Goal: Task Accomplishment & Management: Use online tool/utility

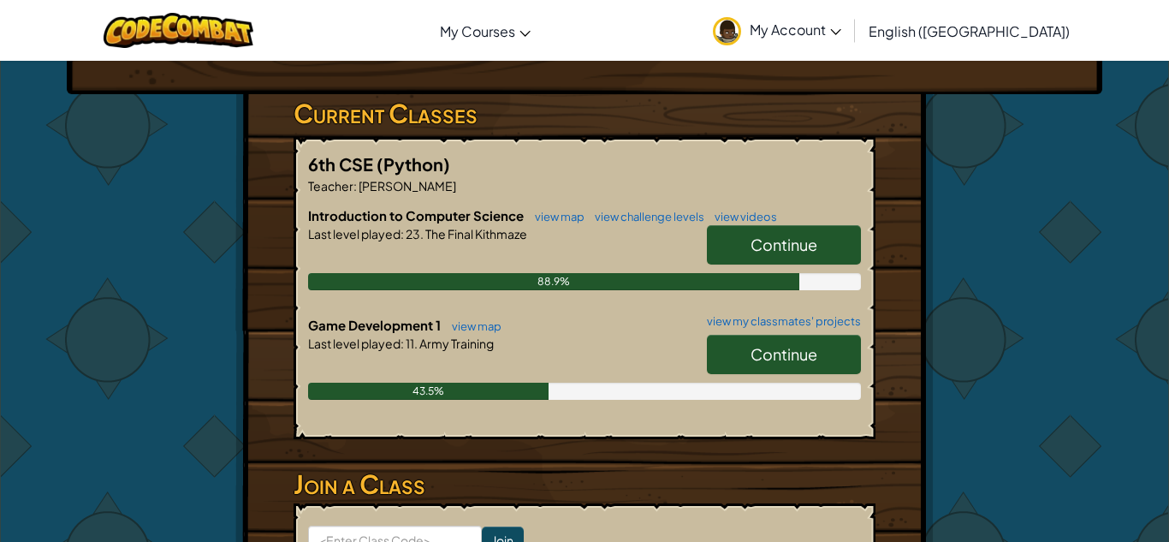
scroll to position [261, 0]
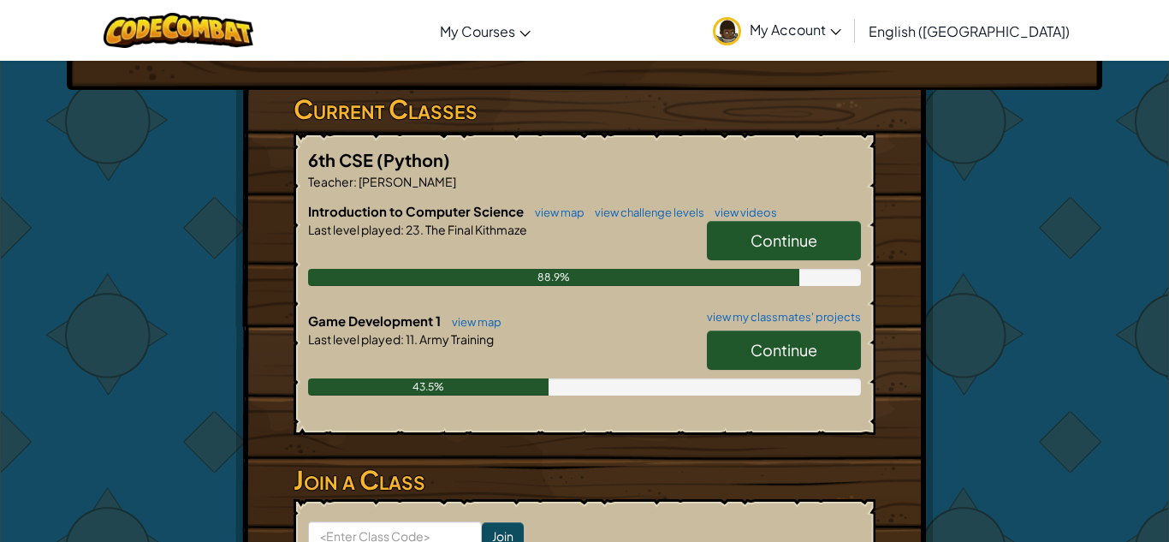
click at [775, 351] on span "Continue" at bounding box center [784, 350] width 67 height 20
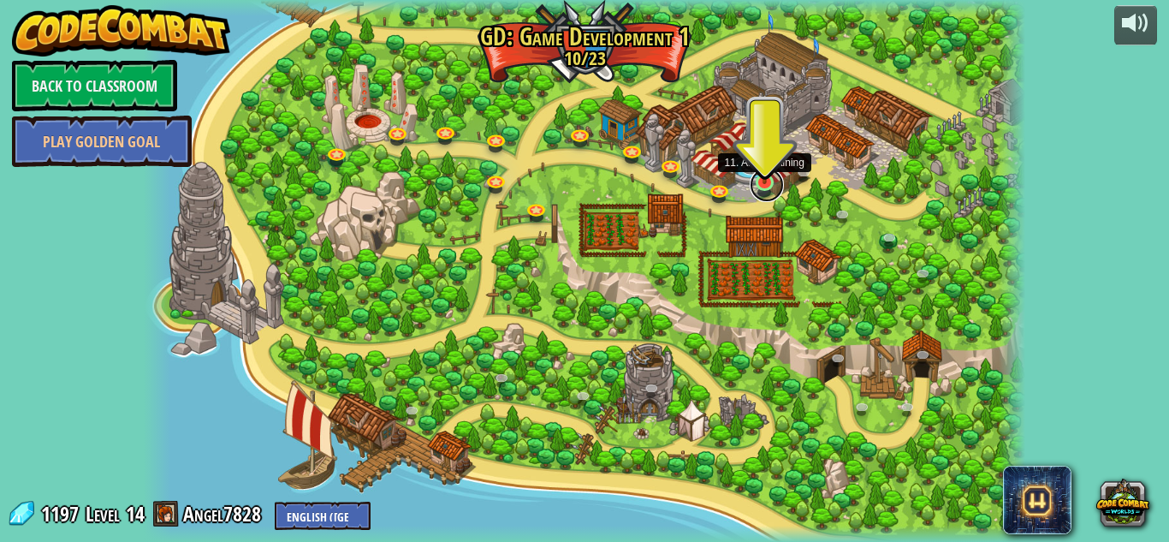
click at [764, 187] on link at bounding box center [767, 185] width 34 height 34
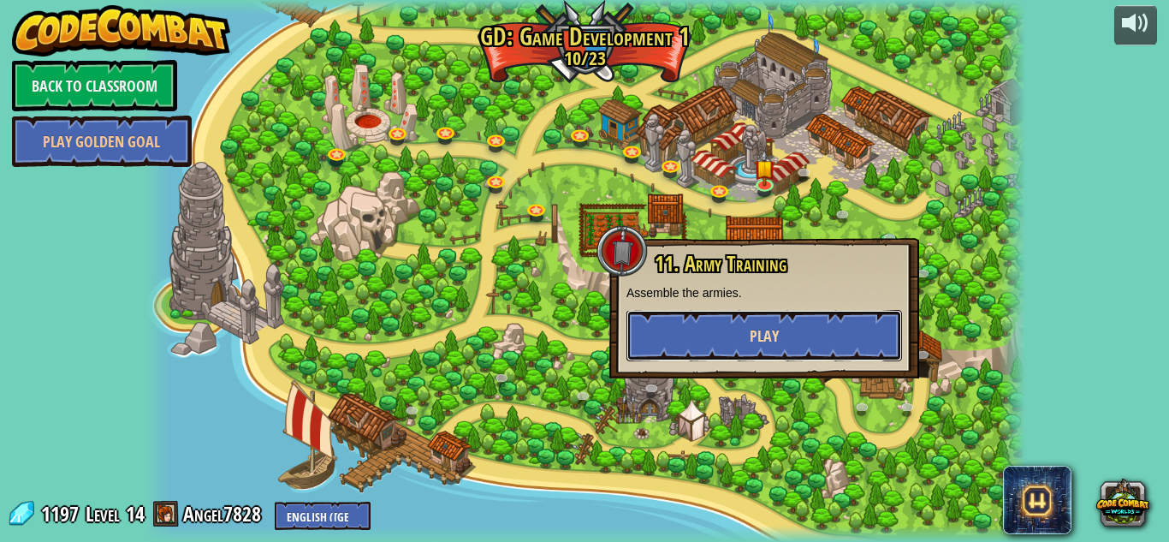
click at [798, 318] on button "Play" at bounding box center [764, 335] width 276 height 51
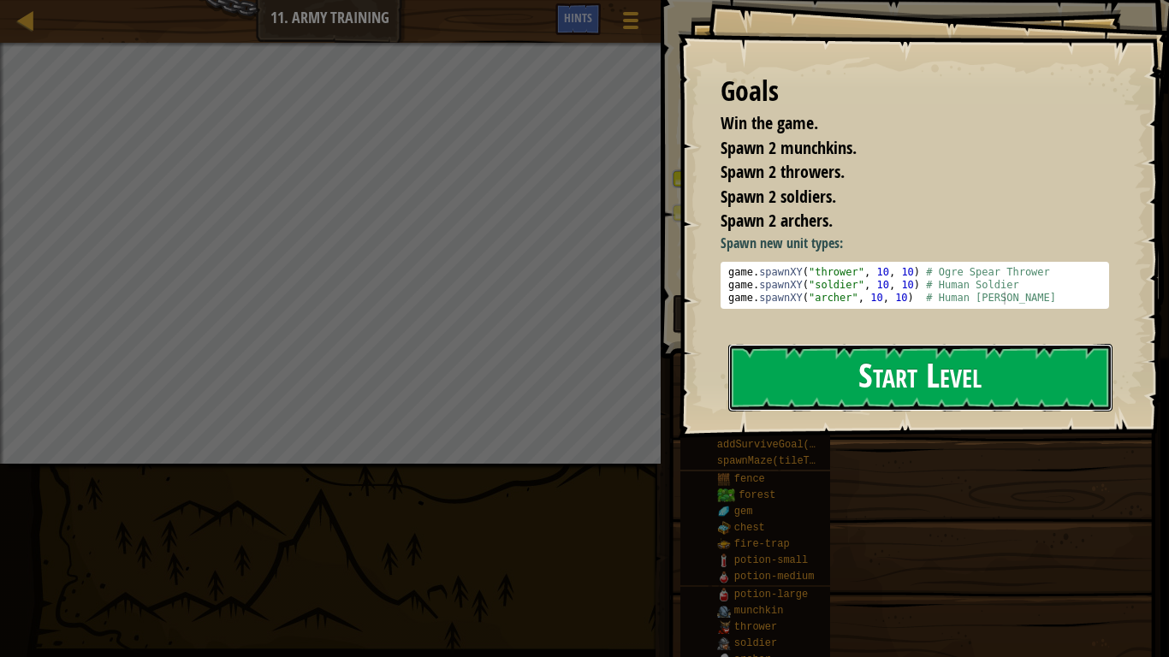
click at [868, 377] on button "Start Level" at bounding box center [920, 378] width 384 height 68
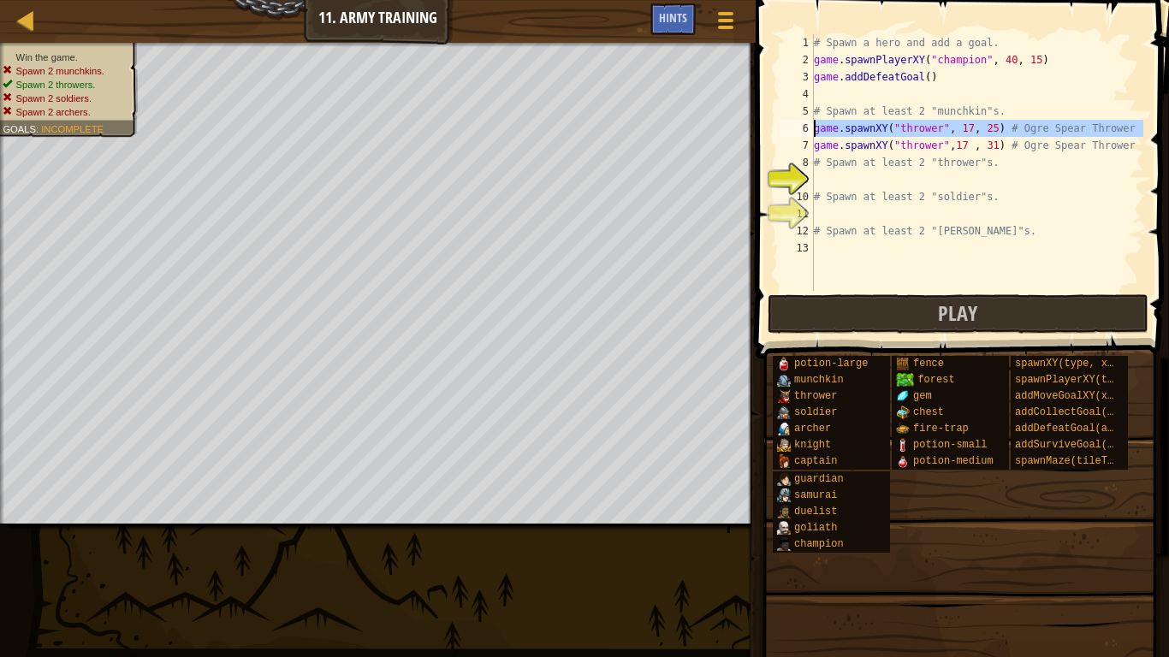
click at [813, 131] on div "6" at bounding box center [797, 128] width 34 height 17
type textarea "game.spawnXY("thrower", 17, 25) # Ogre Spear Thrower"
drag, startPoint x: 814, startPoint y: 130, endPoint x: 1135, endPoint y: 134, distance: 321.0
click at [1135, 134] on div "# Spawn a hero and add a goal. game . spawnPlayerXY ( "champion" , 40 , 15 ) ga…" at bounding box center [976, 179] width 333 height 291
click at [952, 186] on div "# Spawn a hero and add a goal. game . spawnPlayerXY ( "champion" , 40 , 15 ) ga…" at bounding box center [976, 179] width 333 height 291
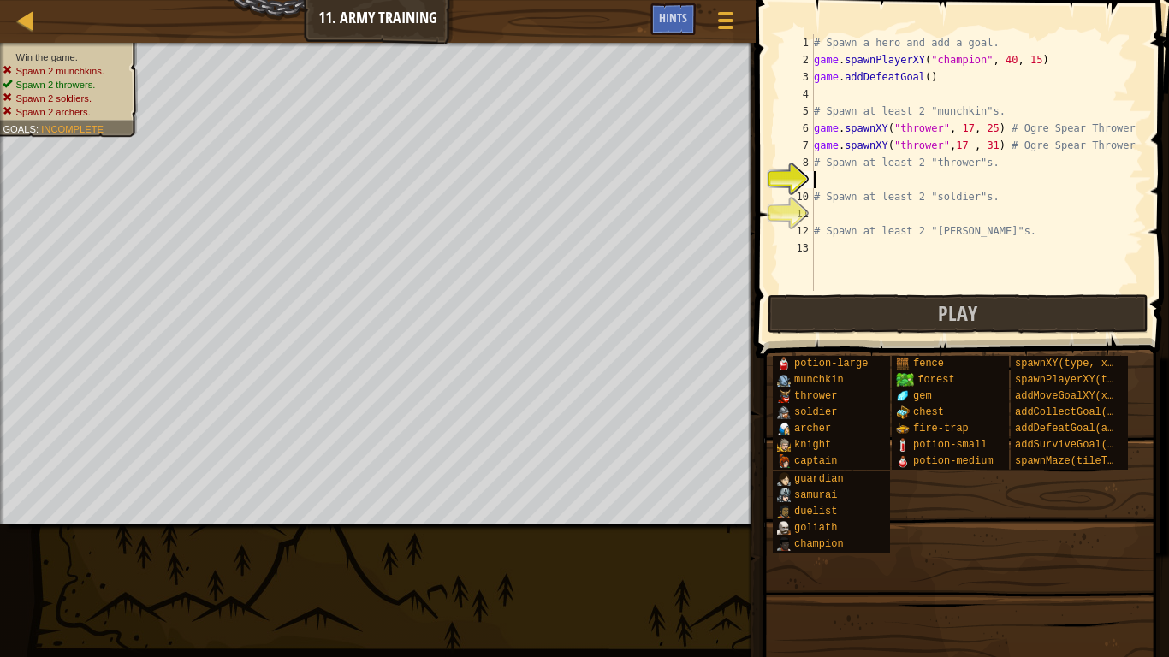
paste textarea "game.spawnXY("thrower", 17, 25) # Ogre Spear Thrower"
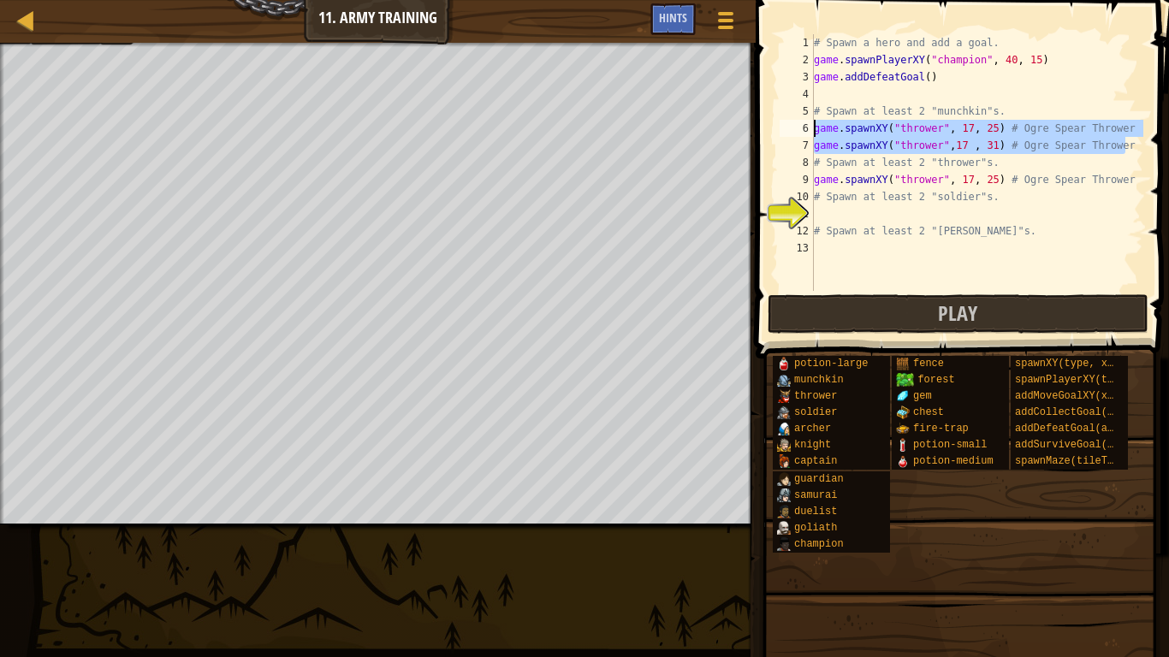
drag, startPoint x: 1125, startPoint y: 145, endPoint x: 810, endPoint y: 134, distance: 314.3
click at [810, 134] on div "game.spawnXY("thrower", 17, 25) # Ogre Spear Thrower 1 2 3 4 5 6 7 8 9 10 11 12…" at bounding box center [959, 162] width 367 height 257
type textarea "game.spawnXY("thrower", 17, 25) # Ogre Spear Thrower game.spawnXY("thrower",17 …"
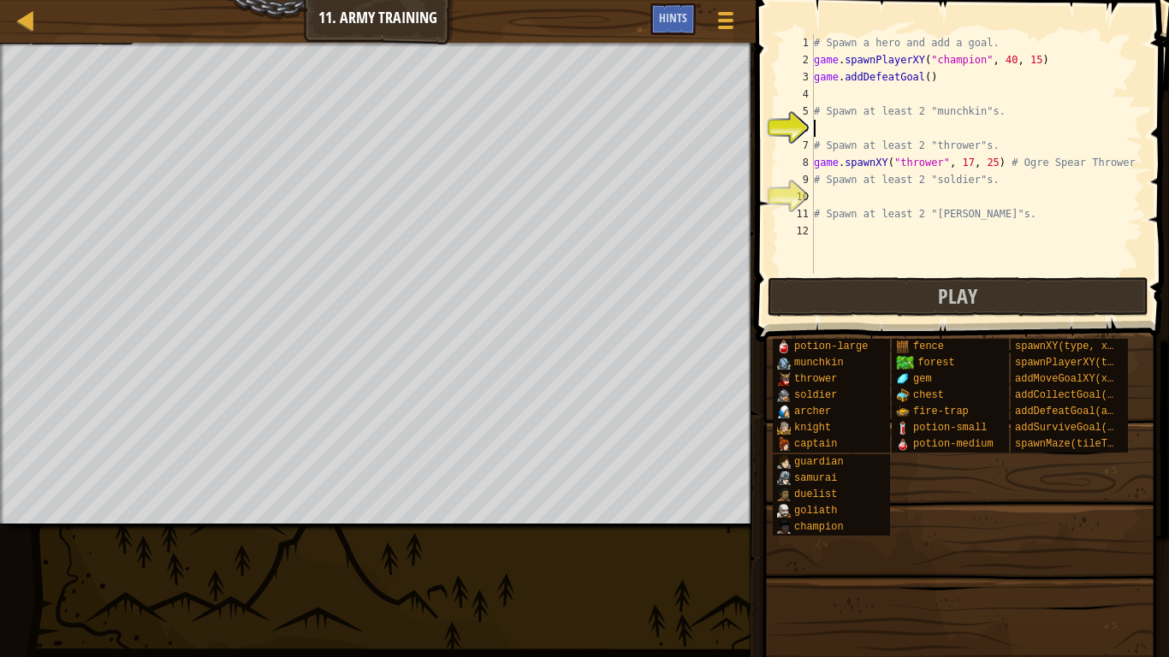
click at [864, 203] on div "# Spawn a hero and add a goal. game . spawnPlayerXY ( "champion" , 40 , 15 ) ga…" at bounding box center [976, 171] width 333 height 274
click at [1125, 163] on div "# Spawn a hero and add a goal. game . spawnPlayerXY ( "champion" , 40 , 15 ) ga…" at bounding box center [976, 171] width 333 height 274
type textarea "game.spawnXY("thrower", 17, 25) # Ogre Spear Thrower"
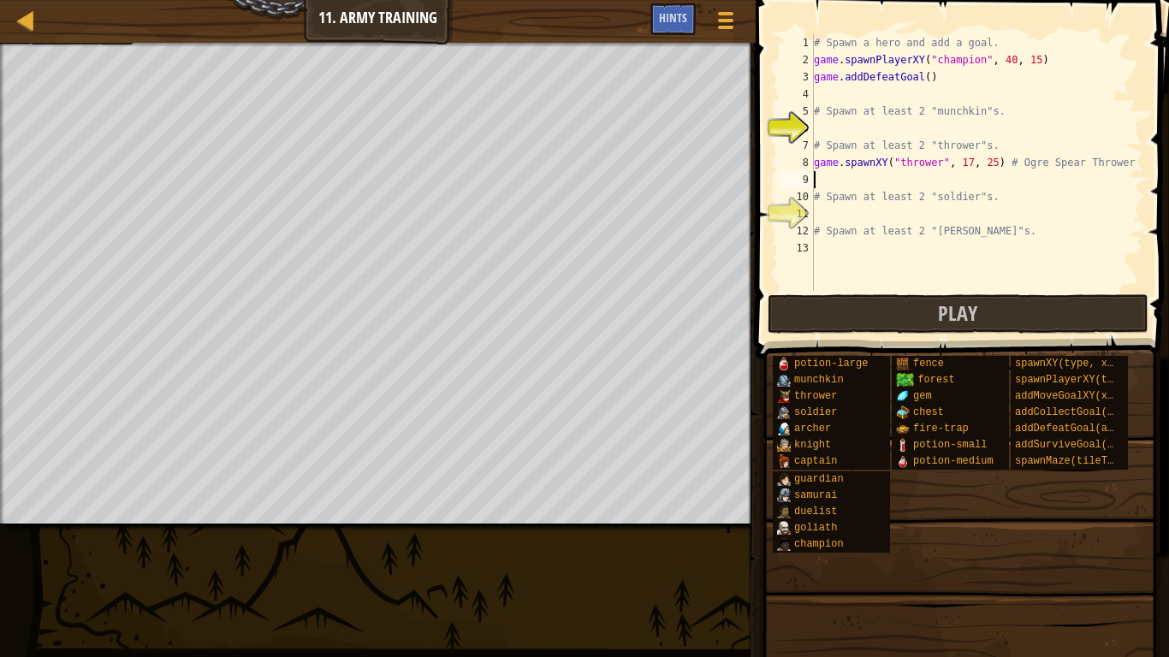
paste textarea "game.spawnXY("thrower", 17, 25) # Ogre Spear Thrower"
click at [993, 179] on div "# Spawn a hero and add a goal. game . spawnPlayerXY ( "champion" , 40 , 15 ) ga…" at bounding box center [976, 179] width 333 height 291
type textarea "game.spawnXY("thrower", 17, 30) # Ogre Spear Thrower"
click at [900, 129] on div "# Spawn a hero and add a goal. game . spawnPlayerXY ( "champion" , 40 , 15 ) ga…" at bounding box center [976, 179] width 333 height 291
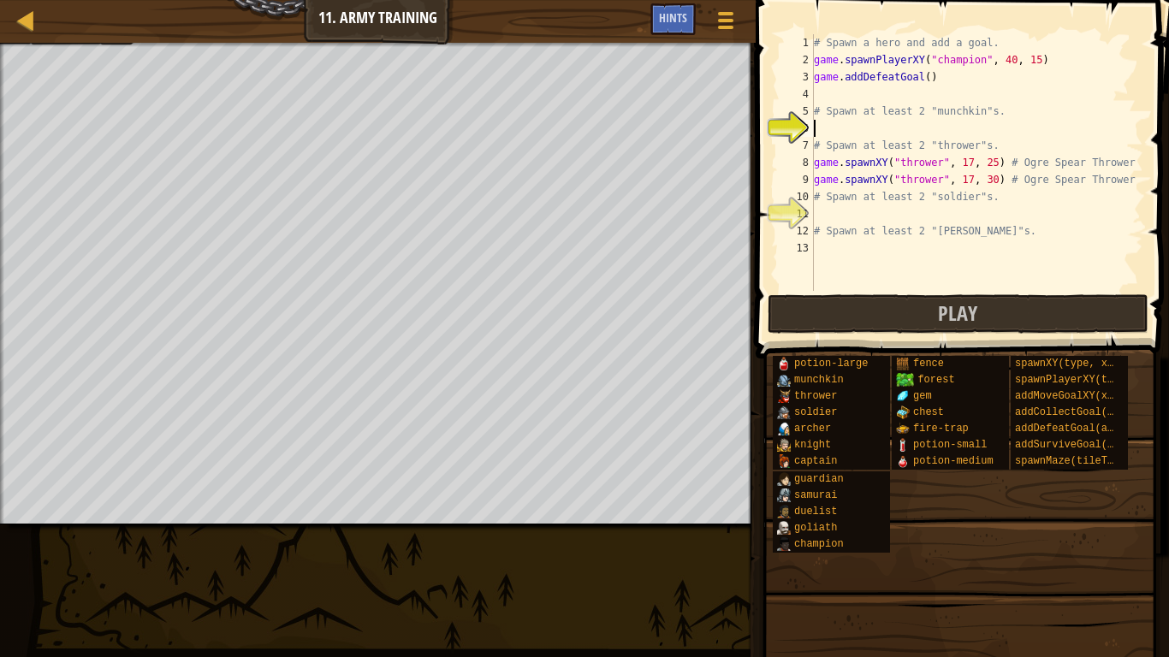
scroll to position [8, 0]
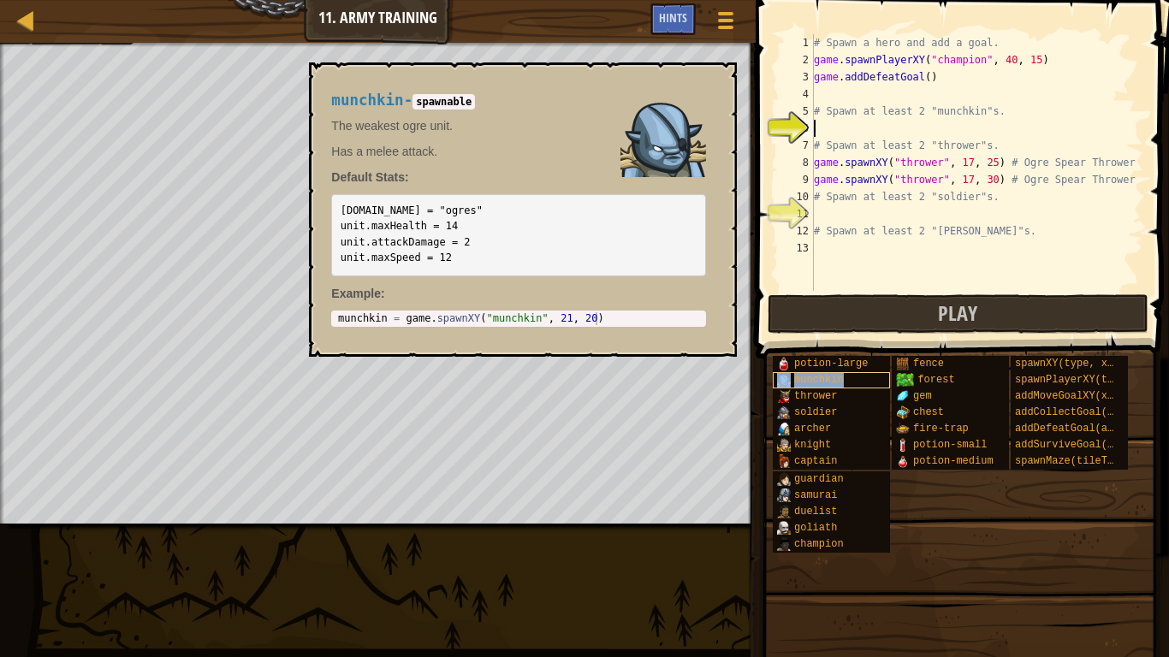
click at [792, 376] on div "munchkin" at bounding box center [831, 380] width 117 height 16
type textarea "munchkin = game.spawnXY("munchkin", 21, 20)"
drag, startPoint x: 606, startPoint y: 318, endPoint x: 324, endPoint y: 314, distance: 281.6
click at [324, 314] on div "munchkin - spawnable The weakest ogre unit. Has a melee attack. Default Stats: …" at bounding box center [518, 209] width 399 height 267
click at [828, 128] on div "# Spawn a hero and add a goal. game . spawnPlayerXY ( "champion" , 40 , 15 ) ga…" at bounding box center [976, 179] width 333 height 291
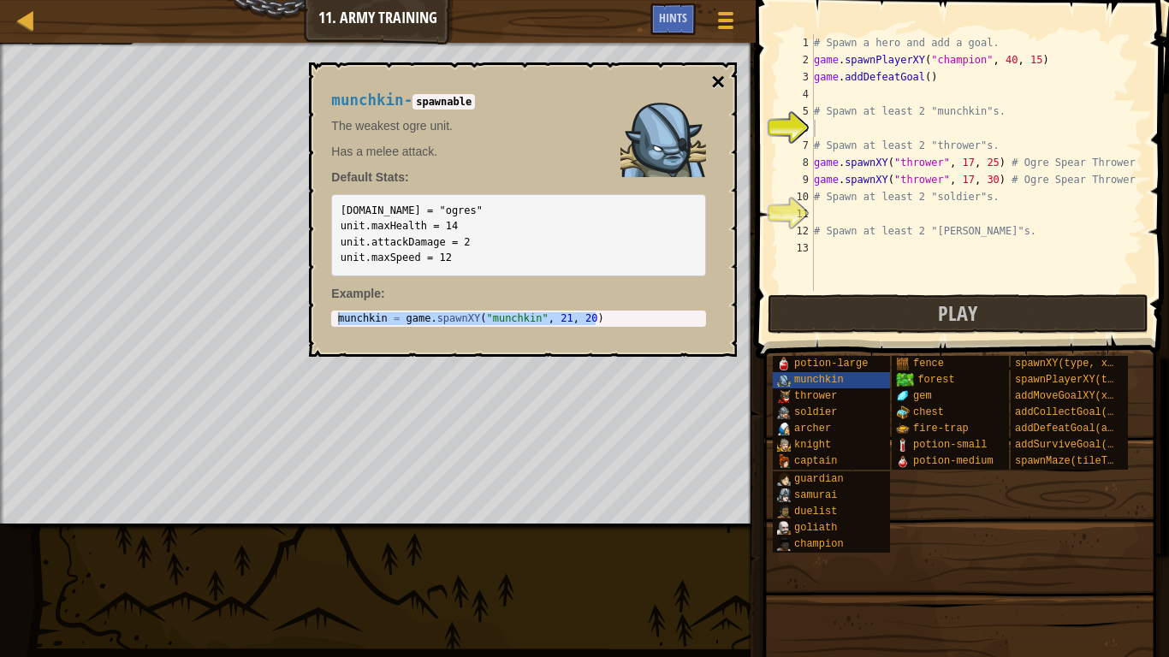
click at [724, 83] on button "×" at bounding box center [718, 82] width 14 height 24
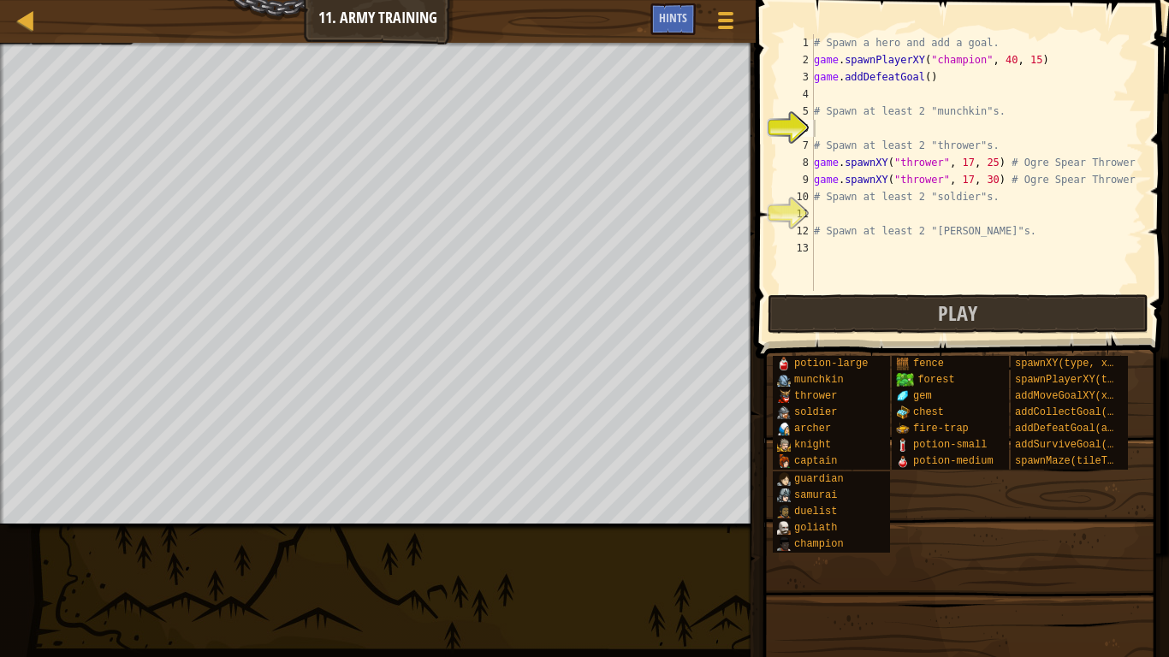
click at [895, 135] on div "# Spawn a hero and add a goal. game . spawnPlayerXY ( "champion" , 40 , 15 ) ga…" at bounding box center [976, 179] width 333 height 291
paste textarea "munchkin = game.spawnXY("munchkin", 21, 20)"
click at [1041, 133] on div "# Spawn a hero and add a goal. game . spawnPlayerXY ( "champion" , 40 , 15 ) ga…" at bounding box center [976, 179] width 333 height 291
click at [1066, 130] on div "# Spawn a hero and add a goal. game . spawnPlayerXY ( "champion" , 40 , 15 ) ga…" at bounding box center [976, 179] width 333 height 291
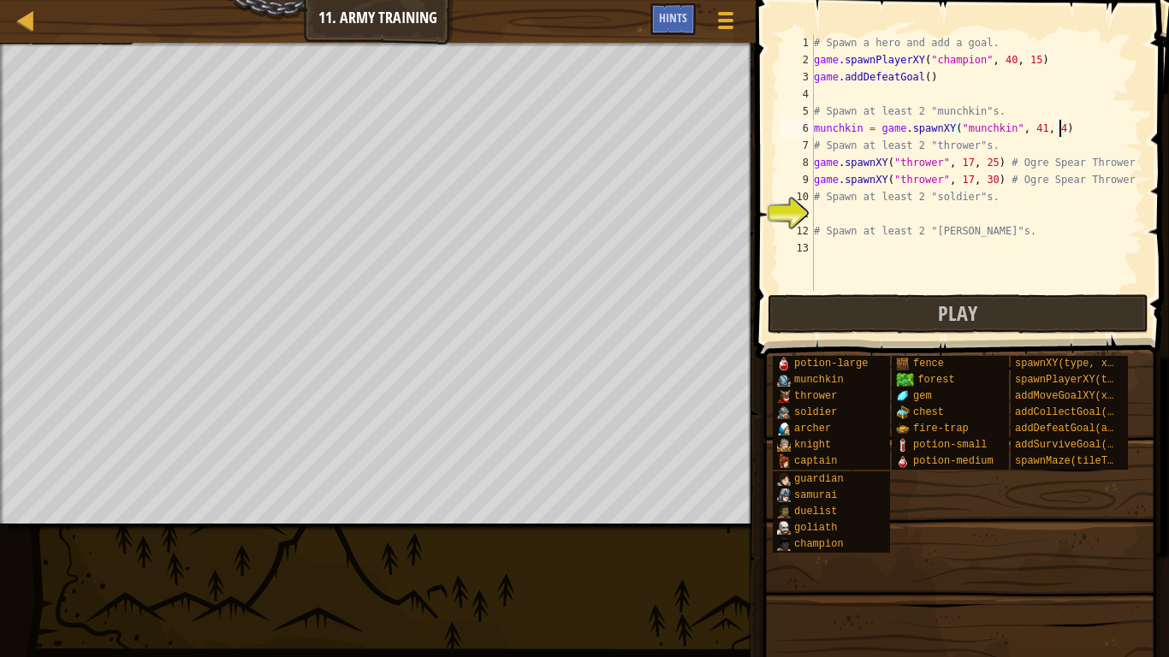
type textarea "munchkin = game.spawnXY("munchkin", 41, 46)"
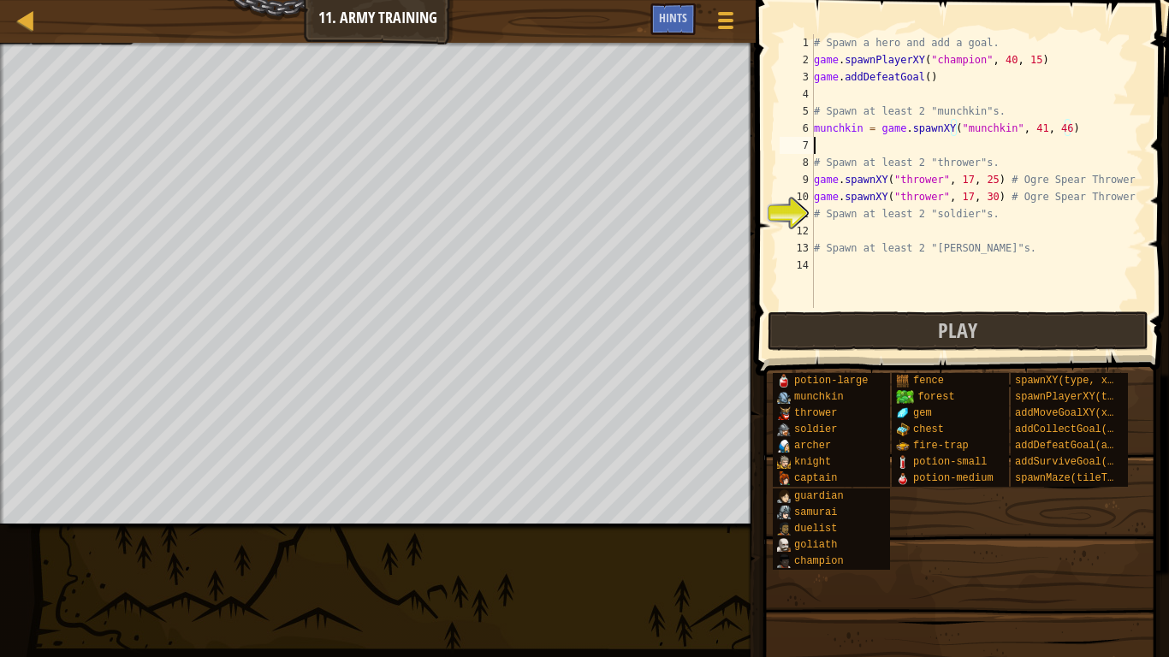
scroll to position [8, 0]
paste textarea "munchkin = game.spawnXY("munchkin", 21, 20)"
click at [1064, 144] on div "# Spawn a hero and add a goal. game . spawnPlayerXY ( "champion" , 40 , 15 ) ga…" at bounding box center [976, 188] width 333 height 308
click at [1041, 145] on div "# Spawn a hero and add a goal. game . spawnPlayerXY ( "champion" , 40 , 15 ) ga…" at bounding box center [976, 188] width 333 height 308
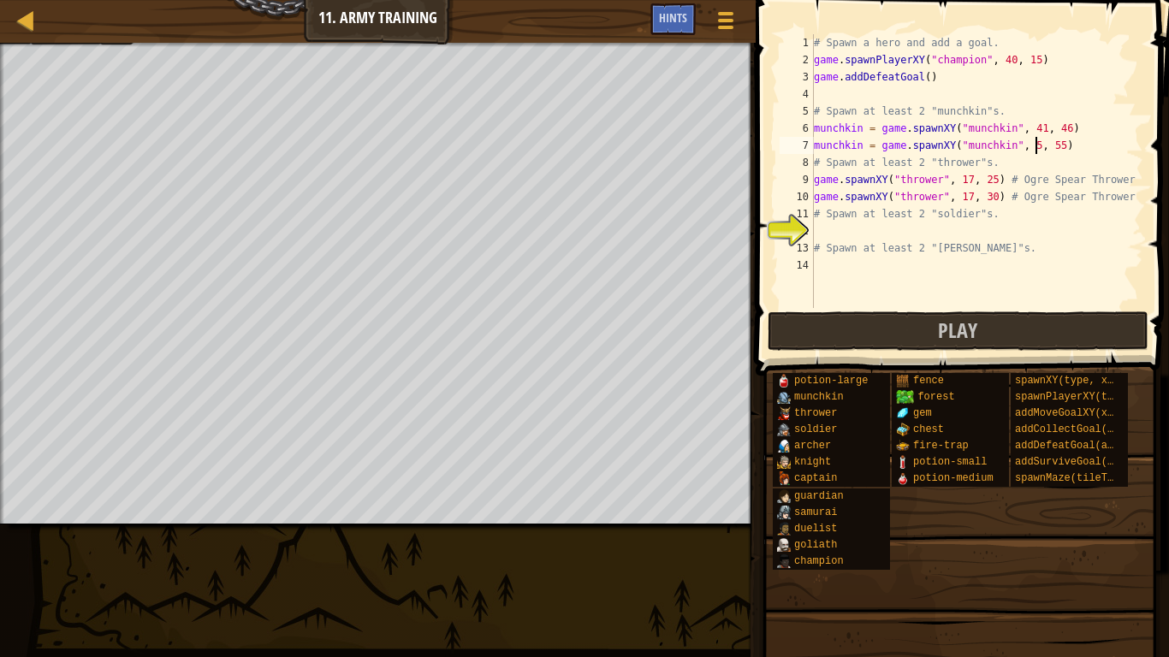
scroll to position [8, 33]
click at [1065, 145] on div "# Spawn a hero and add a goal. game . spawnPlayerXY ( "champion" , 40 , 15 ) ga…" at bounding box center [976, 188] width 333 height 308
type textarea "munchkin = game.spawnXY("munchkin", 55, 41)"
click at [871, 228] on div "# Spawn a hero and add a goal. game . spawnPlayerXY ( "champion" , 40 , 15 ) ga…" at bounding box center [976, 188] width 333 height 308
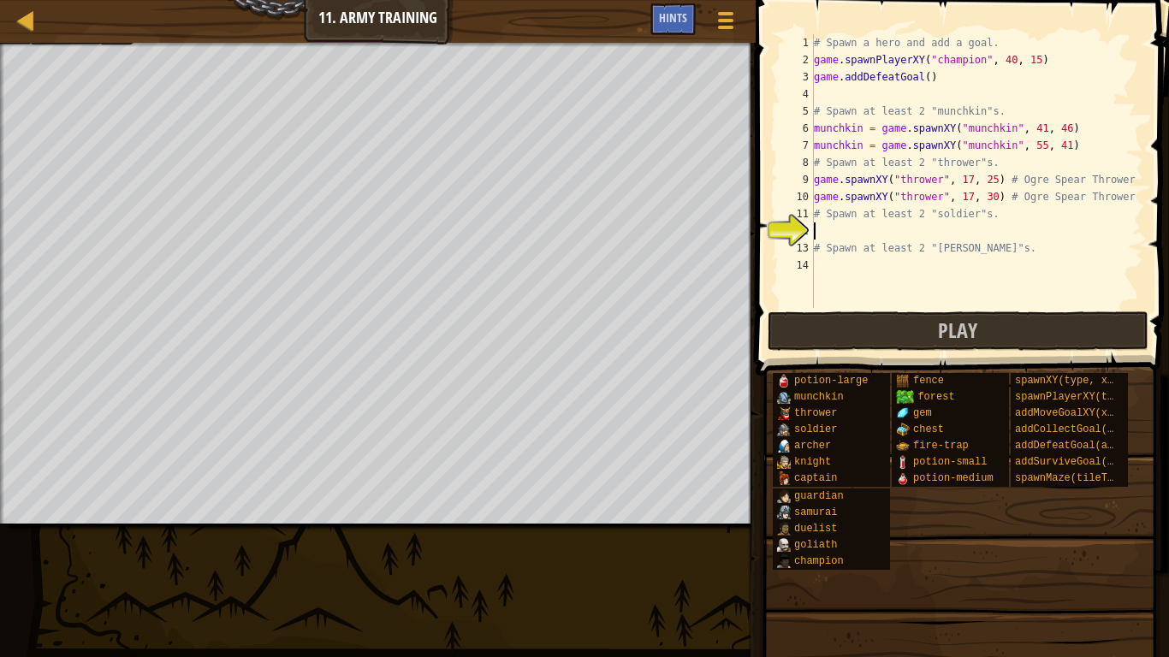
scroll to position [8, 0]
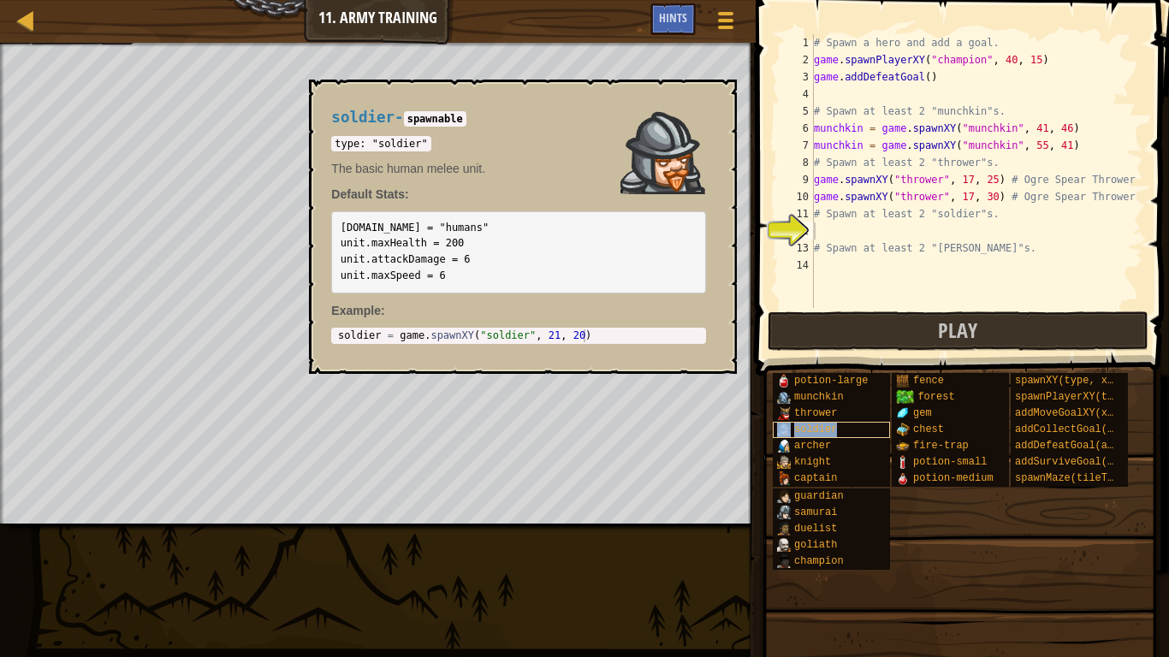
click at [840, 426] on div "soldier" at bounding box center [831, 430] width 117 height 16
type textarea "soldier = game.spawnXY("soldier", 21, 20)"
drag, startPoint x: 585, startPoint y: 334, endPoint x: 329, endPoint y: 333, distance: 256.7
click at [329, 333] on div "soldier - spawnable type: "soldier" The basic human melee unit. Default Stats: …" at bounding box center [518, 226] width 399 height 267
click at [832, 234] on div "# Spawn a hero and add a goal. game . spawnPlayerXY ( "champion" , 40 , 15 ) ga…" at bounding box center [976, 188] width 333 height 308
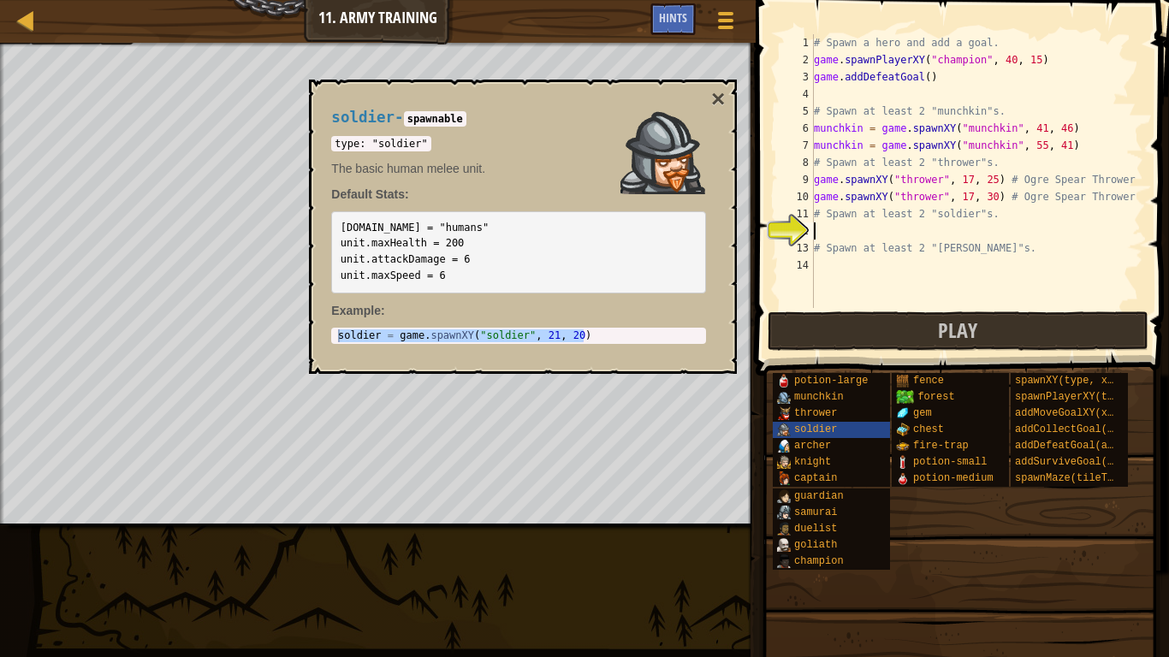
paste textarea "soldier = game.spawnXY("soldier", 21, 20)"
type textarea "soldier = game.spawnXY("soldier", 21, 20)"
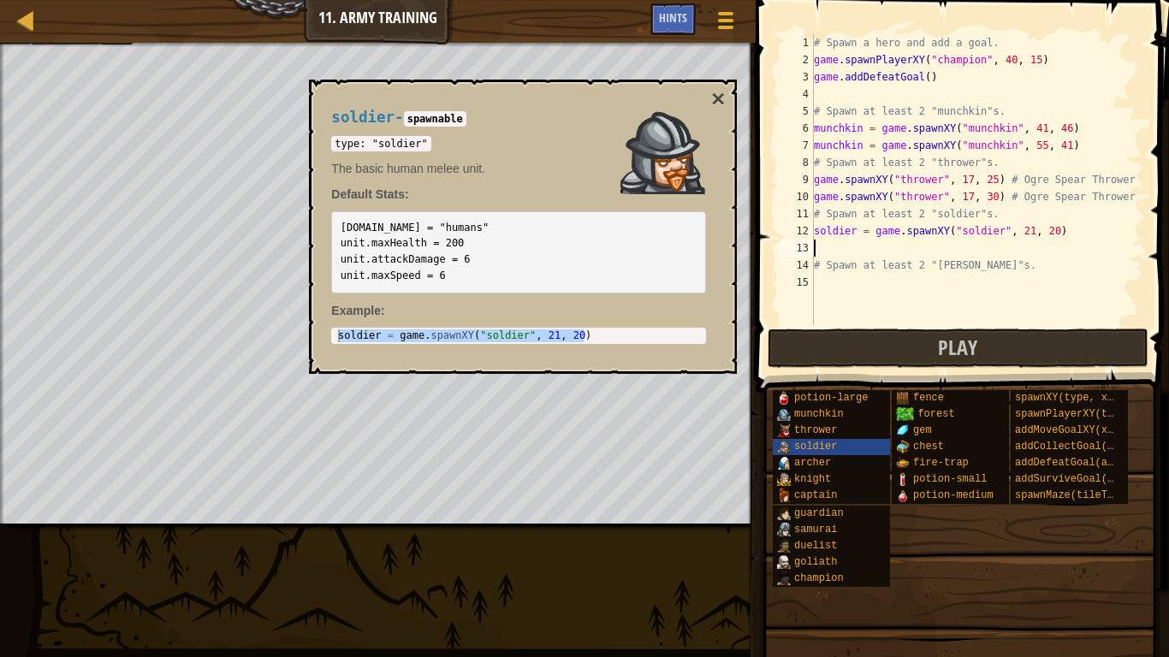
paste textarea "soldier = game.spawnXY("soldier", 21, 20)"
click at [716, 98] on button "×" at bounding box center [718, 99] width 14 height 24
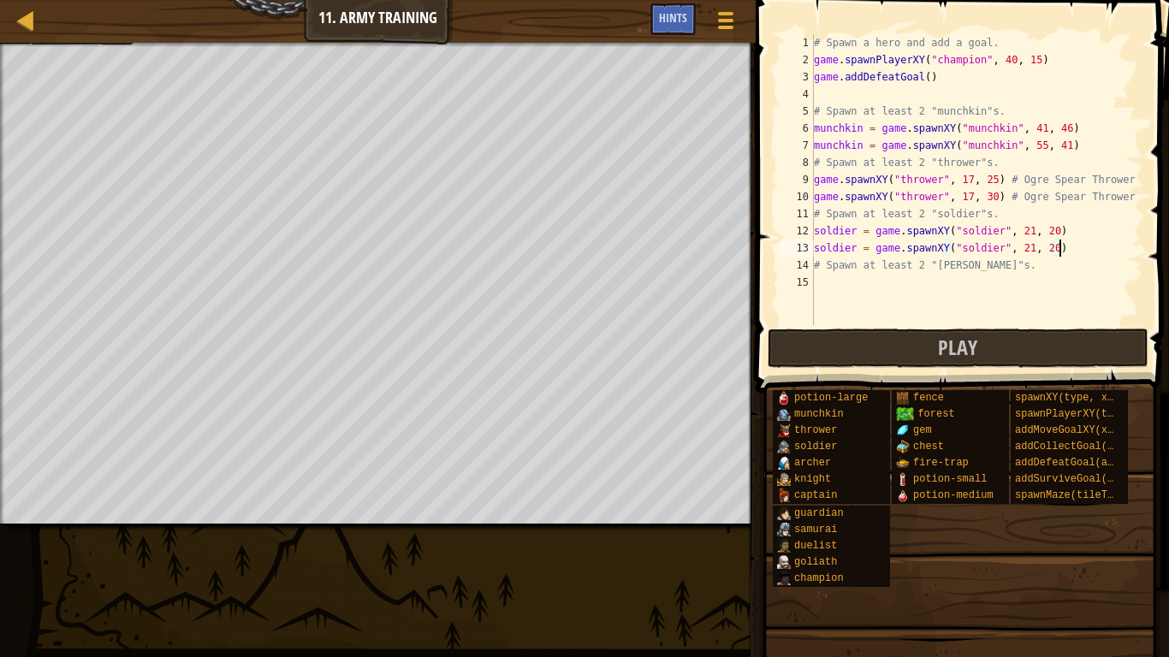
click at [1030, 230] on div "# Spawn a hero and add a goal. game . spawnPlayerXY ( "champion" , 40 , 15 ) ga…" at bounding box center [976, 196] width 333 height 325
click at [1055, 234] on div "# Spawn a hero and add a goal. game . spawnPlayerXY ( "champion" , 40 , 15 ) ga…" at bounding box center [976, 196] width 333 height 325
click at [1029, 248] on div "# Spawn a hero and add a goal. game . spawnPlayerXY ( "champion" , 40 , 15 ) ga…" at bounding box center [976, 196] width 333 height 325
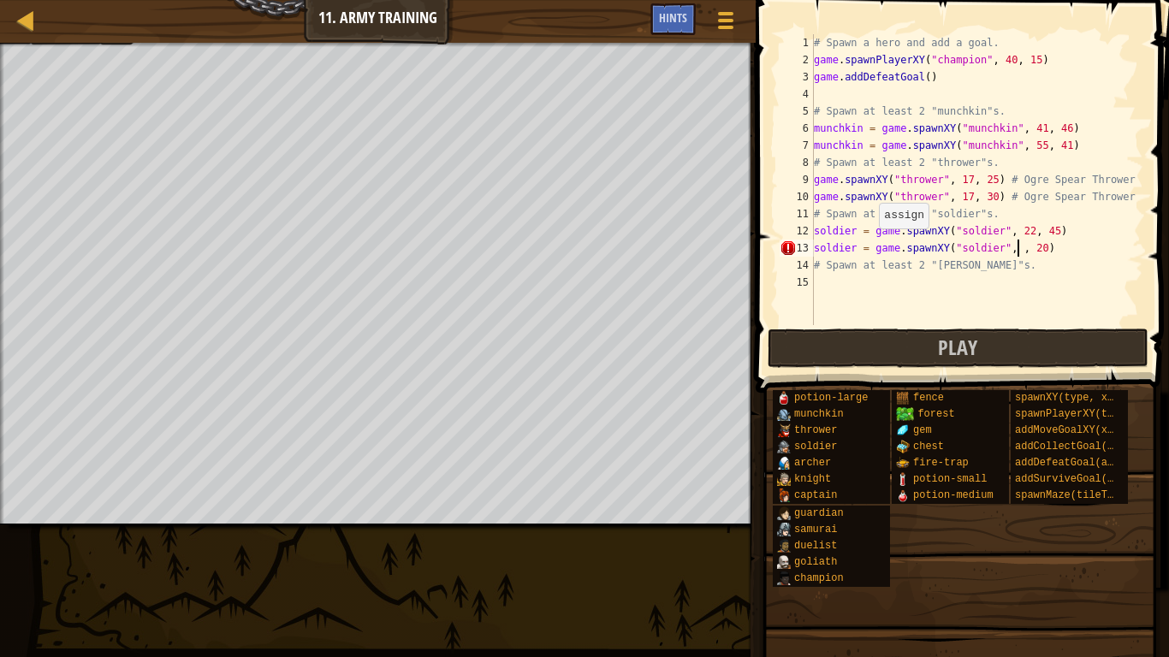
scroll to position [8, 32]
click at [1055, 252] on div "# Spawn a hero and add a goal. game . spawnPlayerXY ( "champion" , 40 , 15 ) ga…" at bounding box center [976, 196] width 333 height 325
type textarea "soldier = game.spawnXY("soldier", 20, 41)"
click at [938, 285] on div "# Spawn a hero and add a goal. game . spawnPlayerXY ( "champion" , 40 , 15 ) ga…" at bounding box center [976, 196] width 333 height 325
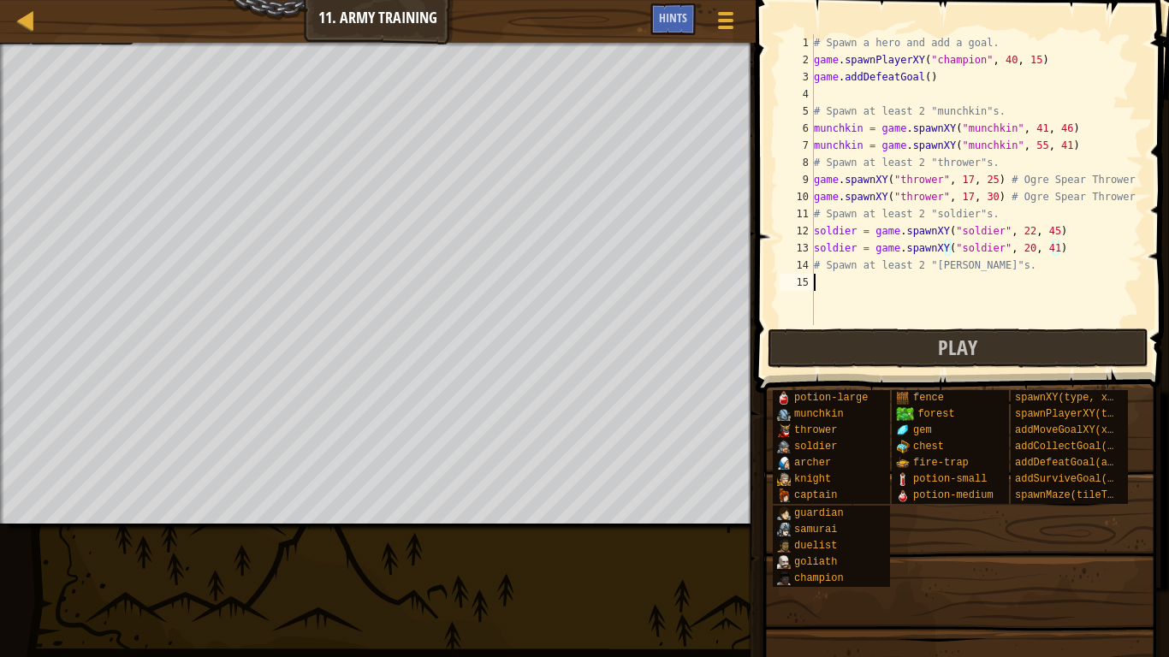
scroll to position [8, 0]
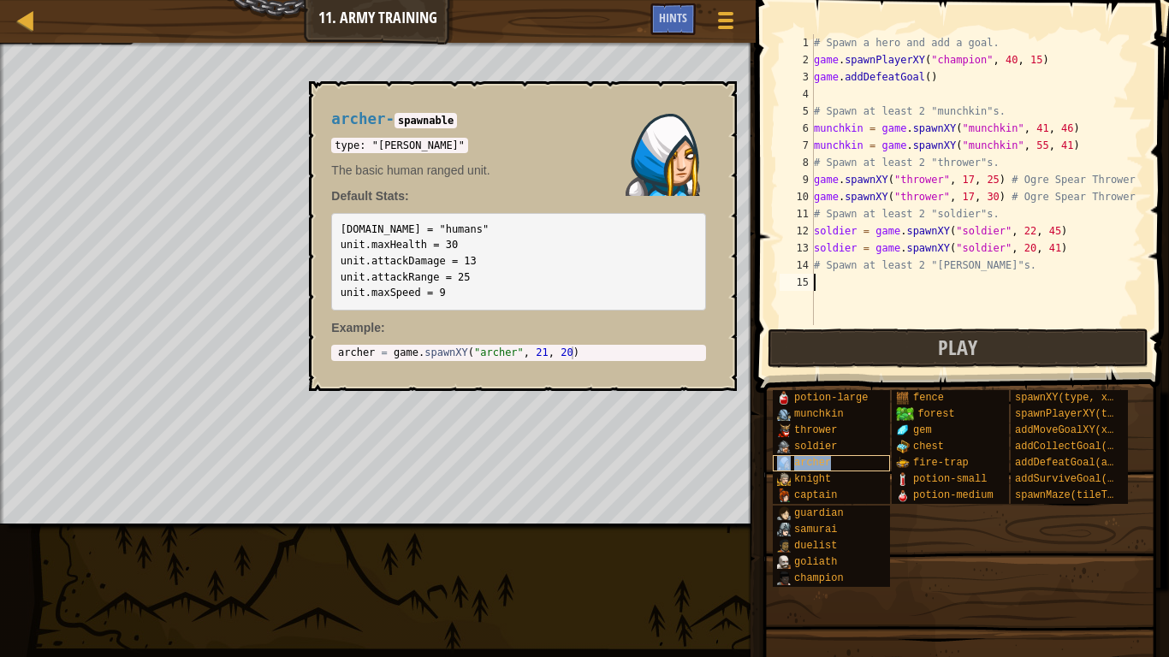
click at [839, 460] on div "archer" at bounding box center [831, 463] width 117 height 16
drag, startPoint x: 332, startPoint y: 352, endPoint x: 508, endPoint y: 347, distance: 176.3
click at [508, 347] on div "1 [PERSON_NAME] = game . spawnXY ( "[PERSON_NAME]" , 21 , 20 ) הההההההההההההההה…" at bounding box center [518, 353] width 375 height 16
type textarea "[PERSON_NAME] = game.spawnXY("[PERSON_NAME]", 21, 20)"
click at [390, 352] on div "[PERSON_NAME] = game . spawnXY ( "[PERSON_NAME]" , 21 , 20 )" at bounding box center [519, 366] width 368 height 39
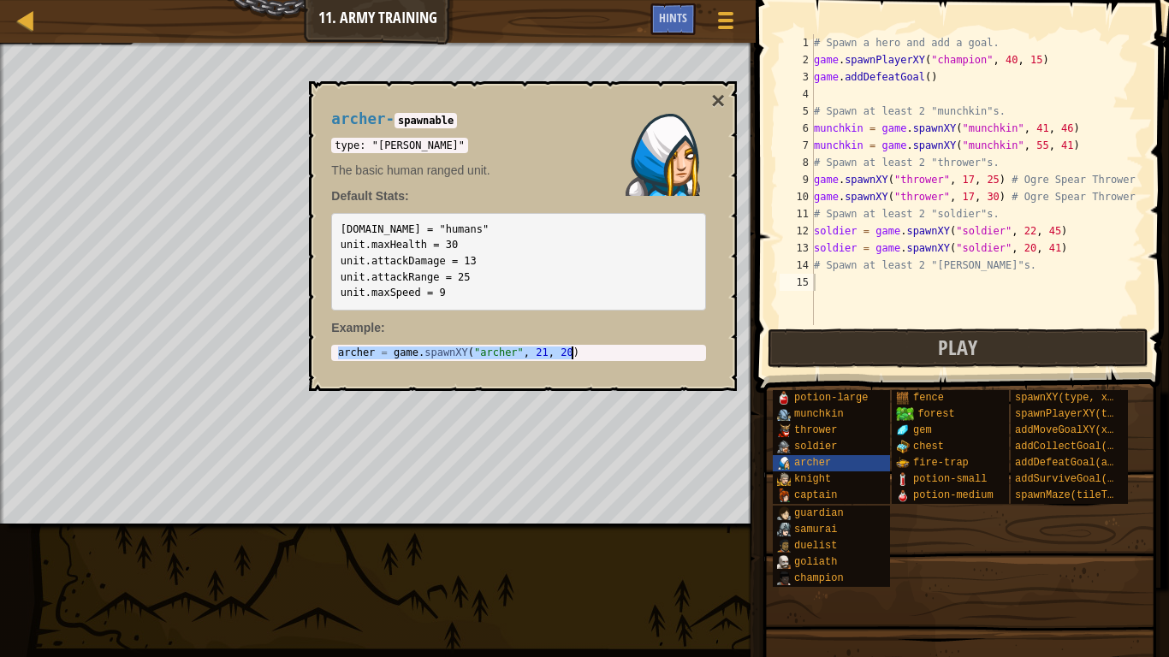
drag, startPoint x: 335, startPoint y: 349, endPoint x: 620, endPoint y: 365, distance: 285.4
click at [620, 365] on div "[PERSON_NAME] - spawnable type: "[PERSON_NAME]" The basic human ranged unit. De…" at bounding box center [518, 236] width 399 height 282
click at [849, 282] on div "# Spawn a hero and add a goal. game . spawnPlayerXY ( "champion" , 40 , 15 ) ga…" at bounding box center [976, 196] width 333 height 325
paste textarea "[PERSON_NAME] = game.spawnXY("[PERSON_NAME]", 21, 20)"
type textarea "[PERSON_NAME] = game.spawnXY("[PERSON_NAME]", 21, 20)"
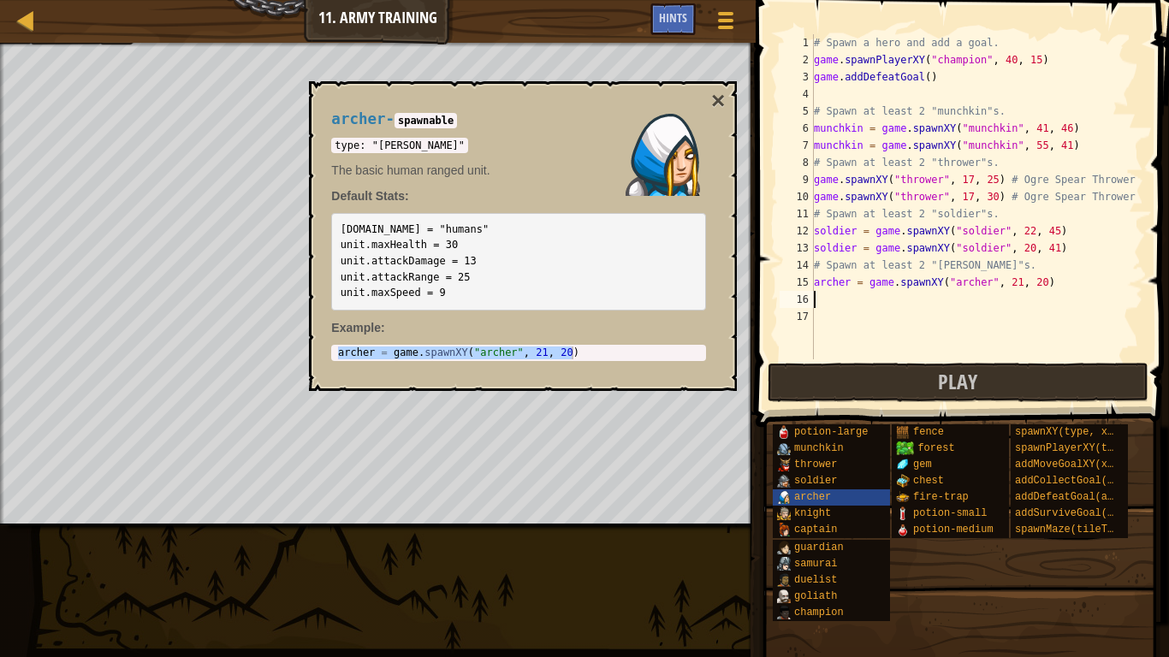
paste textarea "[PERSON_NAME] = game.spawnXY("[PERSON_NAME]", 21, 20)"
click at [717, 92] on button "×" at bounding box center [718, 101] width 14 height 24
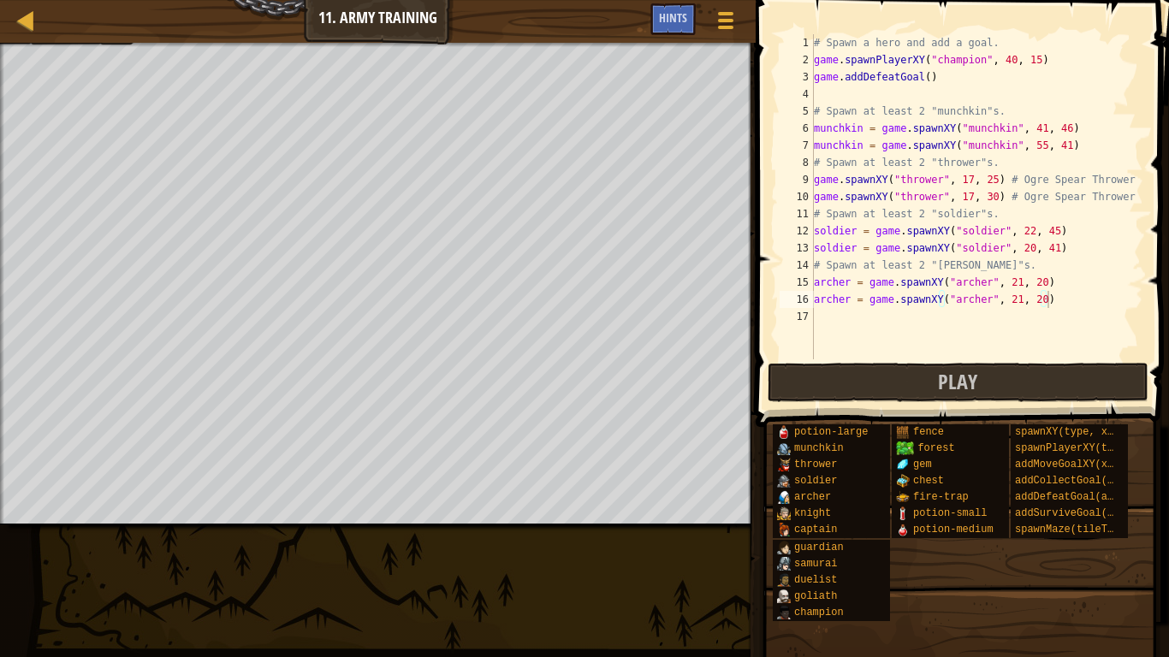
click at [1018, 282] on div "# Spawn a hero and add a goal. game . spawnPlayerXY ( "champion" , 40 , 15 ) ga…" at bounding box center [976, 213] width 333 height 359
click at [1039, 283] on div "# Spawn a hero and add a goal. game . spawnPlayerXY ( "champion" , 40 , 15 ) ga…" at bounding box center [976, 213] width 333 height 359
click at [1020, 302] on div "# Spawn a hero and add a goal. game . spawnPlayerXY ( "champion" , 40 , 15 ) ga…" at bounding box center [976, 213] width 333 height 359
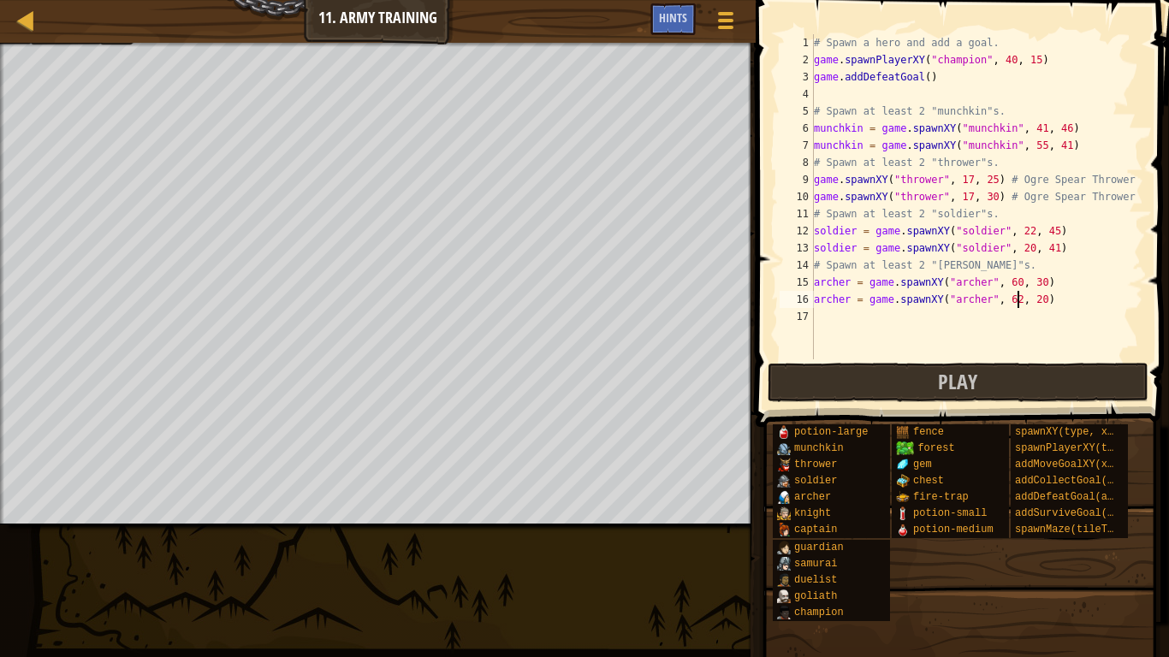
scroll to position [8, 30]
click at [1040, 300] on div "# Spawn a hero and add a goal. game . spawnPlayerXY ( "champion" , 40 , 15 ) ga…" at bounding box center [976, 213] width 333 height 359
type textarea "[PERSON_NAME] = game.spawnXY("[PERSON_NAME]", 62, 20)"
click at [826, 370] on button "Play" at bounding box center [958, 382] width 381 height 39
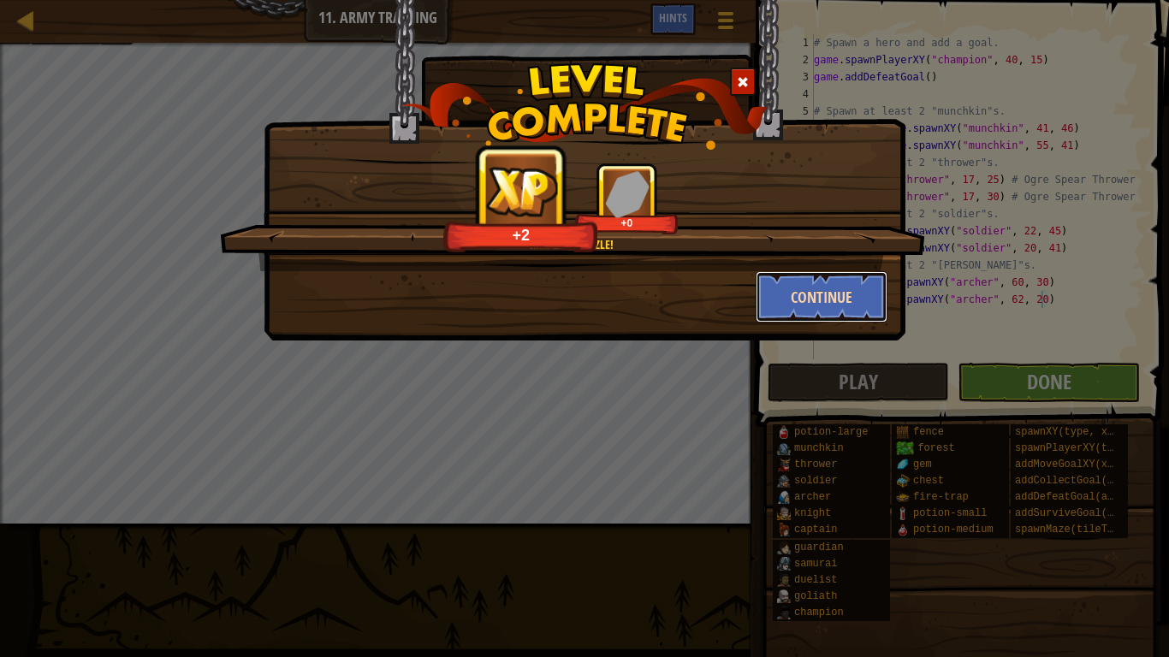
click at [788, 300] on button "Continue" at bounding box center [822, 296] width 133 height 51
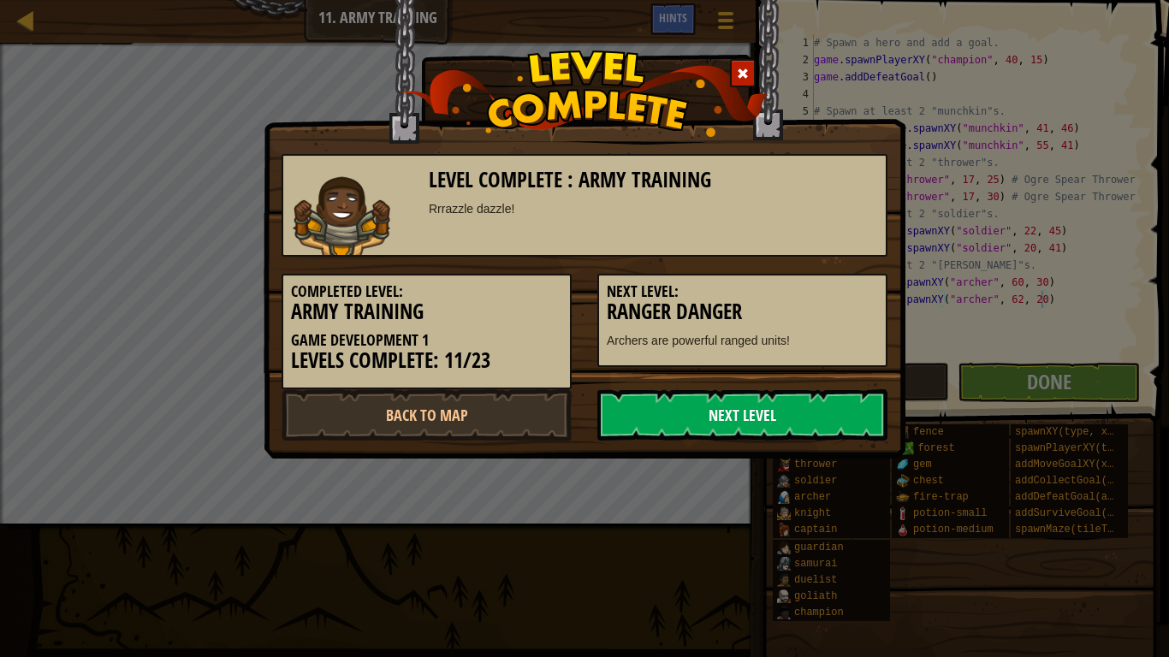
click at [839, 407] on link "Next Level" at bounding box center [742, 414] width 290 height 51
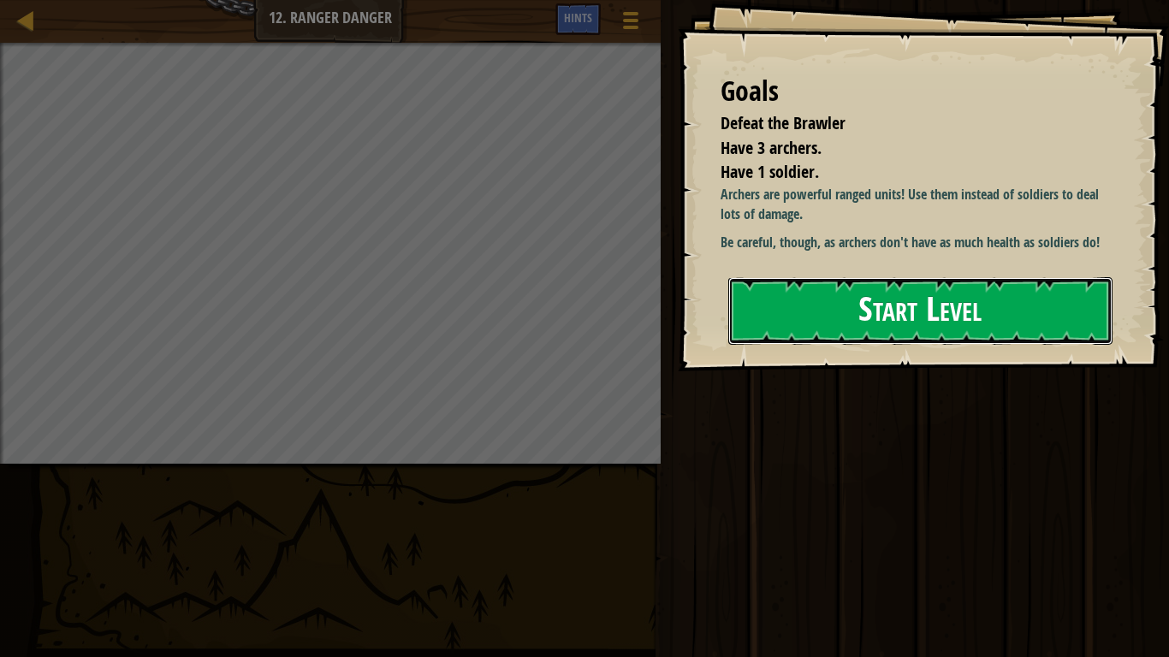
click at [876, 341] on button "Start Level" at bounding box center [920, 311] width 384 height 68
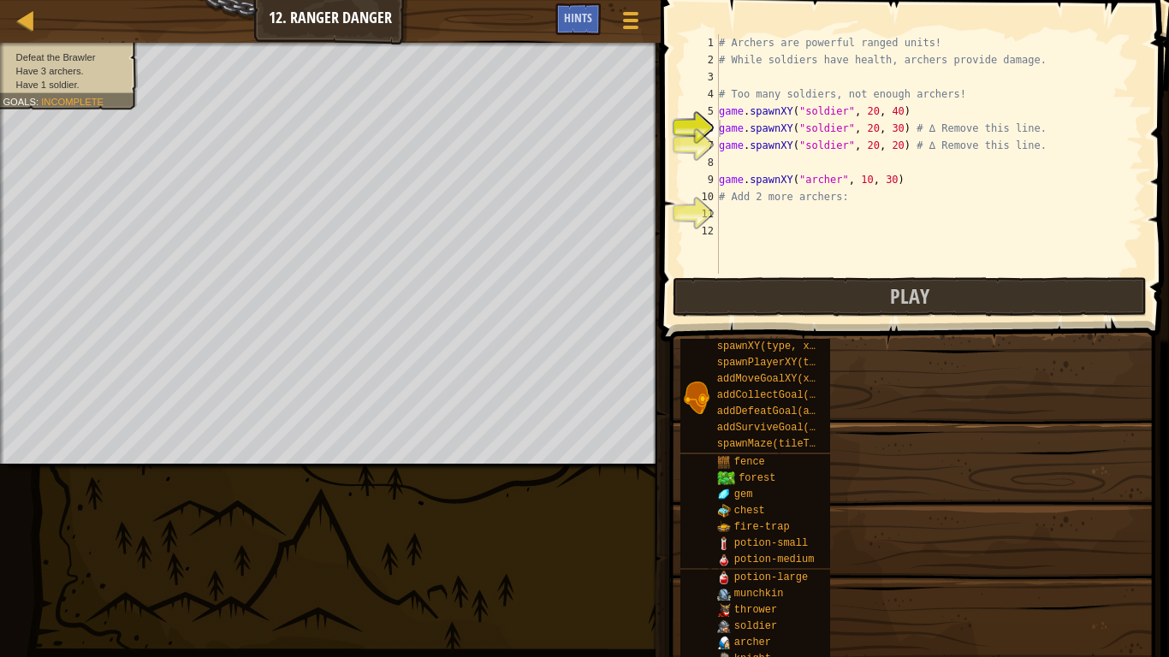
type textarea "game.spawnXY("soldier", 20, 30) # ∆ Remove this line."
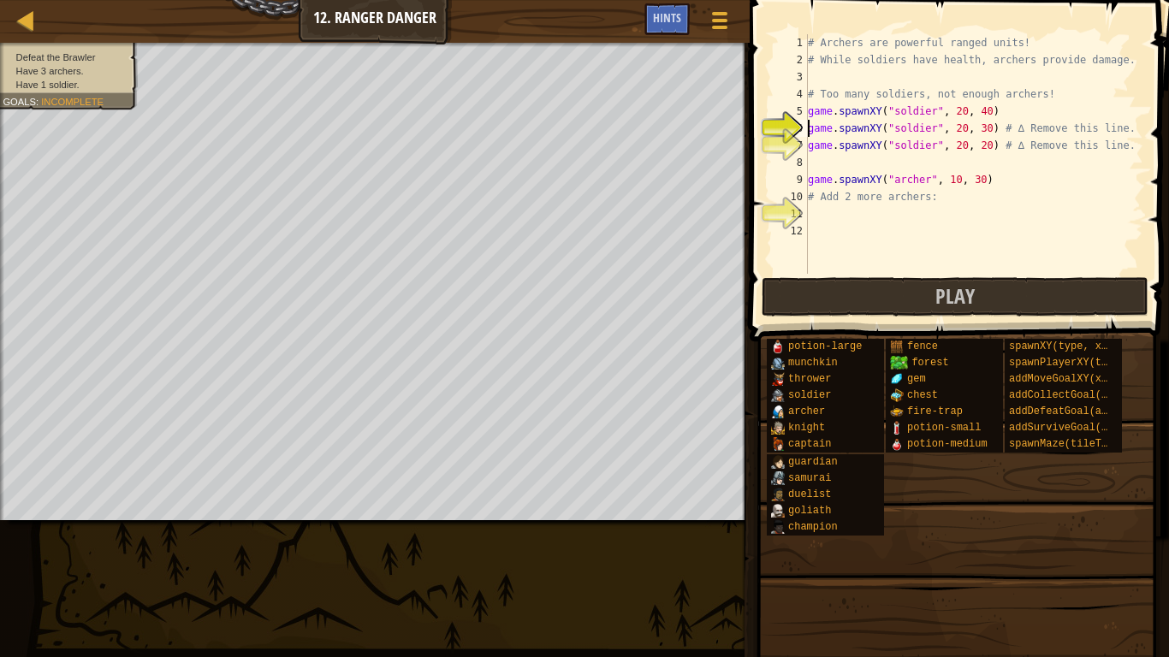
click at [820, 162] on div "# Archers are powerful ranged units! # While soldiers have health, archers prov…" at bounding box center [973, 171] width 339 height 274
drag, startPoint x: 985, startPoint y: 179, endPoint x: 808, endPoint y: 178, distance: 177.2
click at [808, 178] on div "# Archers are powerful ranged units! # While soldiers have health, archers prov…" at bounding box center [973, 171] width 339 height 274
type textarea "game.spawnXY("archer", 10, 30)"
click at [827, 159] on div "# Archers are powerful ranged units! # While soldiers have health, archers prov…" at bounding box center [973, 171] width 339 height 274
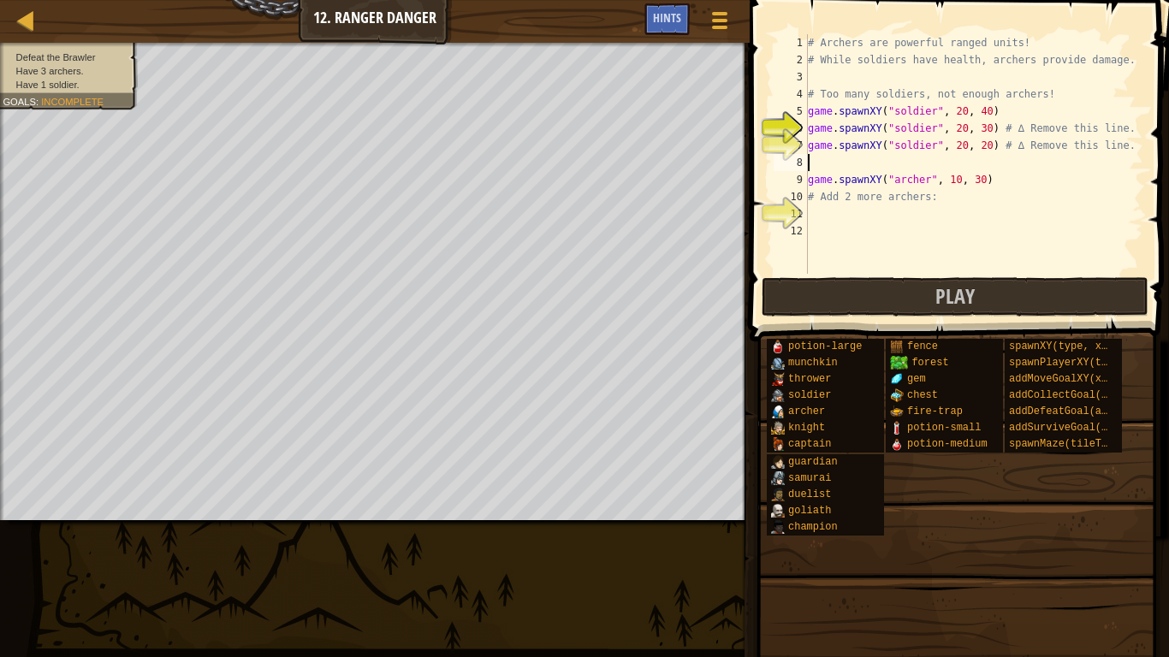
paste textarea "game.spawnXY("archer", 10, 30)"
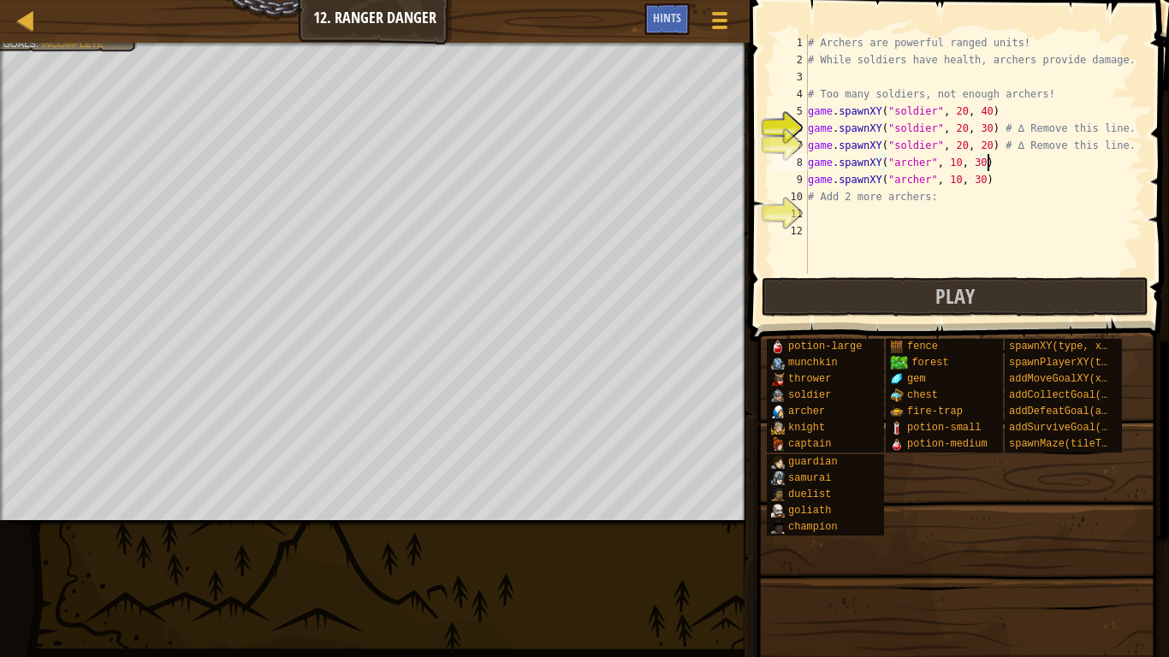
click at [960, 164] on div "# Archers are powerful ranged units! # While soldiers have health, archers prov…" at bounding box center [973, 171] width 339 height 274
click at [980, 163] on div "# Archers are powerful ranged units! # While soldiers have health, archers prov…" at bounding box center [973, 171] width 339 height 274
type textarea "game.spawnXY("[PERSON_NAME]", 11, 39)"
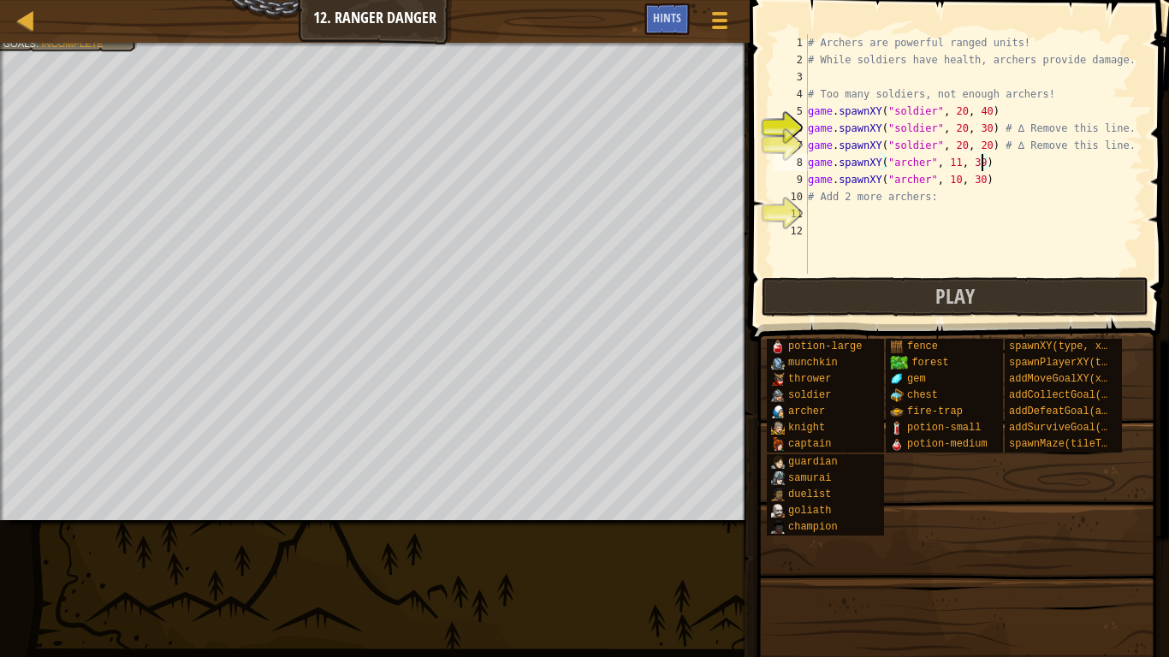
click at [848, 211] on div "# Archers are powerful ranged units! # While soldiers have health, archers prov…" at bounding box center [973, 171] width 339 height 274
paste textarea "game.spawnXY("archer", 10, 30)"
type textarea "game.spawnXY("archer", 10, 30)"
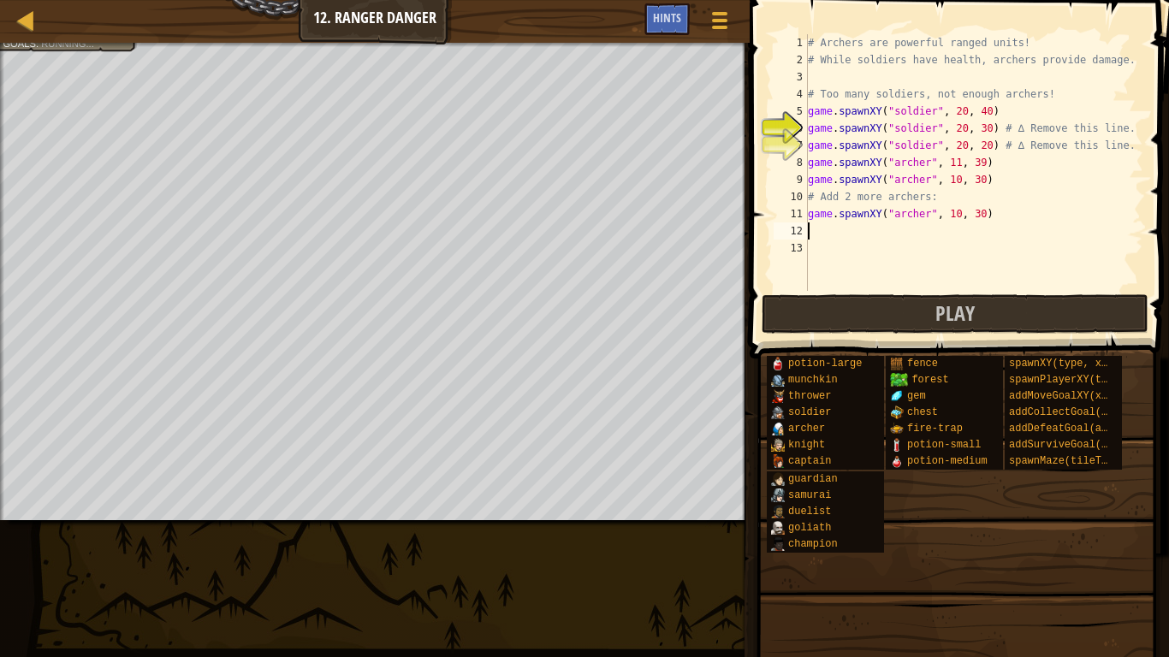
paste textarea "game.spawnXY("archer", 10, 30)"
click at [958, 216] on div "# Archers are powerful ranged units! # While soldiers have health, archers prov…" at bounding box center [973, 179] width 339 height 291
click at [975, 216] on div "# Archers are powerful ranged units! # While soldiers have health, archers prov…" at bounding box center [973, 179] width 339 height 291
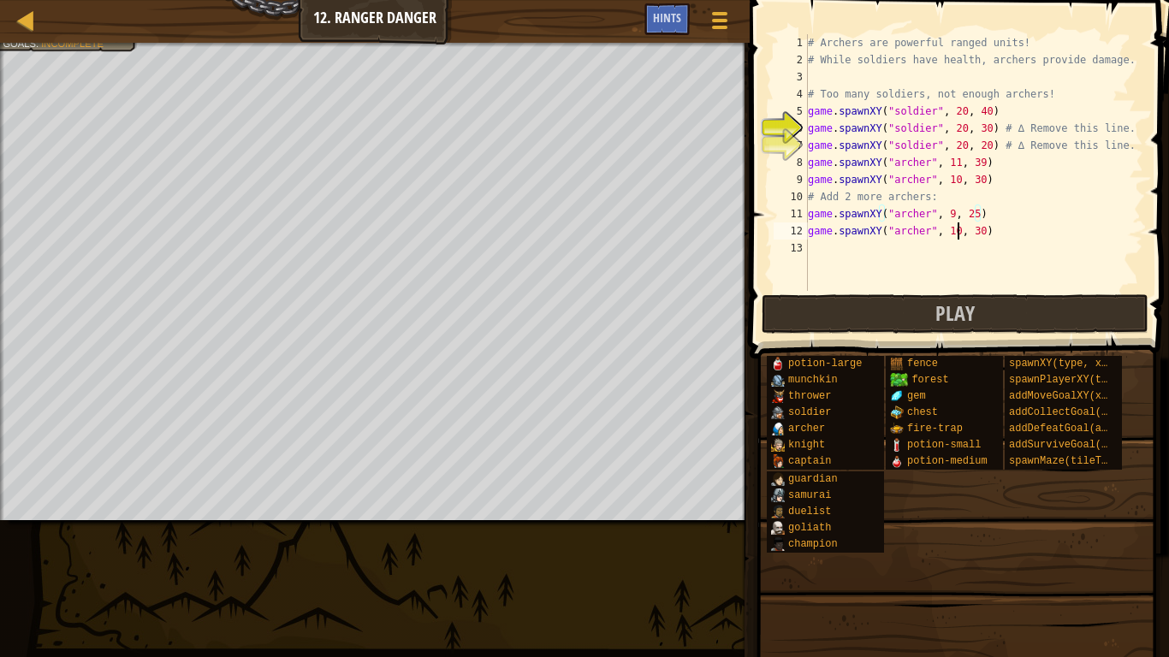
click at [958, 228] on div "# Archers are powerful ranged units! # While soldiers have health, archers prov…" at bounding box center [973, 179] width 339 height 291
click at [975, 228] on div "# Archers are powerful ranged units! # While soldiers have health, archers prov…" at bounding box center [973, 179] width 339 height 291
click at [876, 320] on button "Play" at bounding box center [955, 313] width 387 height 39
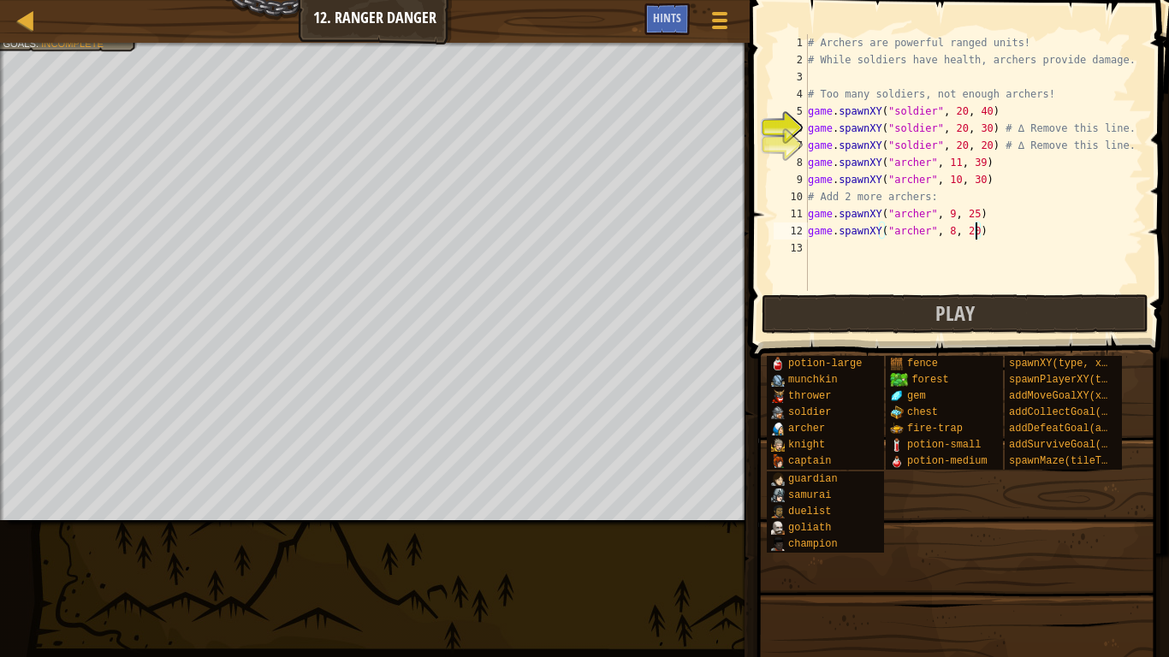
click at [1038, 231] on div "# Archers are powerful ranged units! # While soldiers have health, archers prov…" at bounding box center [973, 179] width 339 height 291
click at [880, 308] on button "Play" at bounding box center [955, 313] width 387 height 39
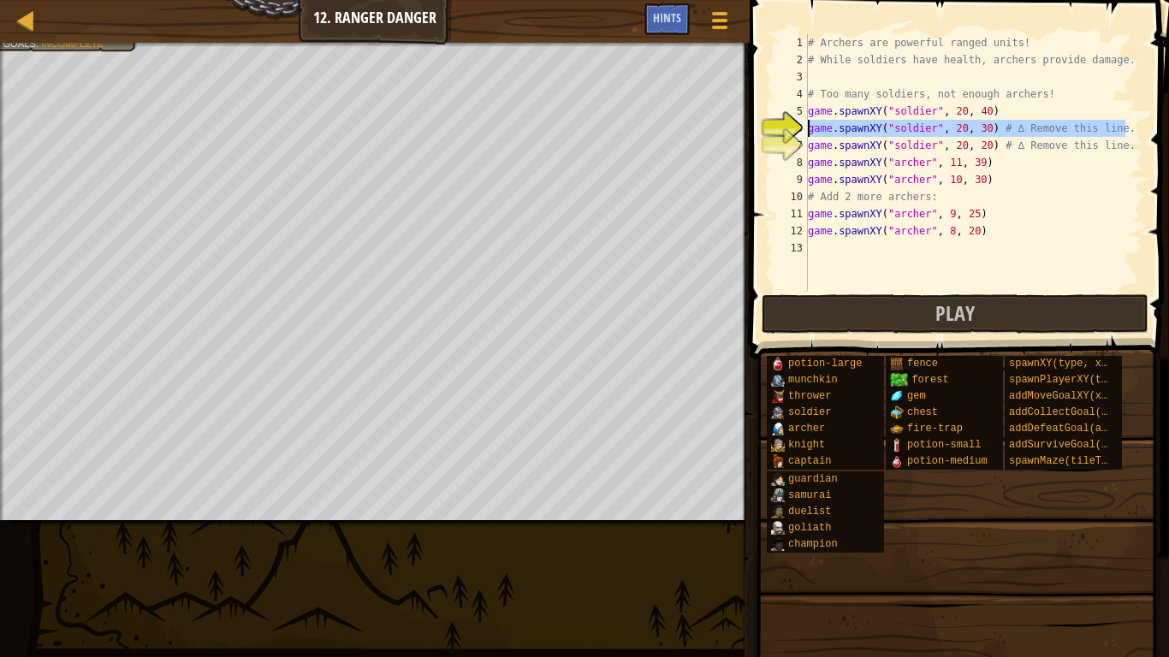
drag, startPoint x: 1124, startPoint y: 125, endPoint x: 809, endPoint y: 128, distance: 314.9
click at [809, 128] on div "# Archers are powerful ranged units! # While soldiers have health, archers prov…" at bounding box center [973, 179] width 339 height 291
type textarea "game.spawnXY("soldier", 20, 30) # ∆ Remove this line."
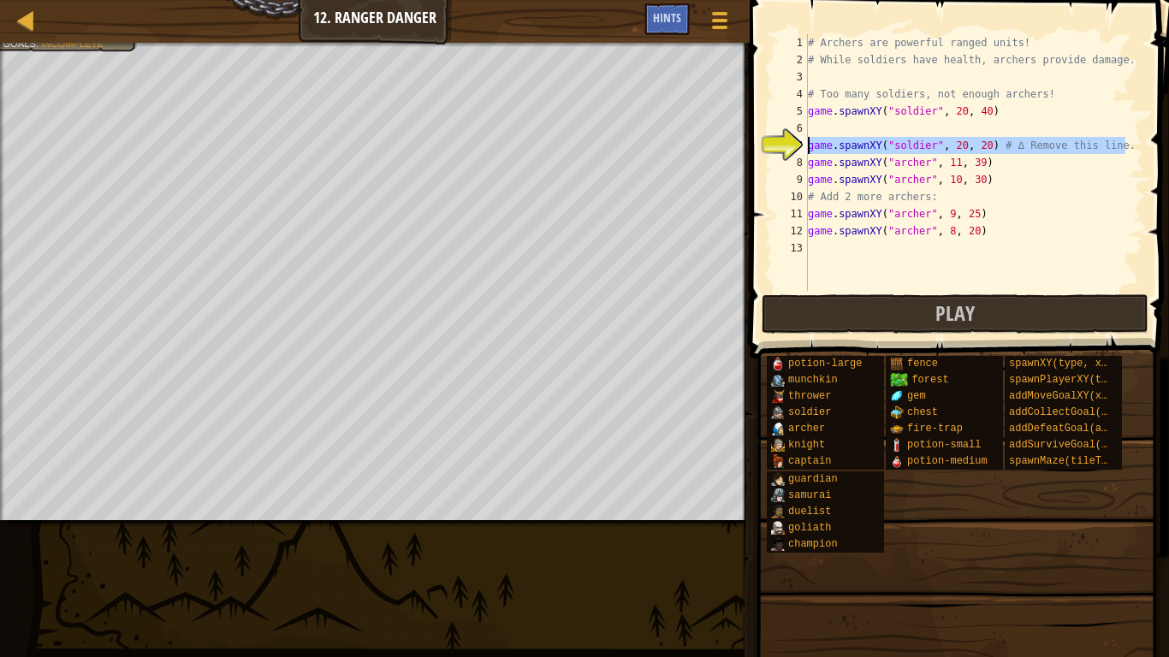
drag, startPoint x: 1127, startPoint y: 141, endPoint x: 811, endPoint y: 147, distance: 315.8
click at [811, 147] on div "# Archers are powerful ranged units! # While soldiers have health, archers prov…" at bounding box center [973, 179] width 339 height 291
type textarea "g"
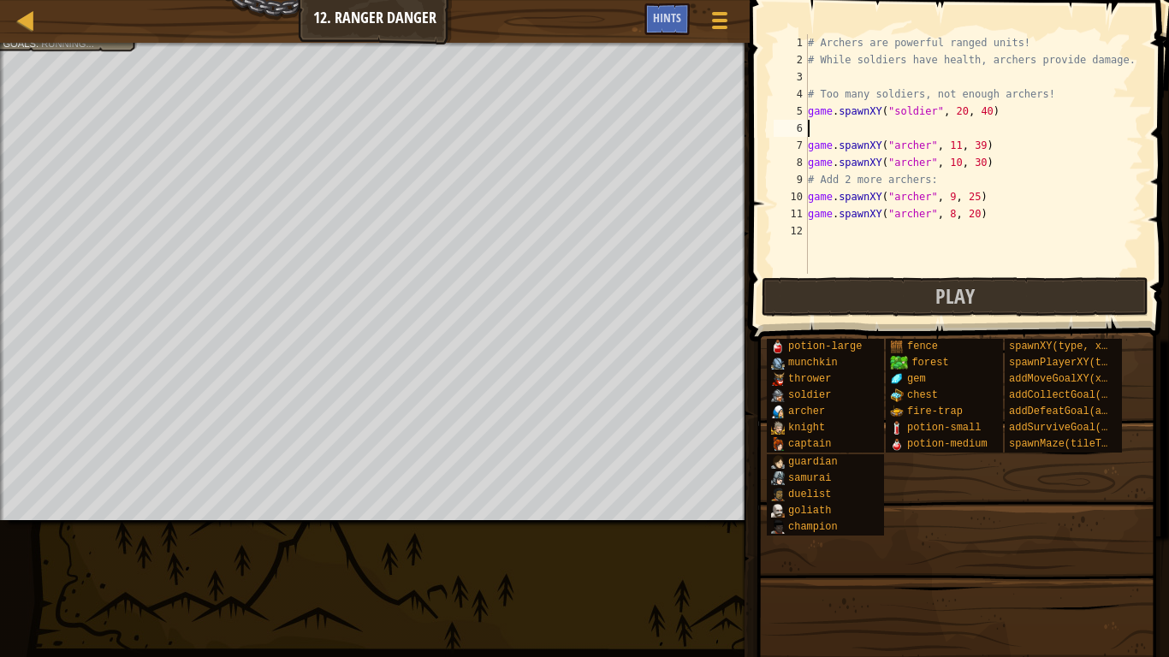
type textarea "game.spawnXY("soldier", 20, 40)"
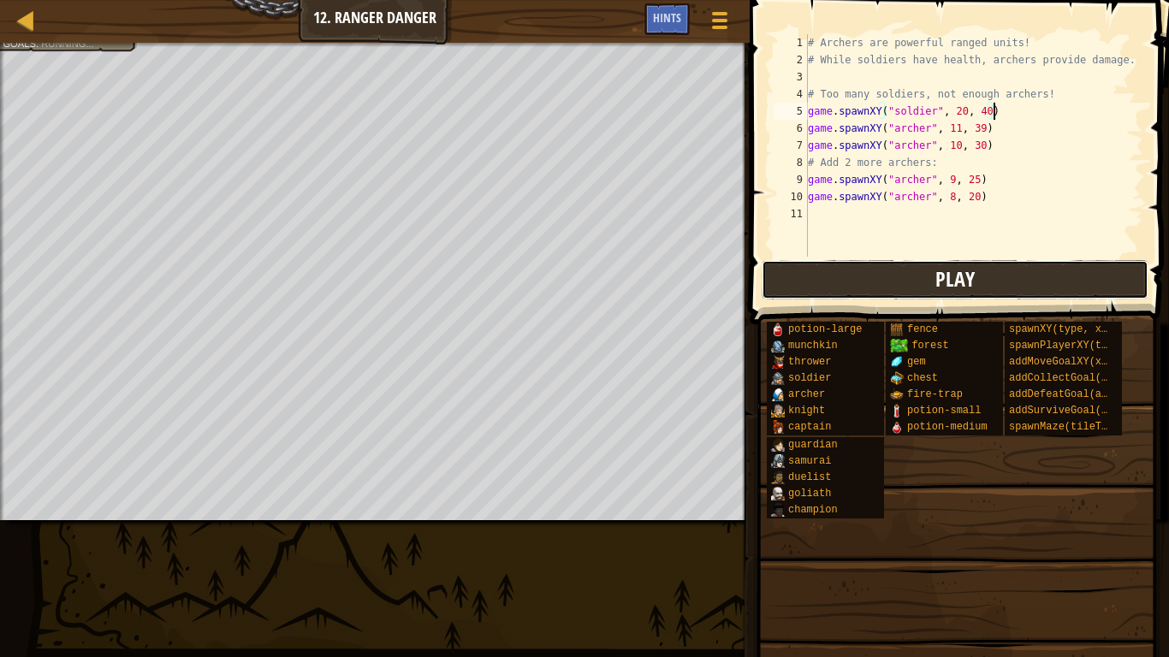
click at [866, 274] on button "Play" at bounding box center [955, 279] width 387 height 39
click at [822, 213] on div "# Archers are powerful ranged units! # While soldiers have health, archers prov…" at bounding box center [973, 162] width 339 height 257
click at [823, 268] on button "Play" at bounding box center [955, 279] width 387 height 39
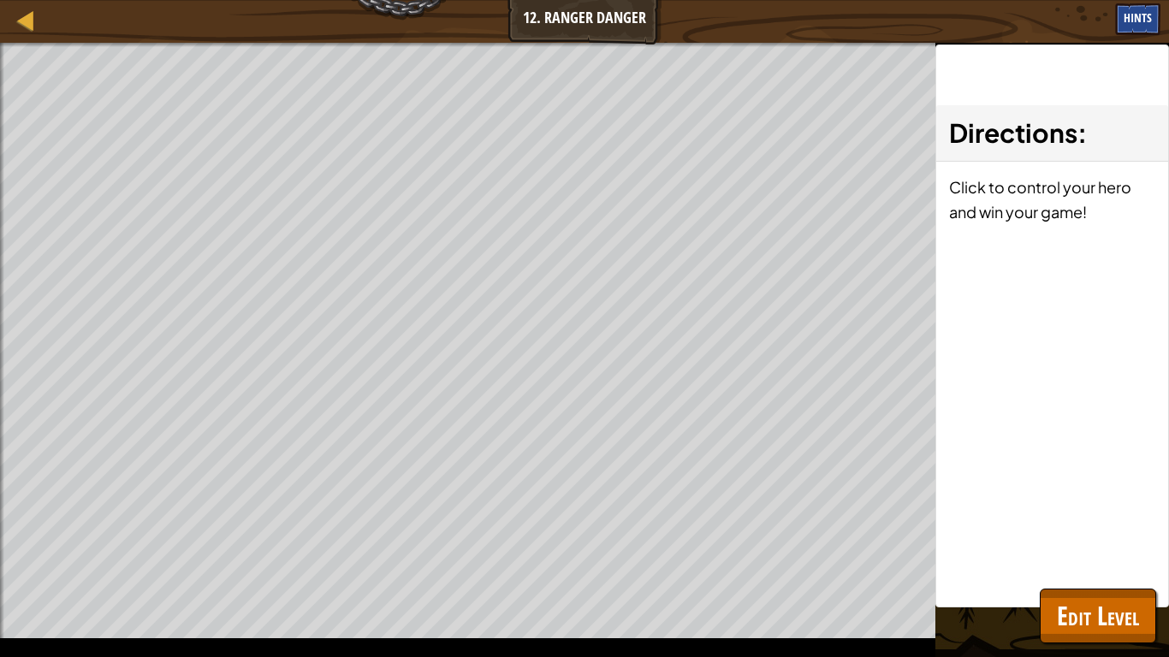
click at [1133, 17] on span "Hints" at bounding box center [1138, 17] width 28 height 16
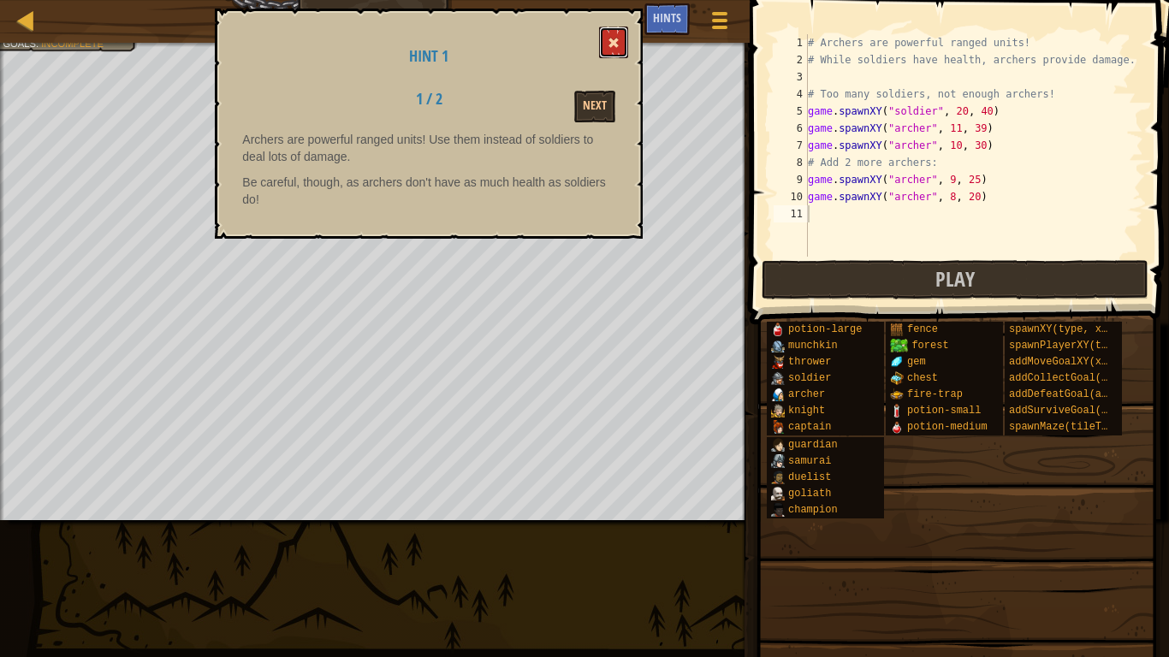
click at [620, 47] on span at bounding box center [614, 43] width 12 height 12
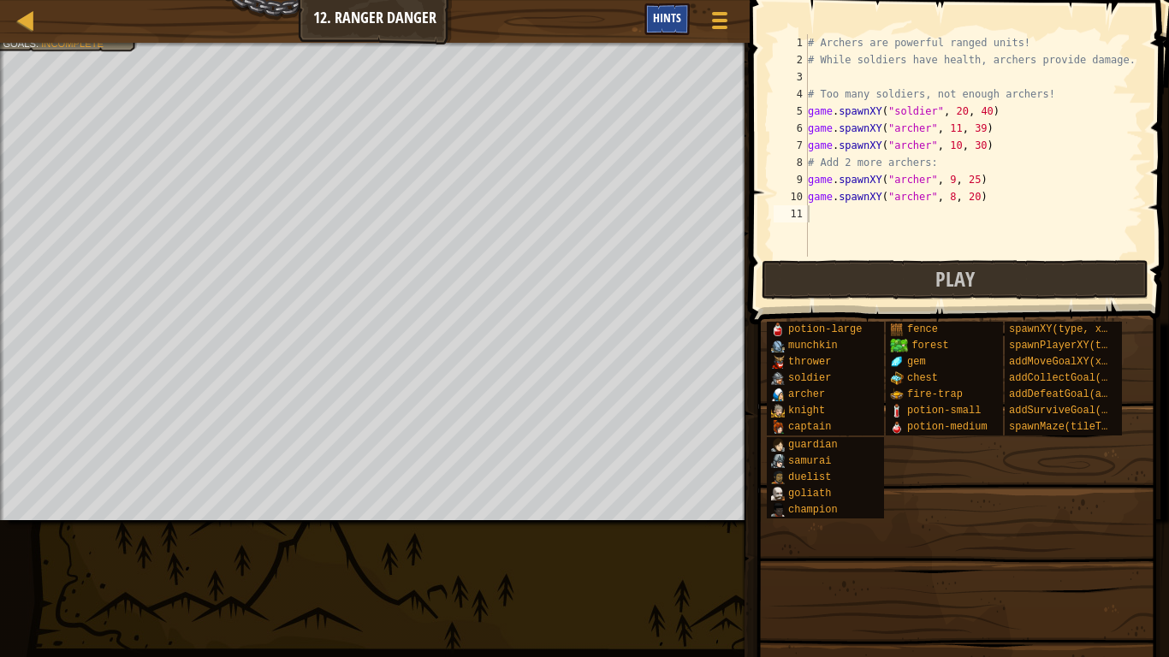
click at [653, 18] on span "Hints" at bounding box center [667, 17] width 28 height 16
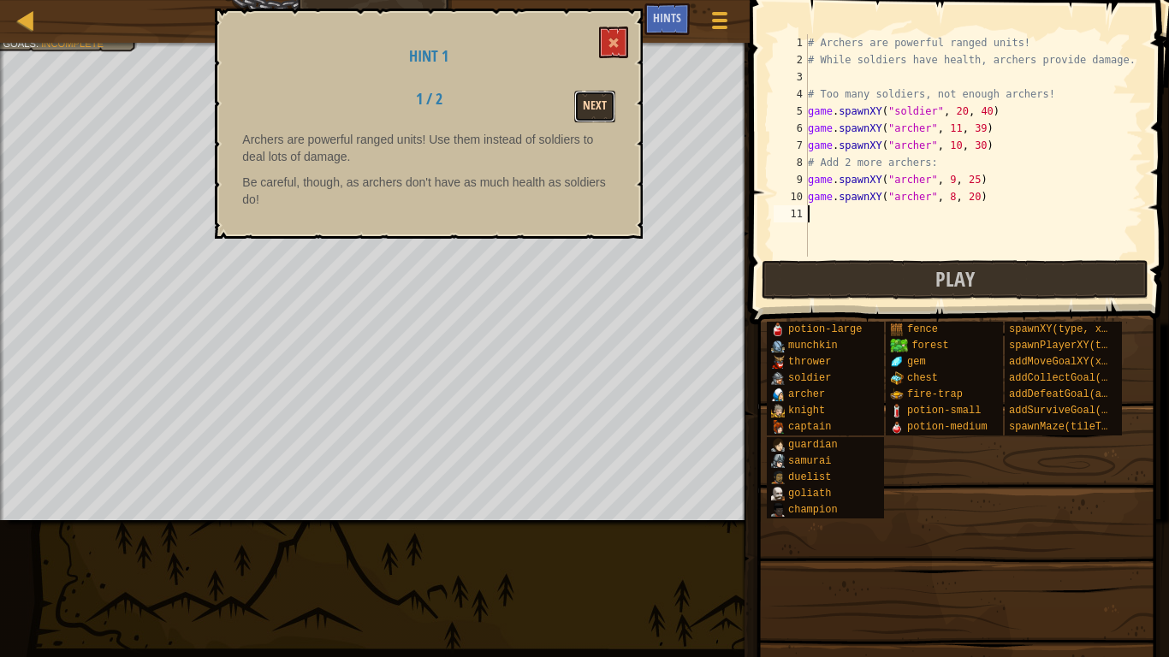
click at [590, 116] on button "Next" at bounding box center [594, 107] width 41 height 32
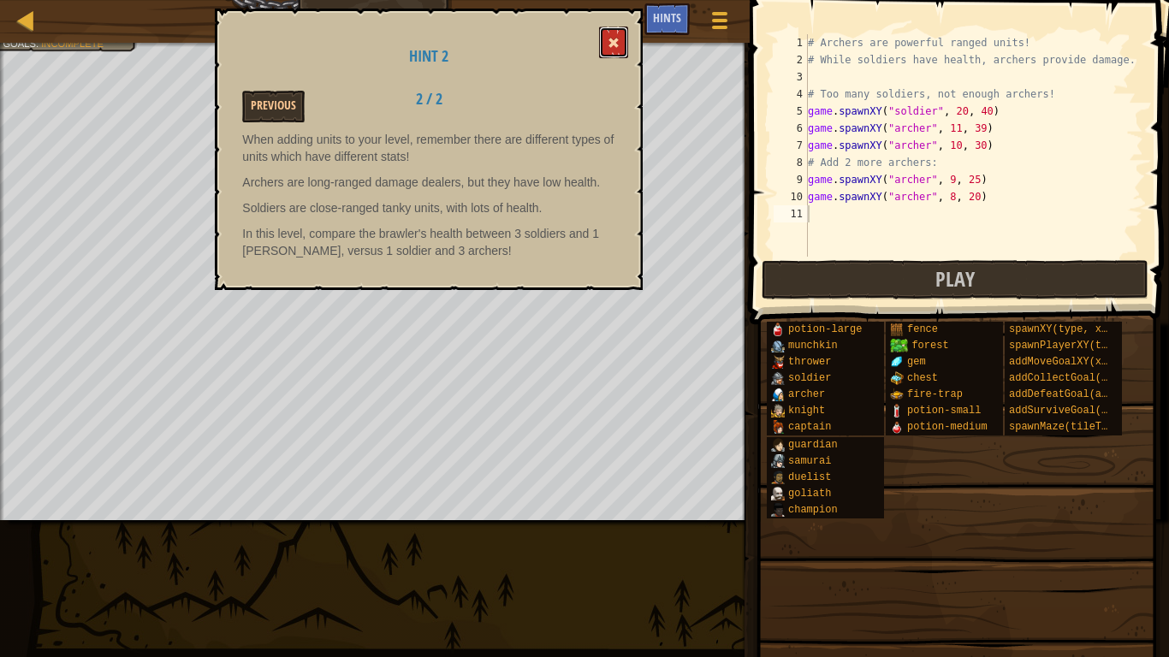
click at [614, 31] on button at bounding box center [613, 43] width 29 height 32
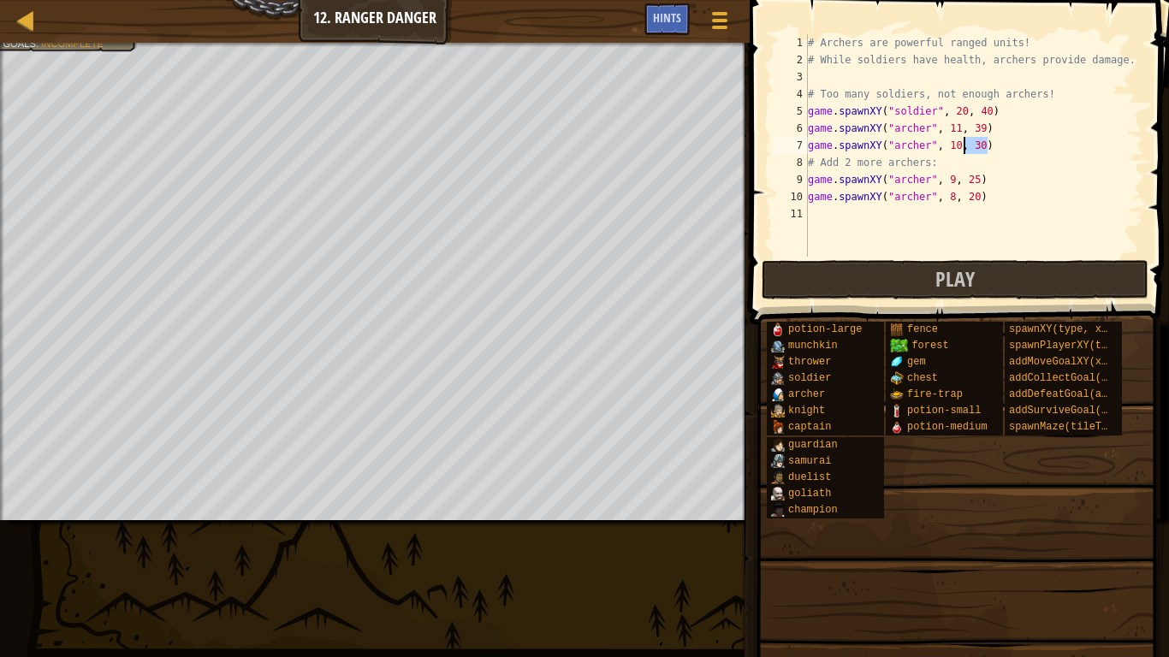
drag, startPoint x: 1000, startPoint y: 142, endPoint x: 966, endPoint y: 143, distance: 33.4
click at [966, 143] on div "# Archers are powerful ranged units! # While soldiers have health, archers prov…" at bounding box center [973, 162] width 339 height 257
click at [967, 157] on div "# Archers are powerful ranged units! # While soldiers have health, archers prov…" at bounding box center [973, 162] width 339 height 257
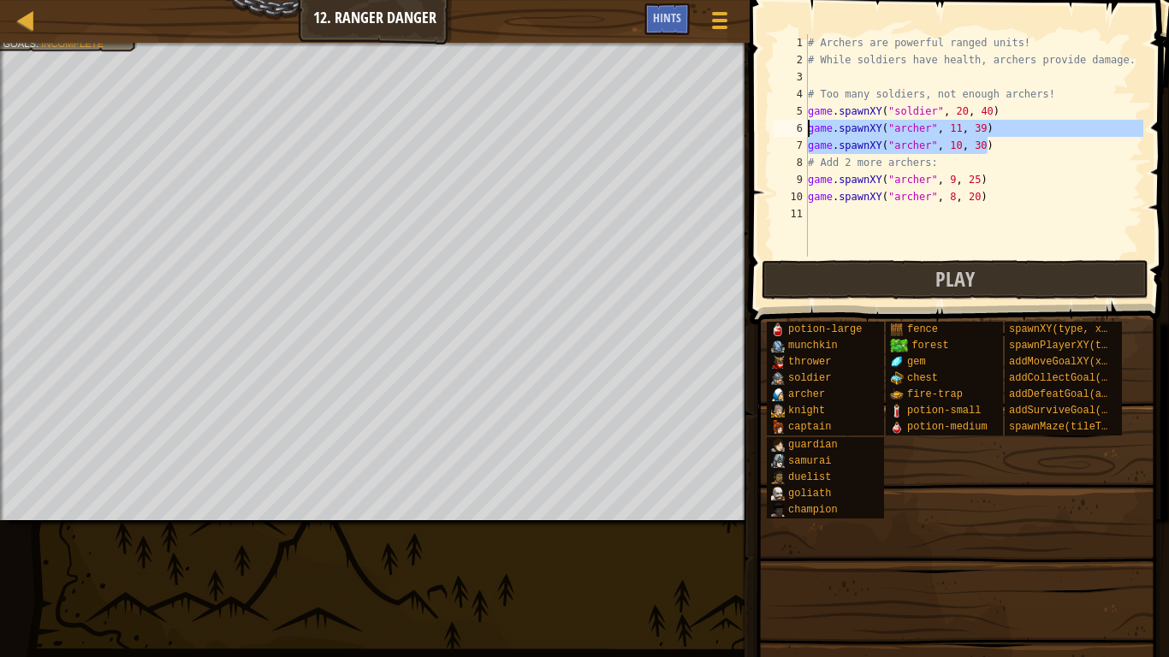
drag, startPoint x: 990, startPoint y: 151, endPoint x: 804, endPoint y: 126, distance: 187.5
click at [804, 126] on div "# Add 2 more archers: 1 2 3 4 5 6 7 8 9 10 11 # Archers are powerful ranged uni…" at bounding box center [956, 145] width 373 height 223
type textarea "game.spawnXY("[PERSON_NAME]", 11, 39) game.spawnXY("[PERSON_NAME]", 10, 30)"
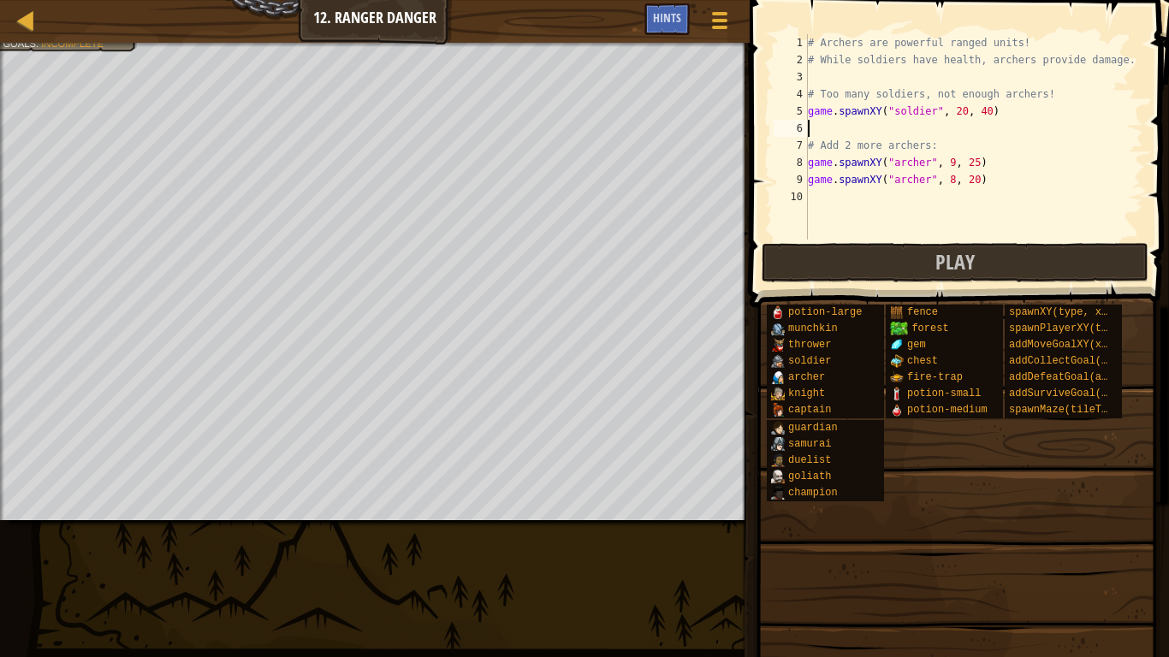
click at [823, 188] on div "# Archers are powerful ranged units! # While soldiers have health, archers prov…" at bounding box center [973, 154] width 339 height 240
paste textarea "game.spawnXY("archer", 10, 30)"
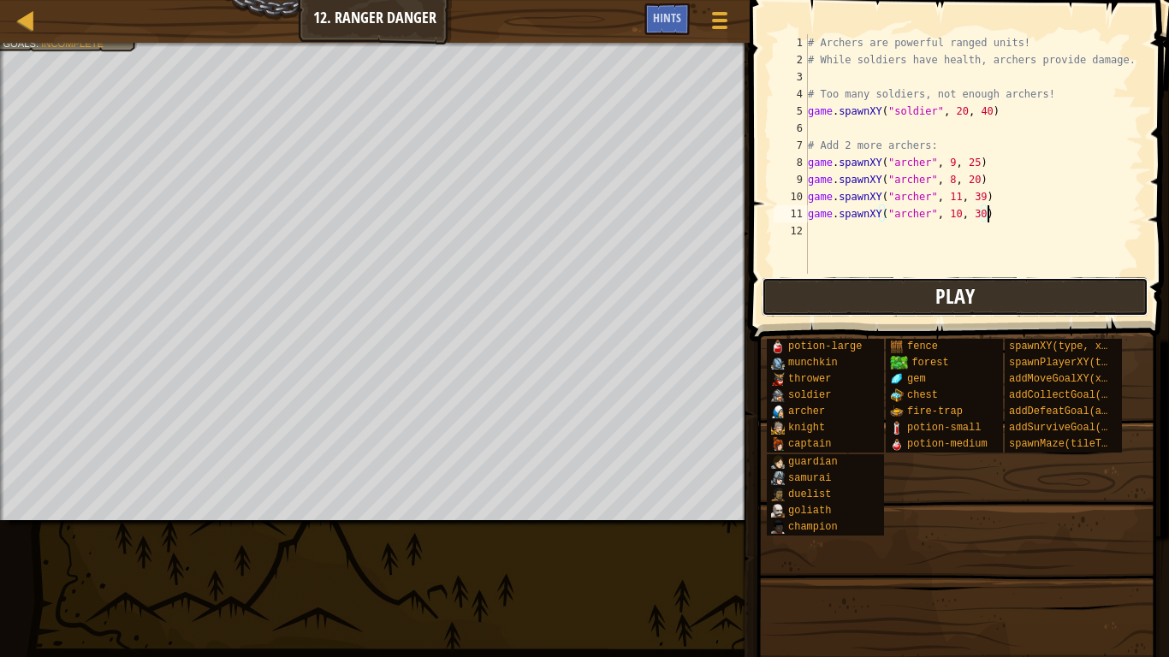
click at [841, 293] on button "Play" at bounding box center [955, 296] width 387 height 39
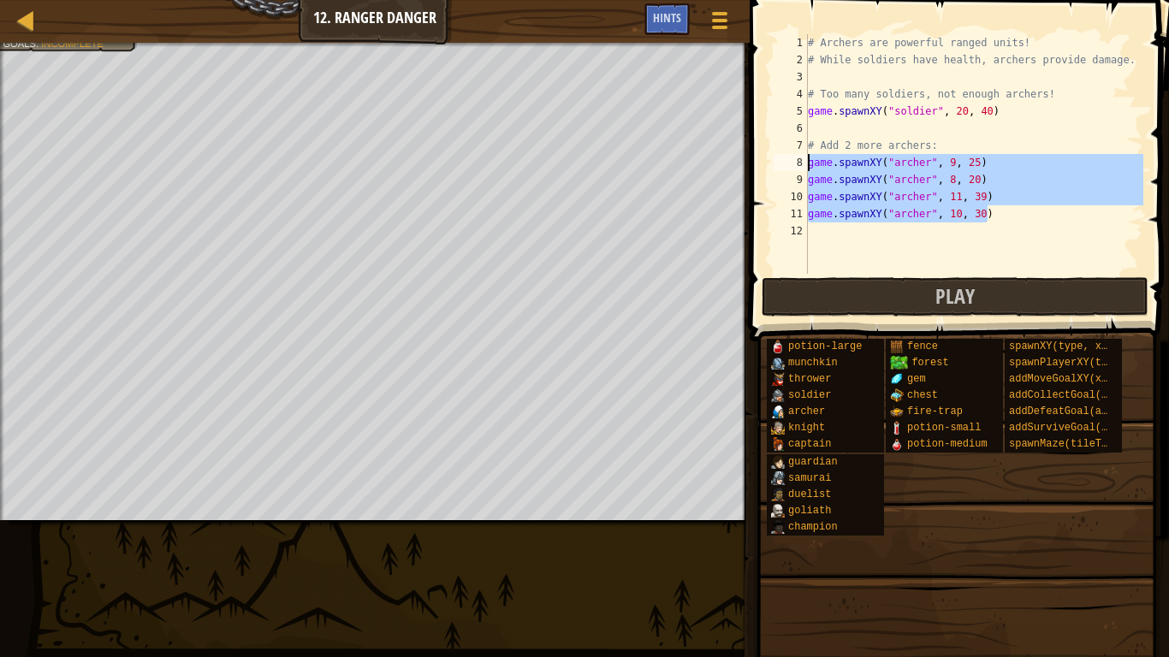
drag, startPoint x: 1010, startPoint y: 211, endPoint x: 792, endPoint y: 157, distance: 224.8
click at [792, 157] on div "game.spawnXY("[PERSON_NAME]", 10, 30) 1 2 3 4 5 6 7 8 9 10 11 12 # Archers are …" at bounding box center [956, 154] width 373 height 240
click at [724, 21] on span at bounding box center [720, 20] width 16 height 3
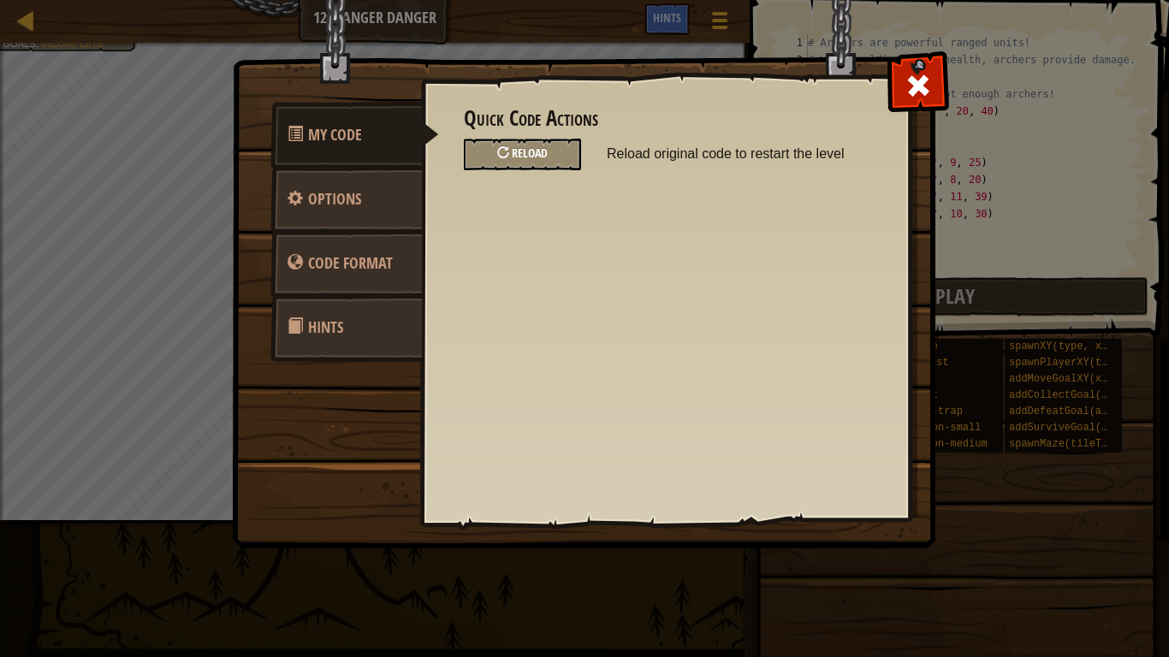
click at [567, 140] on div "Reload" at bounding box center [522, 155] width 117 height 32
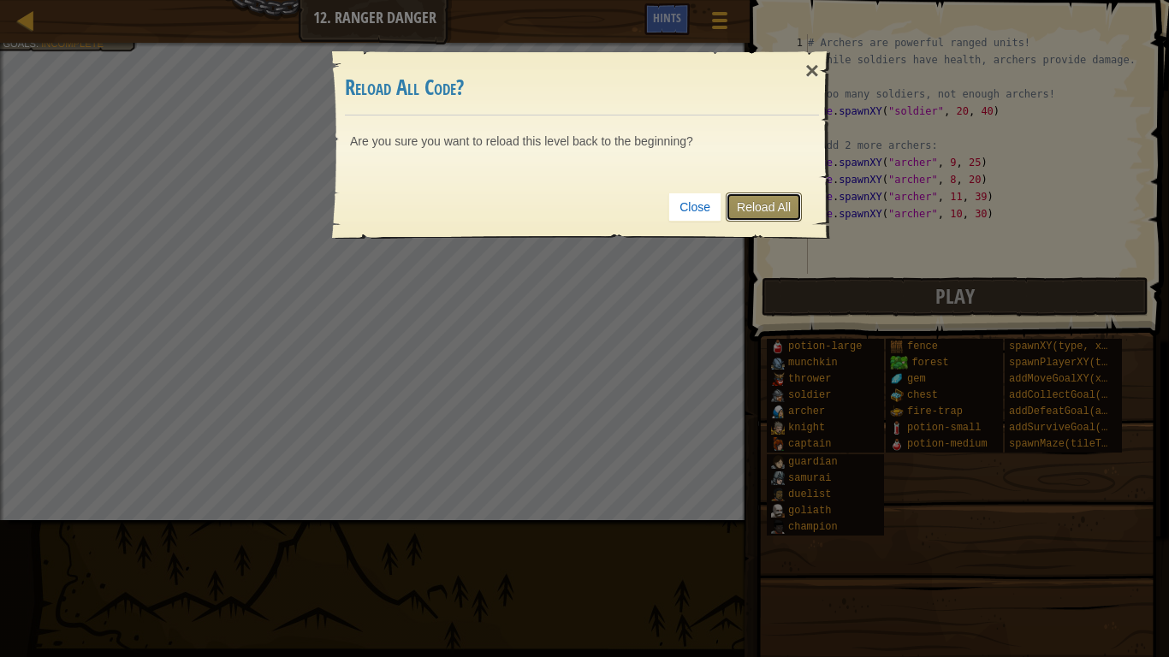
click at [746, 213] on link "Reload All" at bounding box center [764, 207] width 76 height 29
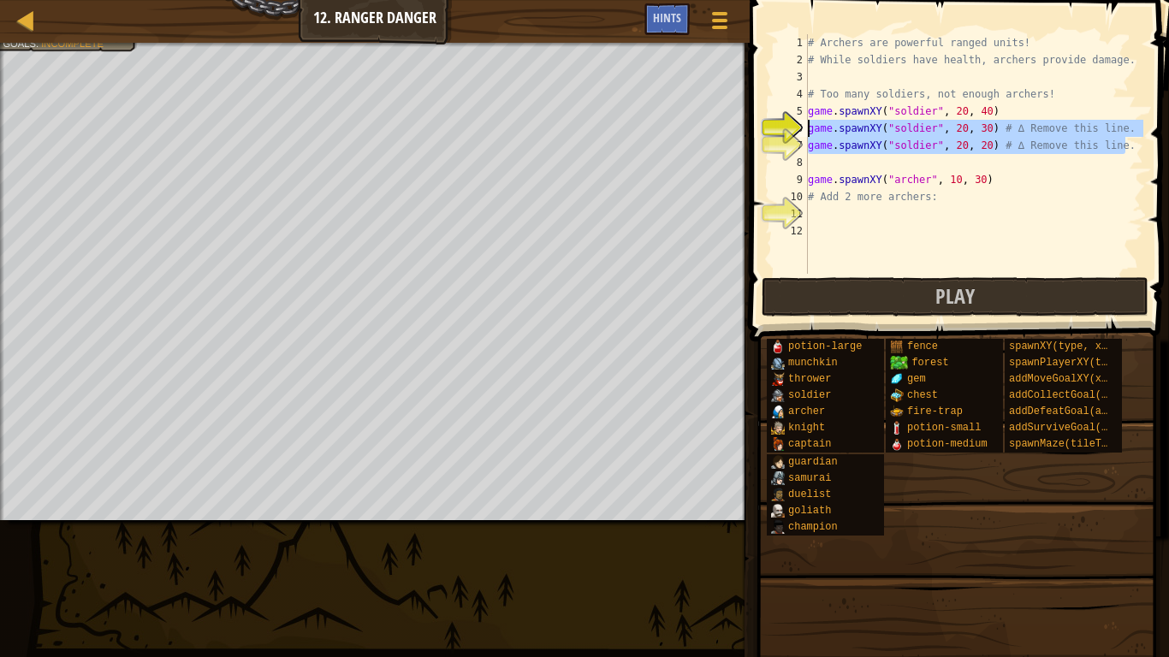
drag, startPoint x: 1132, startPoint y: 145, endPoint x: 802, endPoint y: 135, distance: 330.5
click at [802, 135] on div "game.spawnXY("soldier", 20, 30) # ∆ Remove this line. 1 2 3 4 5 6 7 8 9 10 11 1…" at bounding box center [956, 154] width 373 height 240
type textarea "game.spawnXY("soldier", 20, 30) # ∆ Remove this line. game.spawnXY("soldier", 2…"
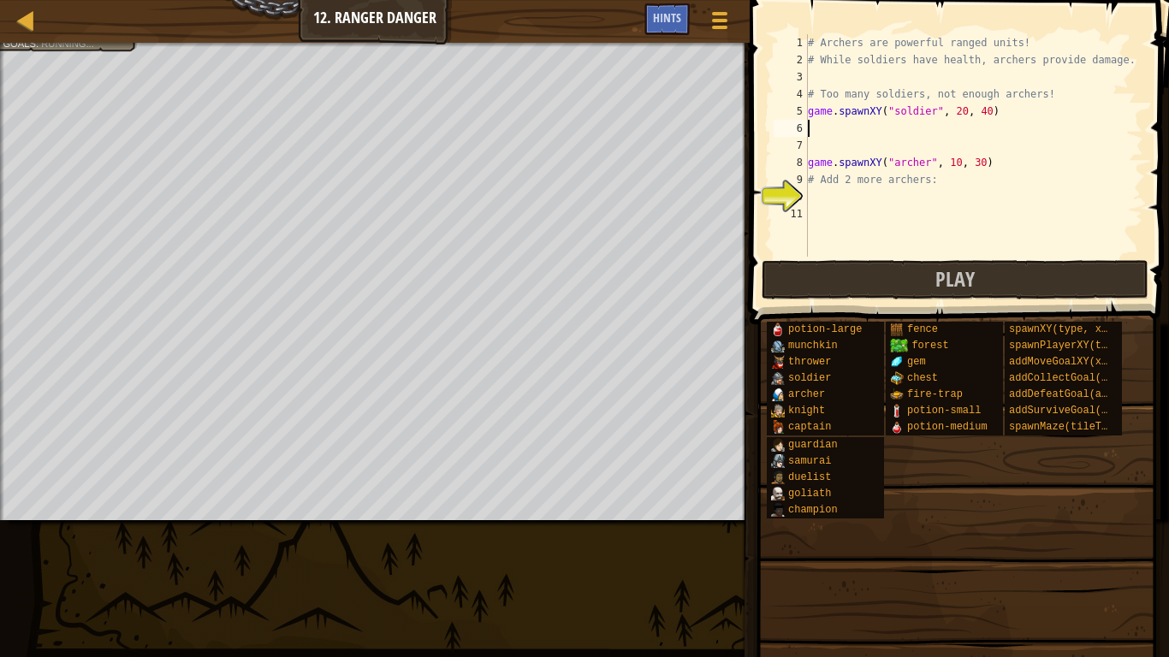
click at [826, 189] on div "# Archers are powerful ranged units! # While soldiers have health, archers prov…" at bounding box center [973, 162] width 339 height 257
paste textarea "game.spawnXY("archer", 10, 30)"
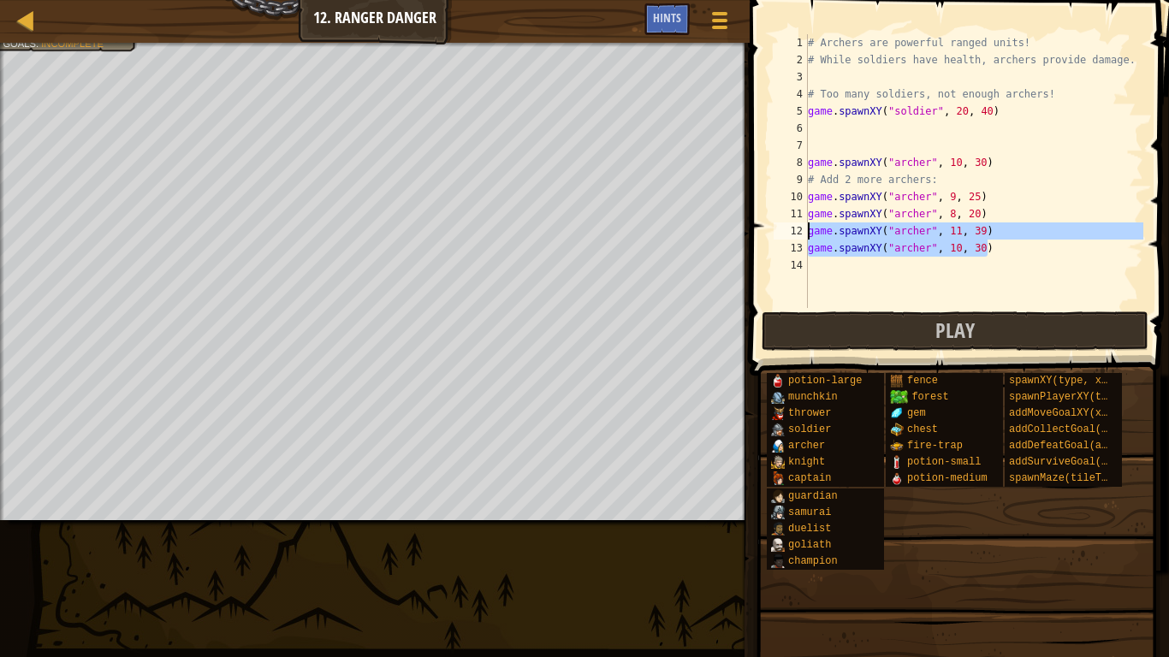
drag, startPoint x: 1001, startPoint y: 252, endPoint x: 798, endPoint y: 232, distance: 203.9
click at [798, 232] on div "game.spawnXY("[PERSON_NAME]", 10, 30) 1 2 3 4 5 6 7 8 9 10 11 12 13 14 # Archer…" at bounding box center [956, 171] width 373 height 274
type textarea "game.spawnXY("[PERSON_NAME]", 11, 39) game.spawnXY("[PERSON_NAME]", 10, 30)"
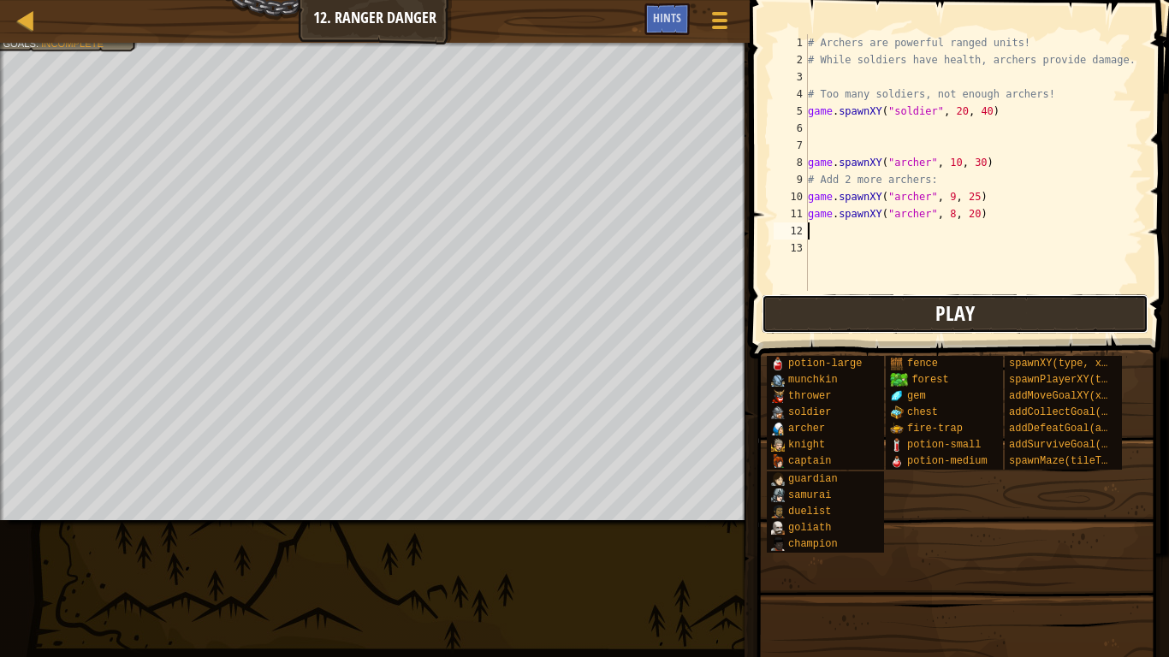
click at [897, 294] on button "Play" at bounding box center [955, 313] width 387 height 39
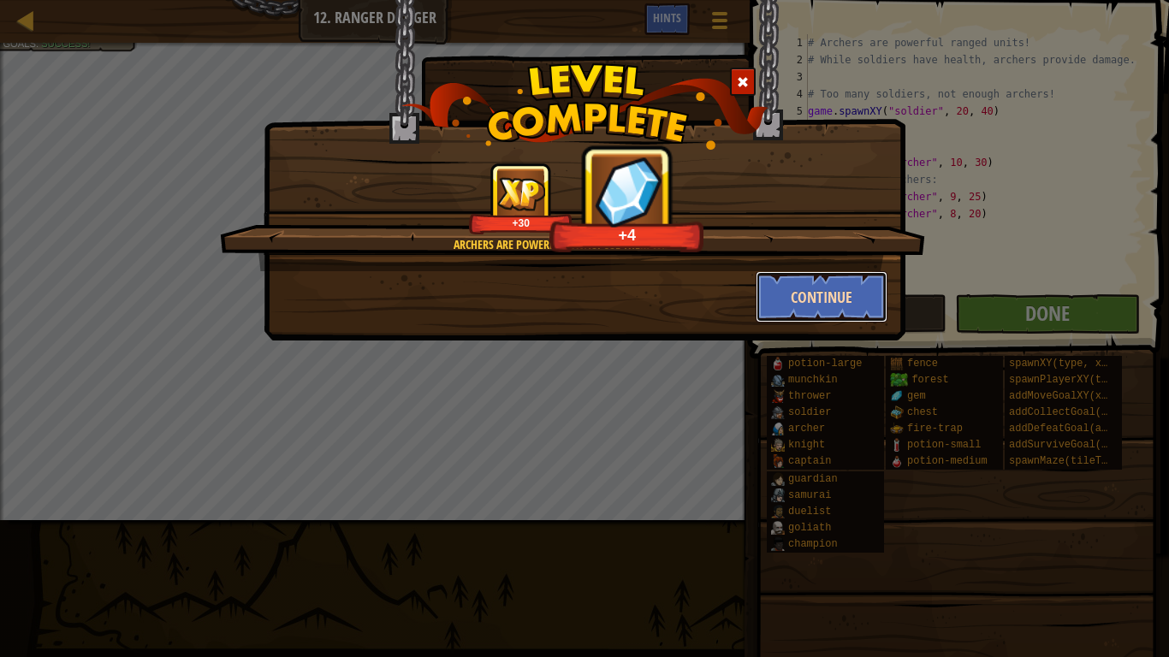
click at [850, 289] on button "Continue" at bounding box center [822, 296] width 133 height 51
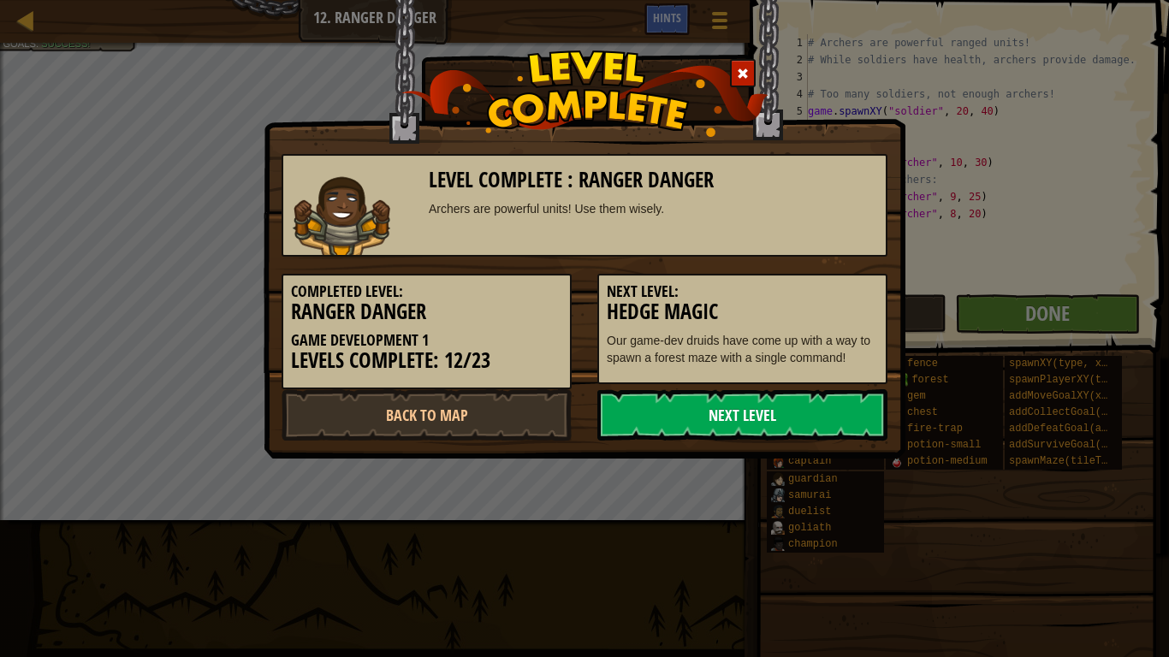
click at [668, 432] on link "Next Level" at bounding box center [742, 414] width 290 height 51
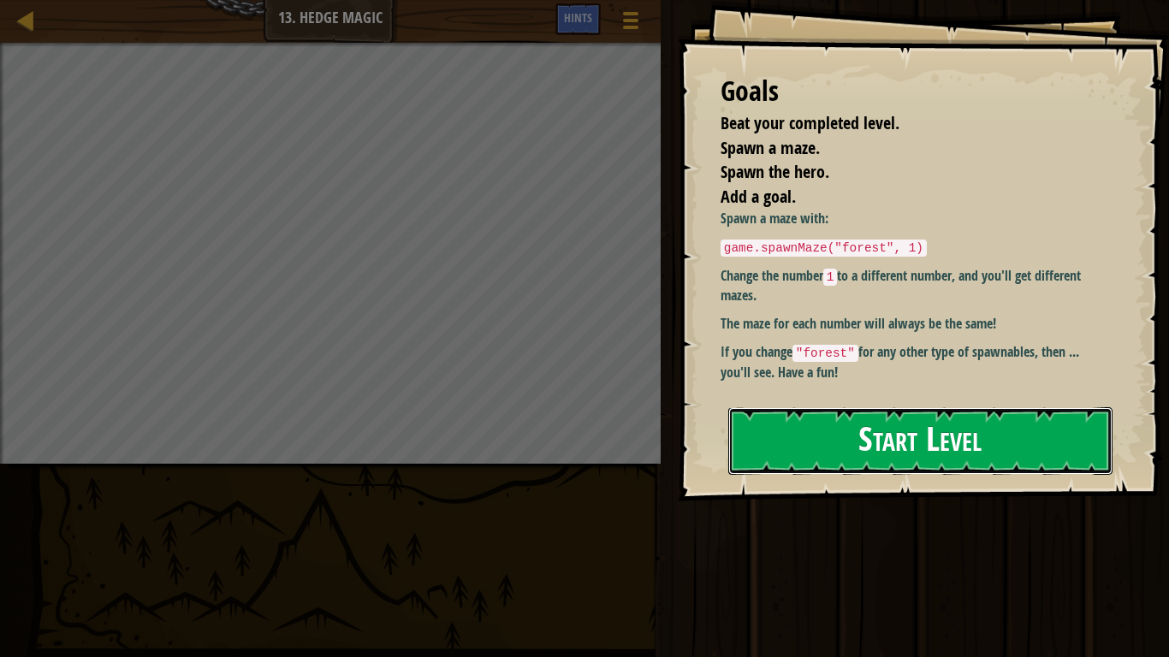
click at [890, 407] on button "Start Level" at bounding box center [920, 441] width 384 height 68
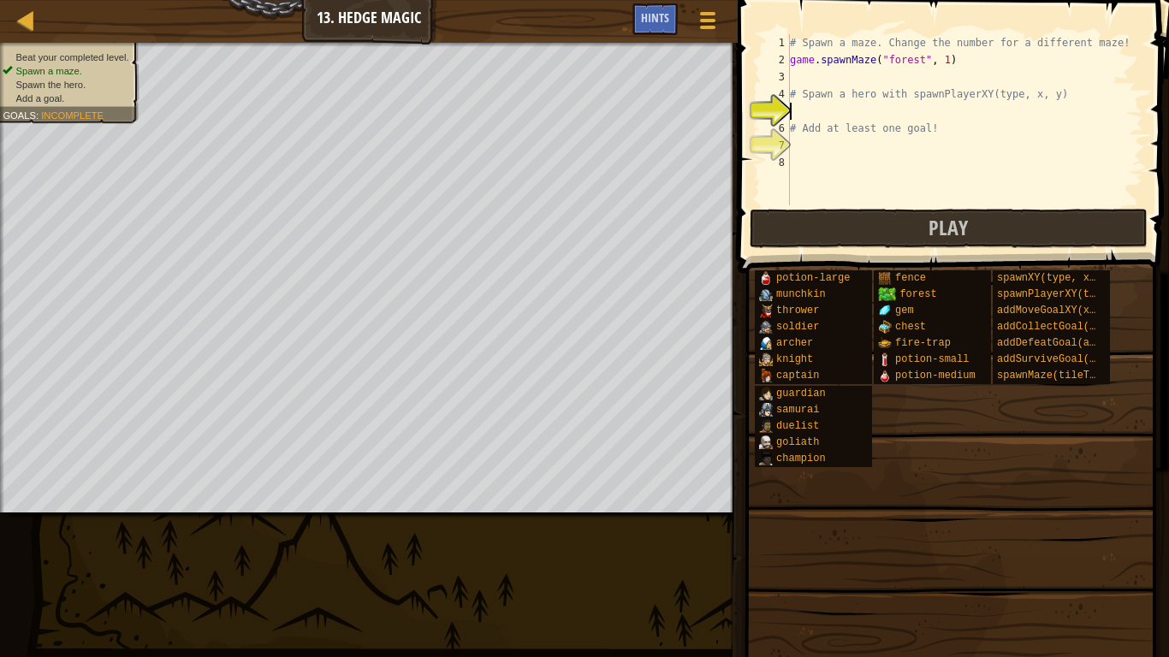
click at [912, 97] on div "# Spawn a maze. Change the number for a different maze! game . spawnMaze ( "for…" at bounding box center [964, 136] width 357 height 205
type textarea "# Spawn a hero with spawnPlayerXY(type, x, y)"
drag, startPoint x: 912, startPoint y: 97, endPoint x: 1064, endPoint y: 93, distance: 151.5
click at [1064, 93] on div "# Spawn a maze. Change the number for a different maze! game . spawnMaze ( "for…" at bounding box center [964, 136] width 357 height 205
click at [905, 119] on div "# Spawn a maze. Change the number for a different maze! game . spawnMaze ( "for…" at bounding box center [964, 136] width 357 height 205
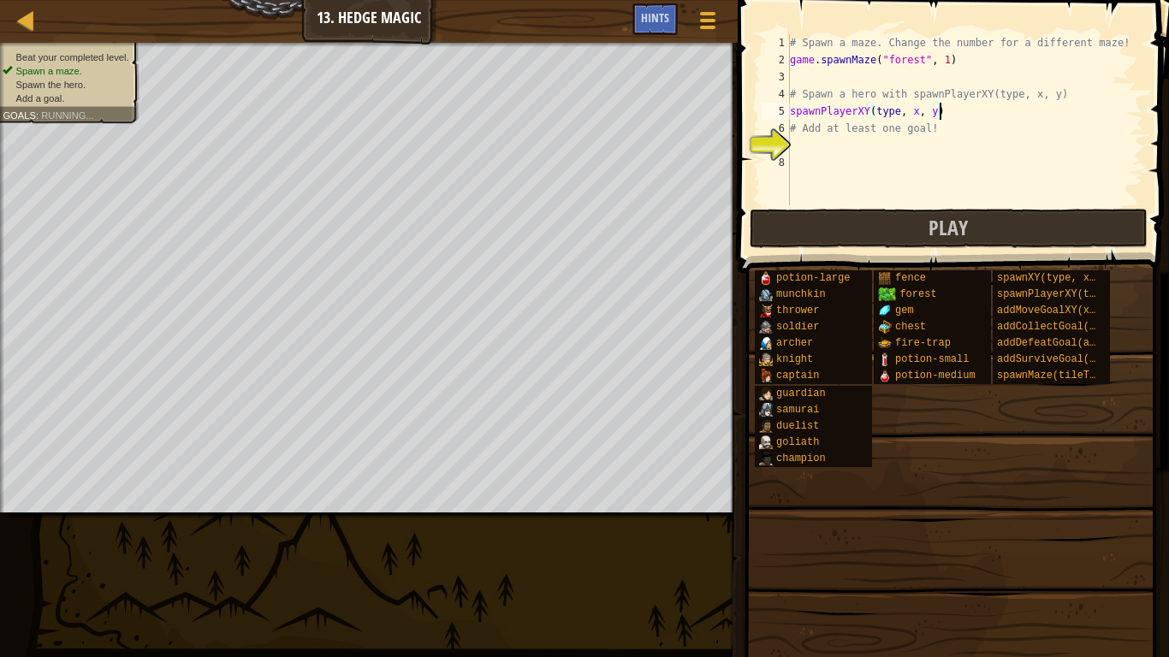
click at [918, 114] on div "# Spawn a maze. Change the number for a different maze! game . spawnMaze ( "for…" at bounding box center [964, 136] width 357 height 205
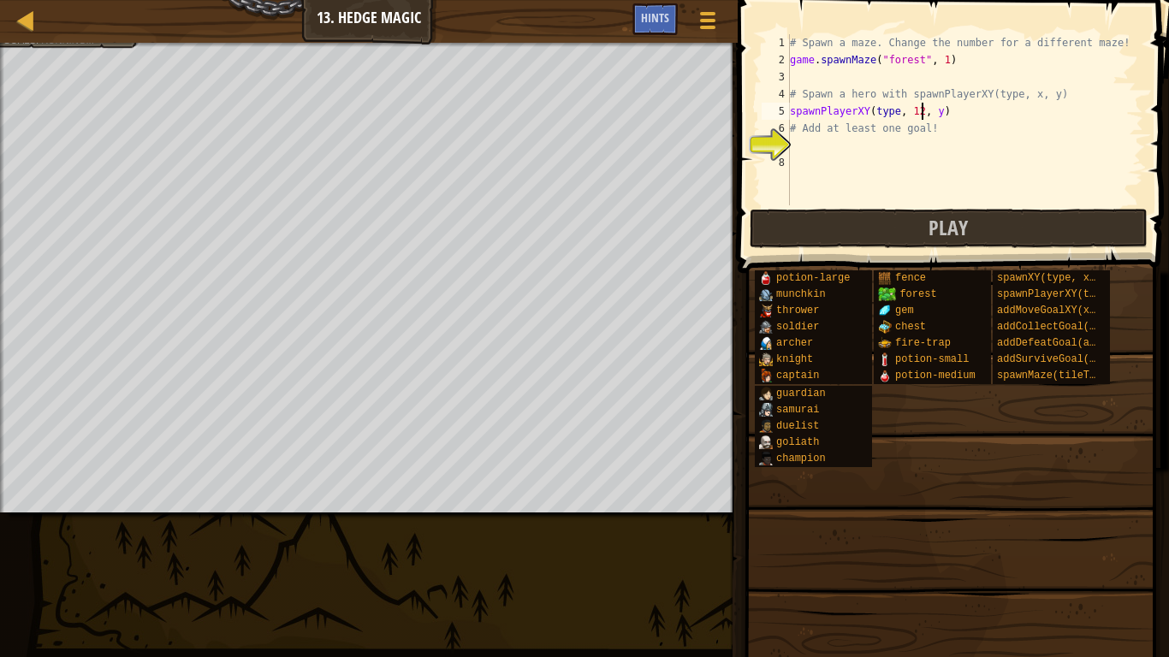
scroll to position [8, 19]
click at [943, 112] on div "# Spawn a maze. Change the number for a different maze! game . spawnMaze ( "for…" at bounding box center [964, 136] width 357 height 205
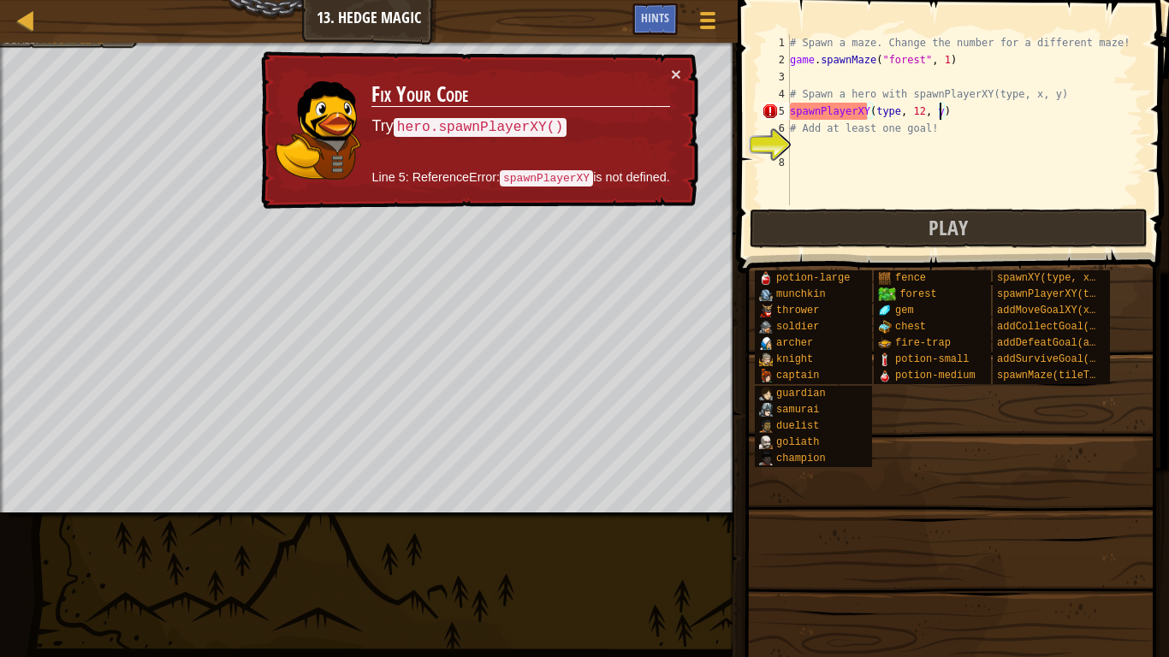
click at [941, 112] on div "# Spawn a maze. Change the number for a different maze! game . spawnMaze ( "for…" at bounding box center [964, 136] width 357 height 205
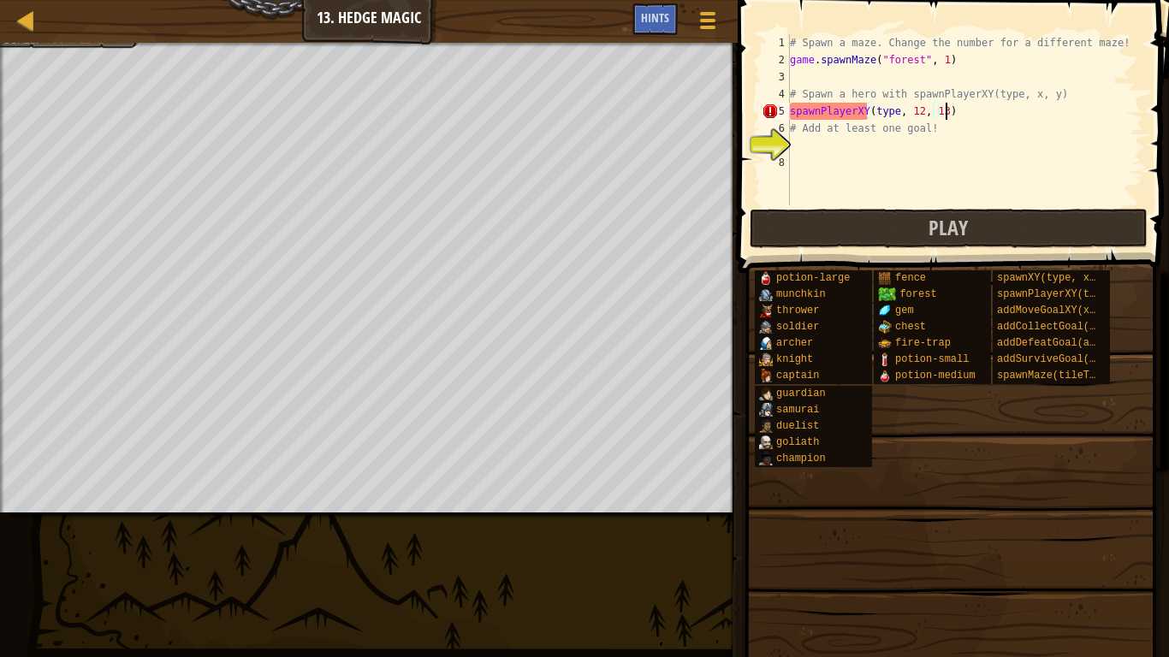
scroll to position [8, 22]
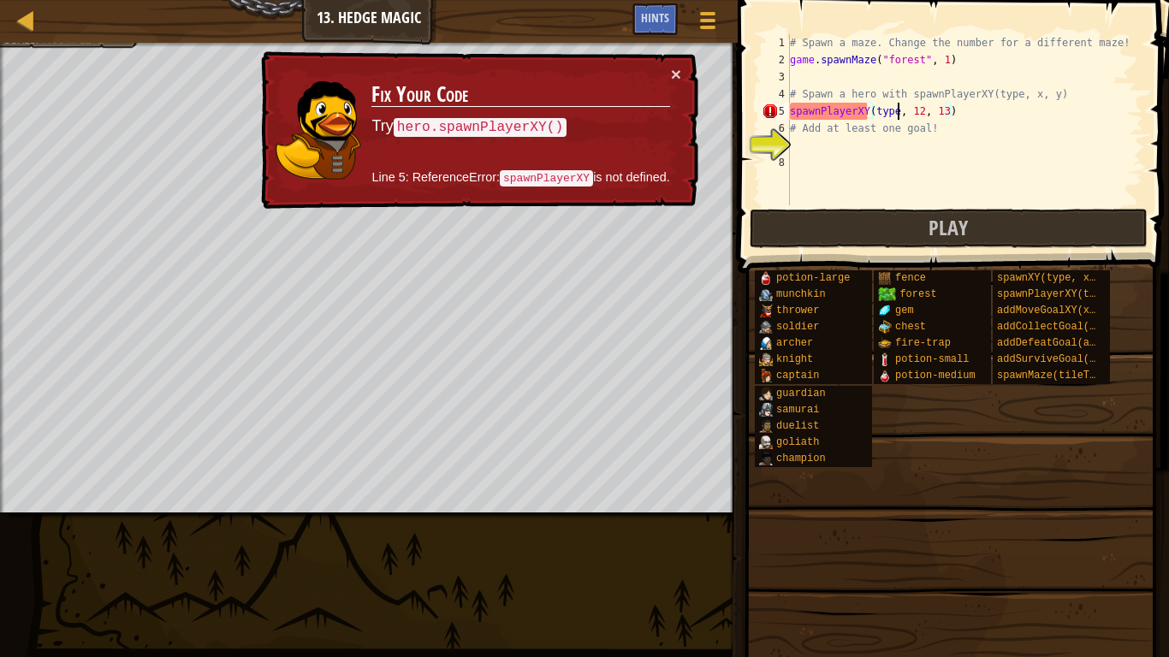
click at [899, 113] on div "# Spawn a maze. Change the number for a different maze! game . spawnMaze ( "for…" at bounding box center [964, 136] width 357 height 205
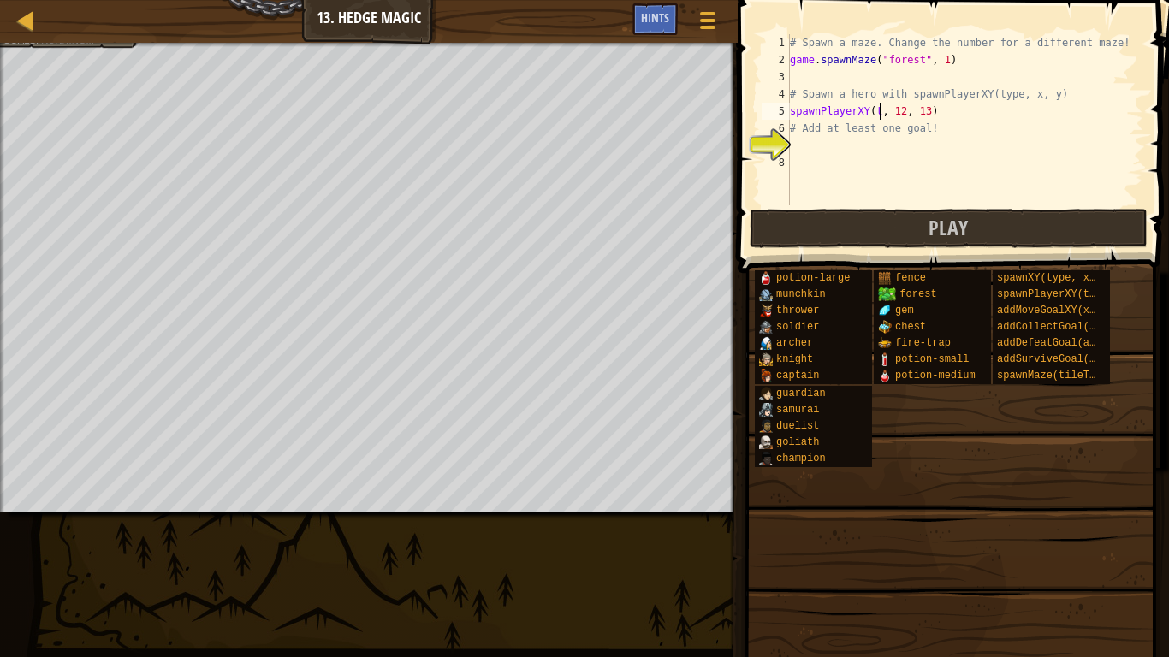
scroll to position [8, 19]
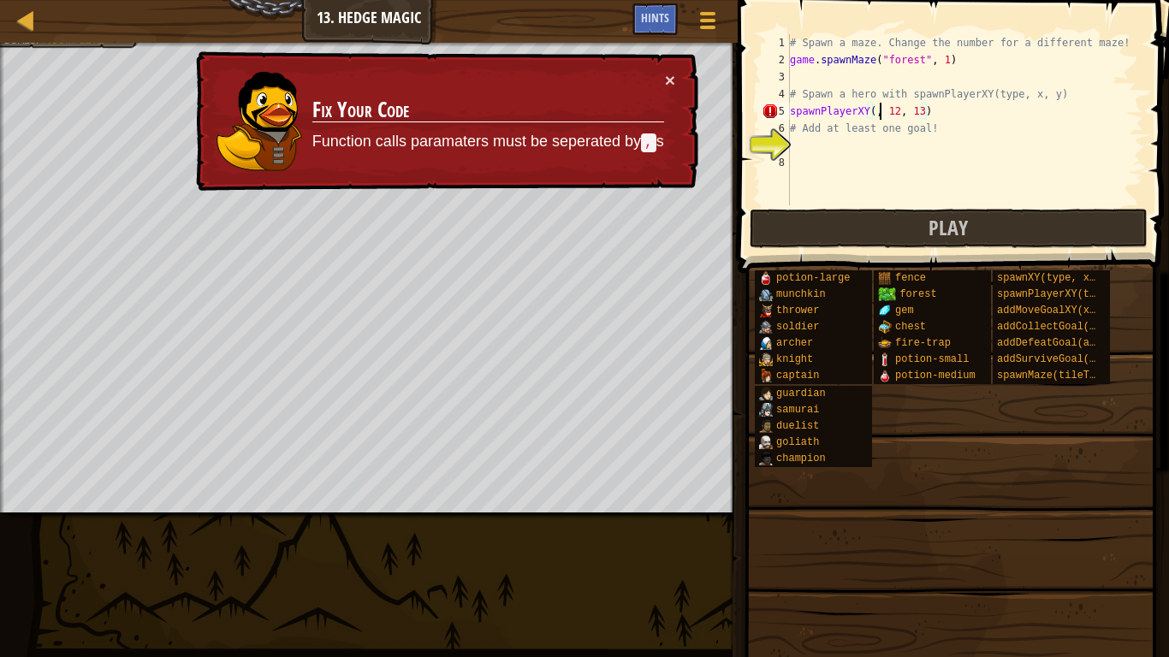
click at [879, 116] on div "# Spawn a maze. Change the number for a different maze! game . spawnMaze ( "for…" at bounding box center [964, 136] width 357 height 205
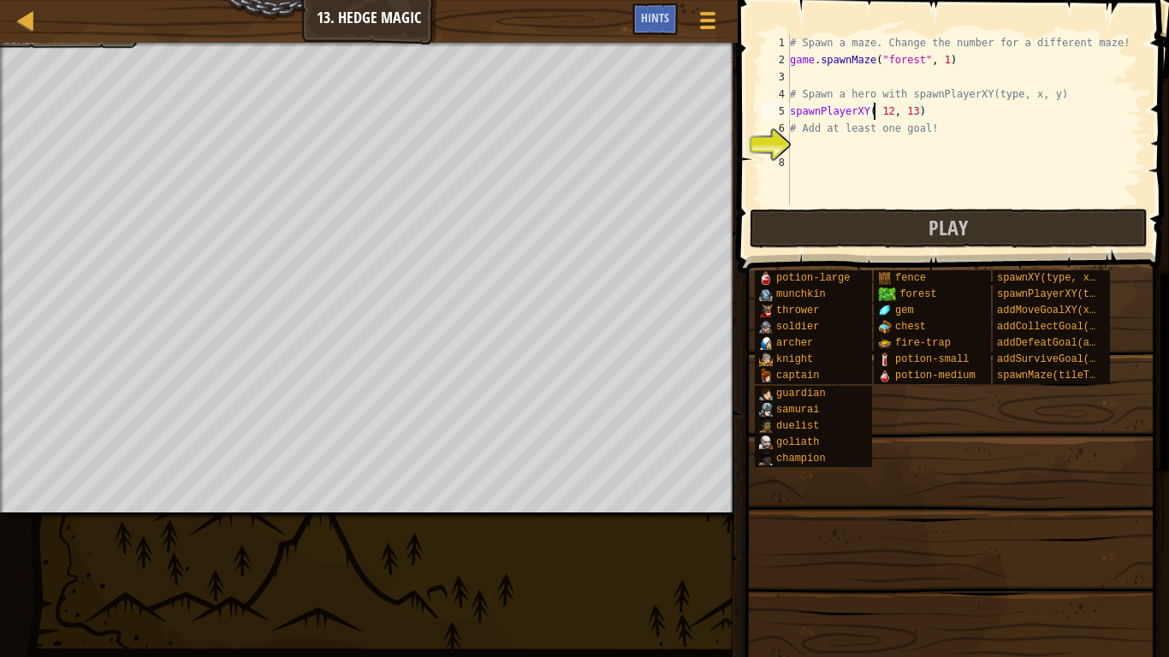
click at [893, 130] on div "# Spawn a maze. Change the number for a different maze! game . spawnMaze ( "for…" at bounding box center [964, 136] width 357 height 205
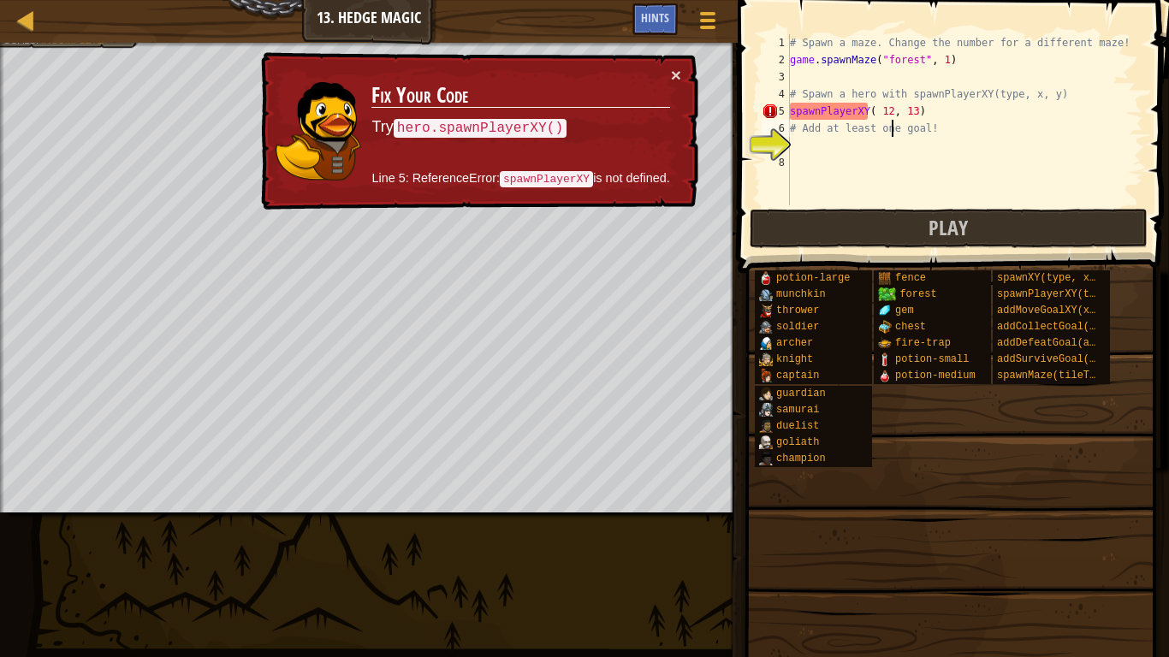
click at [865, 113] on div "# Spawn a maze. Change the number for a different maze! game . spawnMaze ( "for…" at bounding box center [964, 136] width 357 height 205
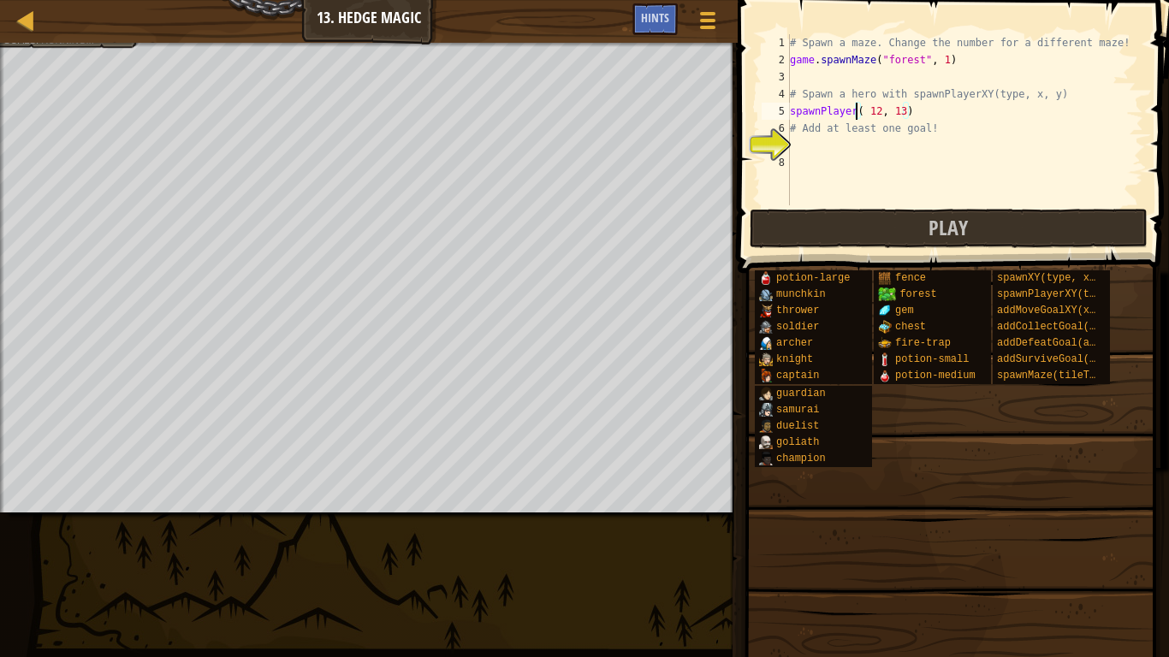
scroll to position [8, 16]
click at [904, 118] on div "# Spawn a maze. Change the number for a different maze! game . spawnMaze ( "for…" at bounding box center [964, 136] width 357 height 205
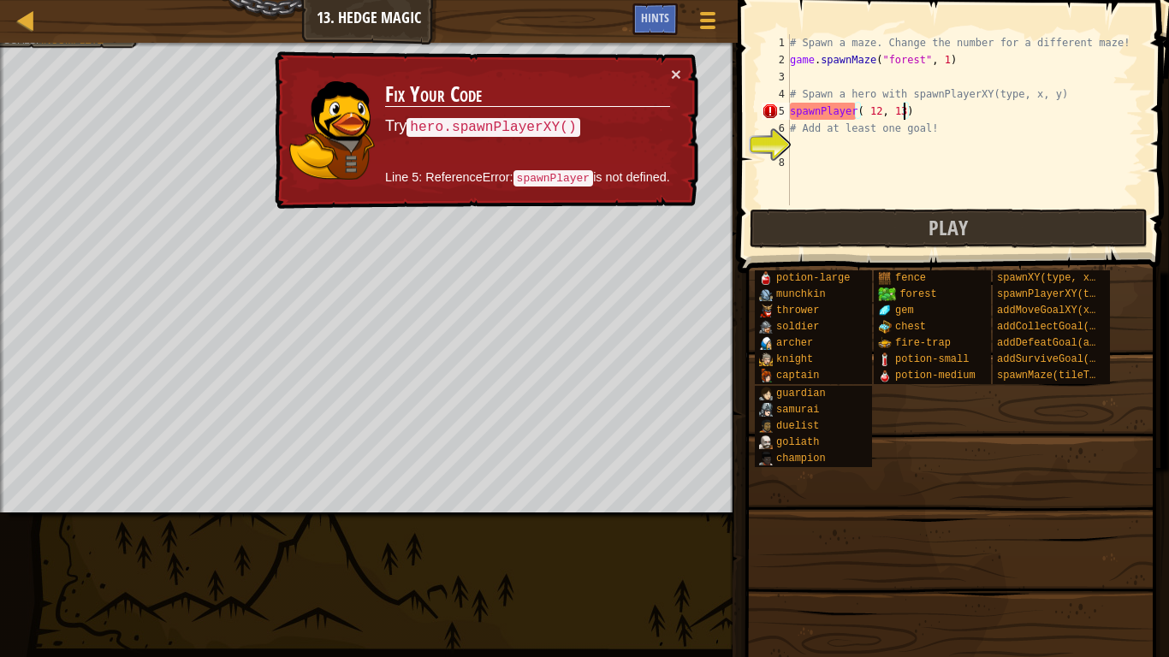
click at [846, 120] on div "# Spawn a maze. Change the number for a different maze! game . spawnMaze ( "for…" at bounding box center [964, 136] width 357 height 205
click at [856, 111] on div "# Spawn a maze. Change the number for a different maze! game . spawnMaze ( "for…" at bounding box center [964, 136] width 357 height 205
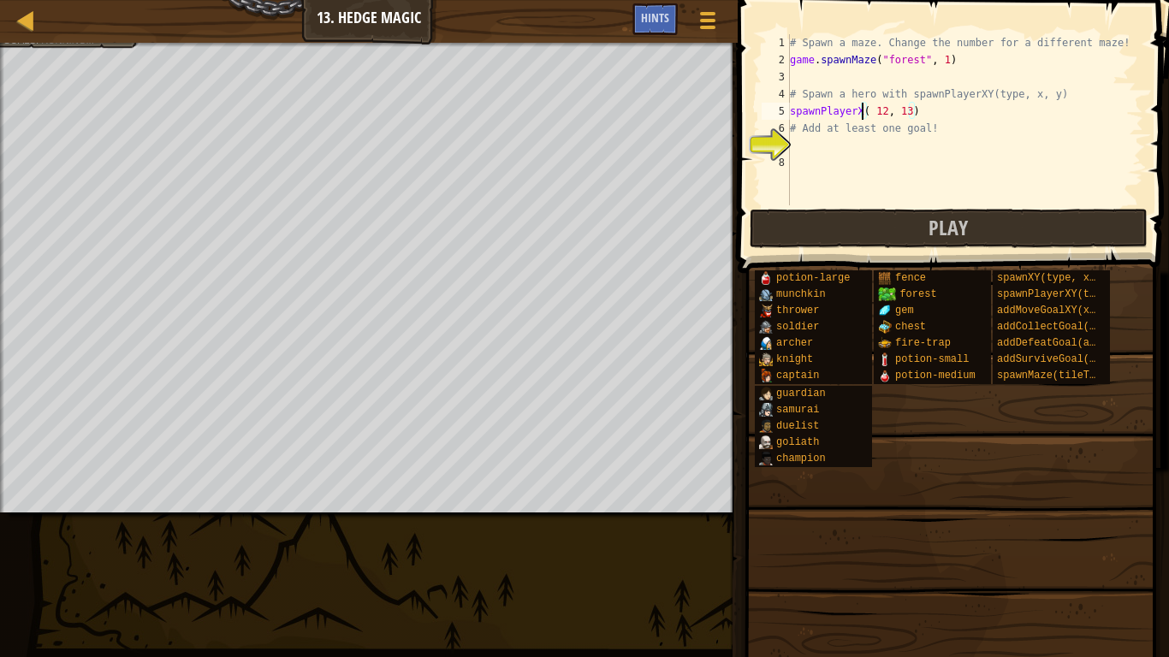
type textarea "spawnPlayerXY( 12, 13)"
click at [958, 147] on div "# Spawn a maze. Change the number for a different maze! game . spawnMaze ( "for…" at bounding box center [964, 136] width 357 height 205
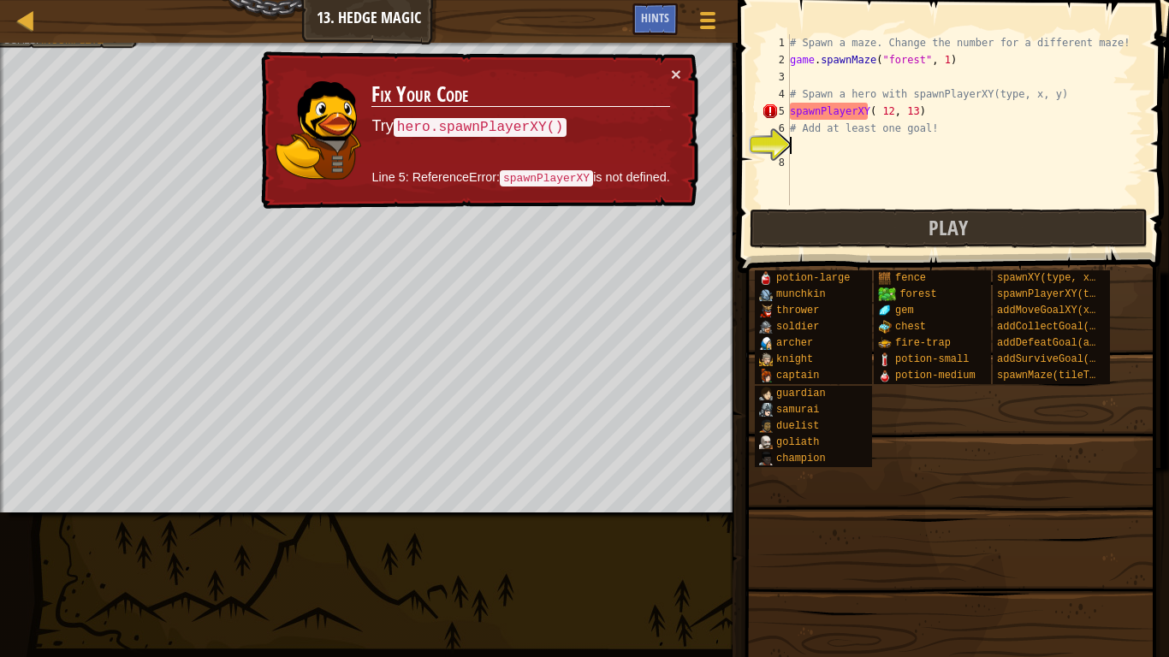
click at [792, 111] on div "# Spawn a maze. Change the number for a different maze! game . spawnMaze ( "for…" at bounding box center [964, 136] width 357 height 205
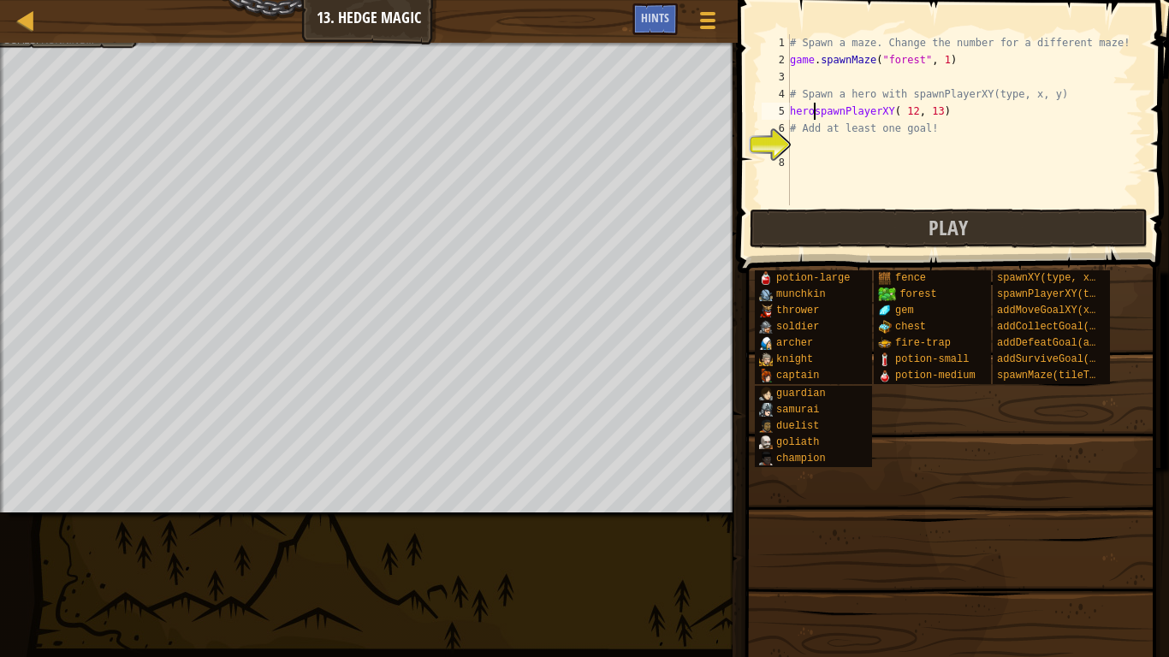
type textarea "hero.spawnPlayerXY( 12, 13)"
click at [844, 176] on div "# Spawn a maze. Change the number for a different maze! game . spawnMaze ( "for…" at bounding box center [964, 136] width 357 height 205
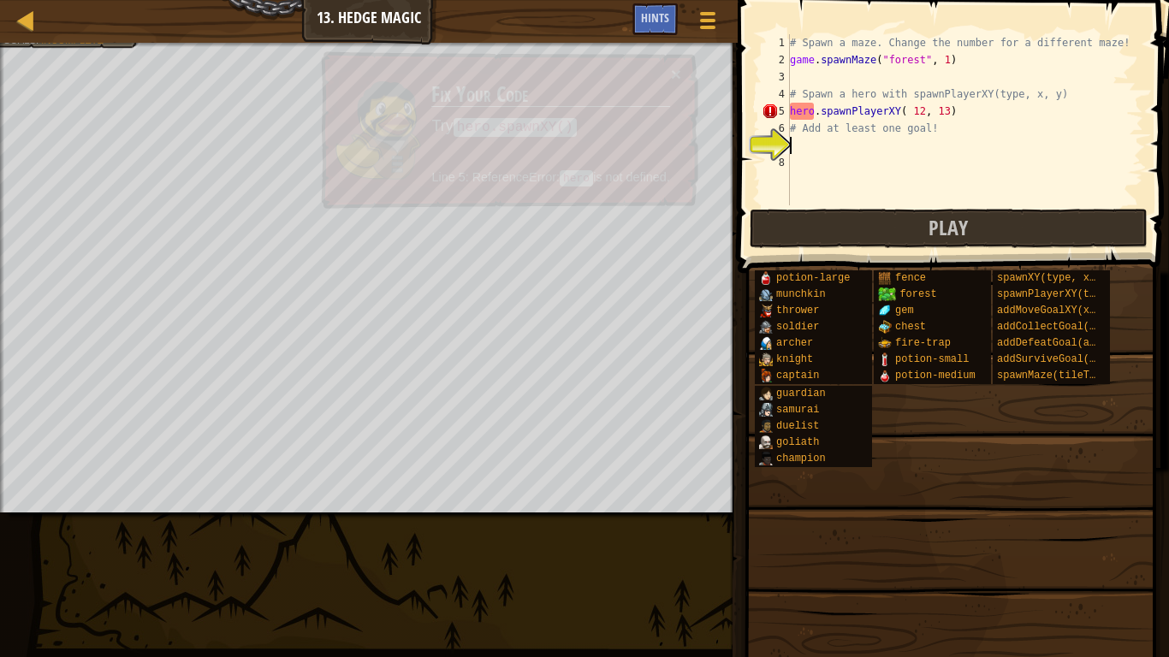
click at [822, 152] on div "# Spawn a maze. Change the number for a different maze! game . spawnMaze ( "for…" at bounding box center [964, 136] width 357 height 205
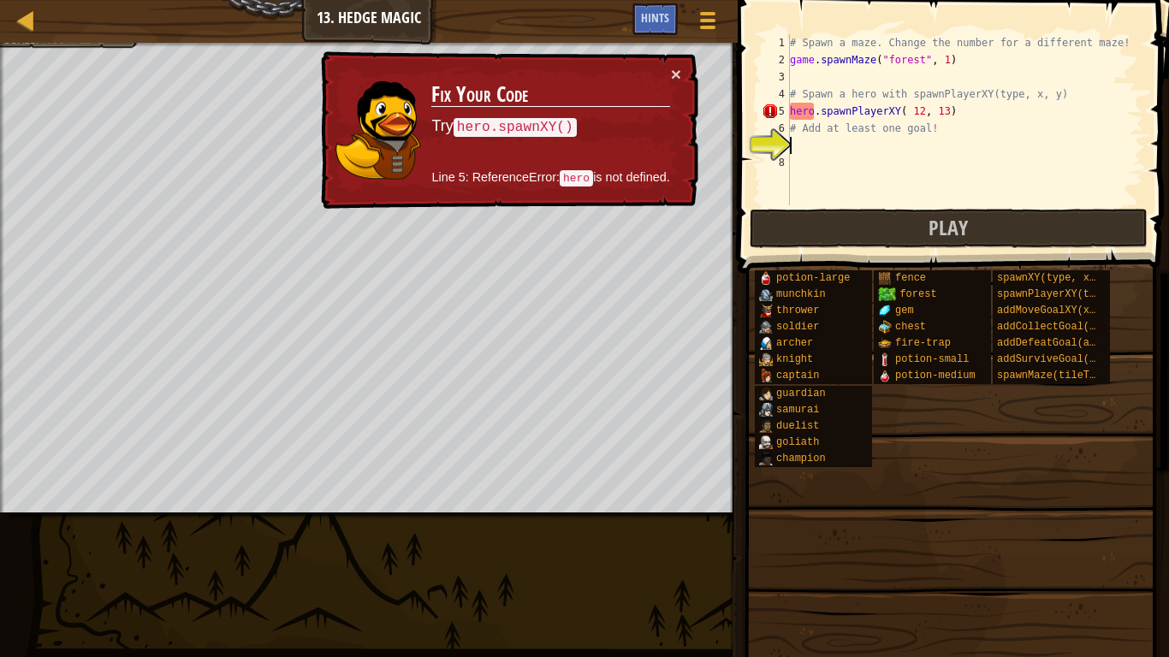
click at [883, 110] on div "# Spawn a maze. Change the number for a different maze! game . spawnMaze ( "for…" at bounding box center [964, 136] width 357 height 205
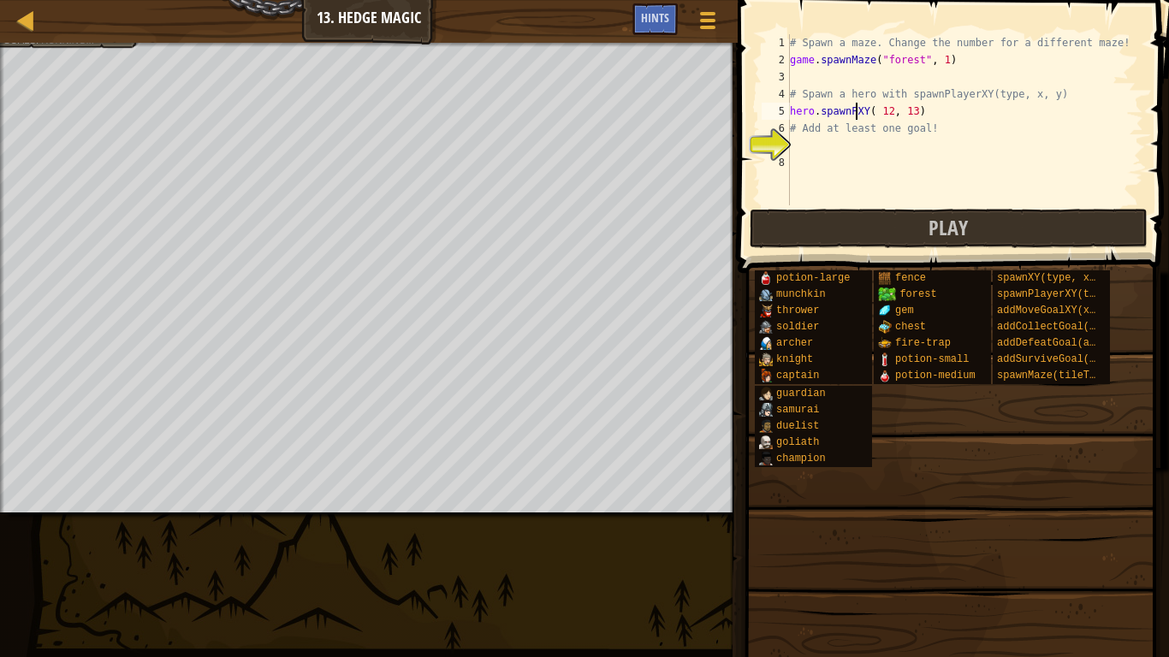
type textarea "hero.spawnXY( 12, 13)"
click at [896, 142] on div "# Spawn a maze. Change the number for a different maze! game . spawnMaze ( "for…" at bounding box center [964, 136] width 357 height 205
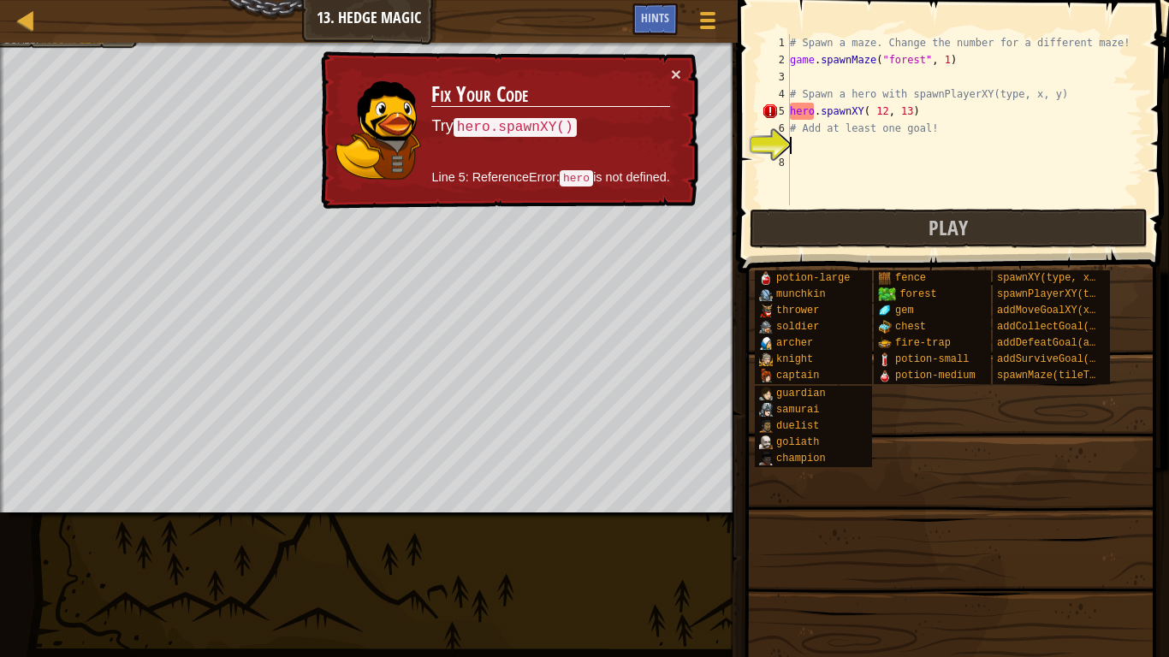
click at [816, 113] on div "# Spawn a maze. Change the number for a different maze! game . spawnMaze ( "for…" at bounding box center [964, 136] width 357 height 205
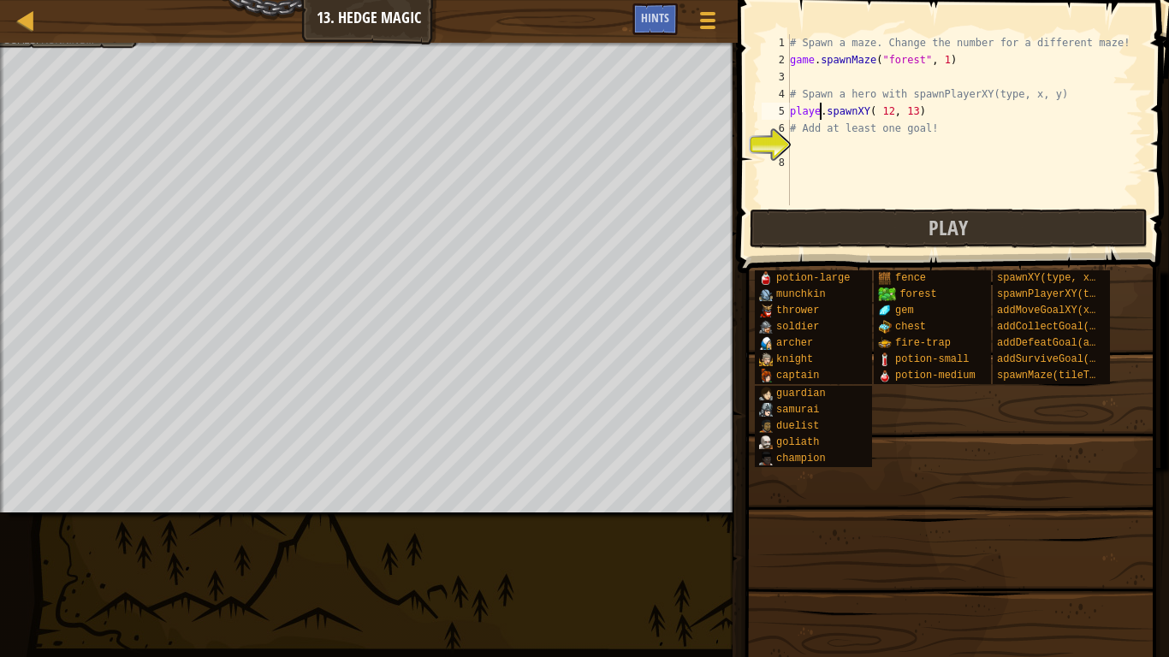
type textarea "player.spawnXY( 12, 13)"
click at [849, 146] on div "# Spawn a maze. Change the number for a different maze! game . spawnMaze ( "for…" at bounding box center [964, 136] width 357 height 205
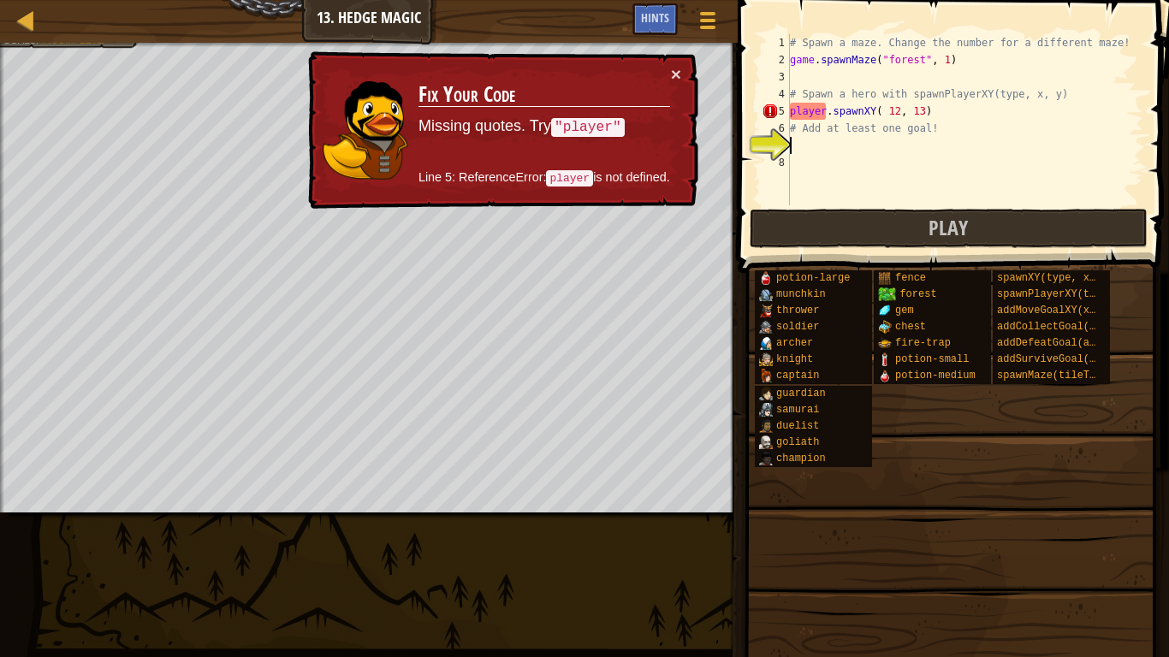
click at [828, 114] on div "# Spawn a maze. Change the number for a different maze! game . spawnMaze ( "for…" at bounding box center [964, 136] width 357 height 205
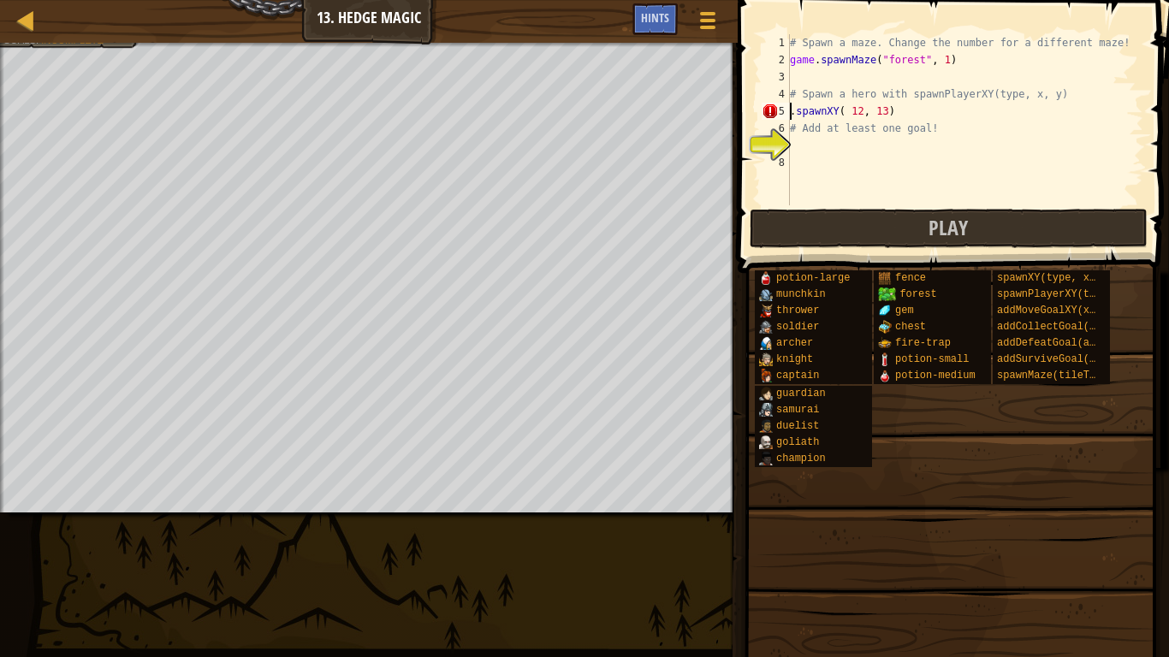
click at [797, 111] on div "# Spawn a maze. Change the number for a different maze! game . spawnMaze ( "for…" at bounding box center [964, 136] width 357 height 205
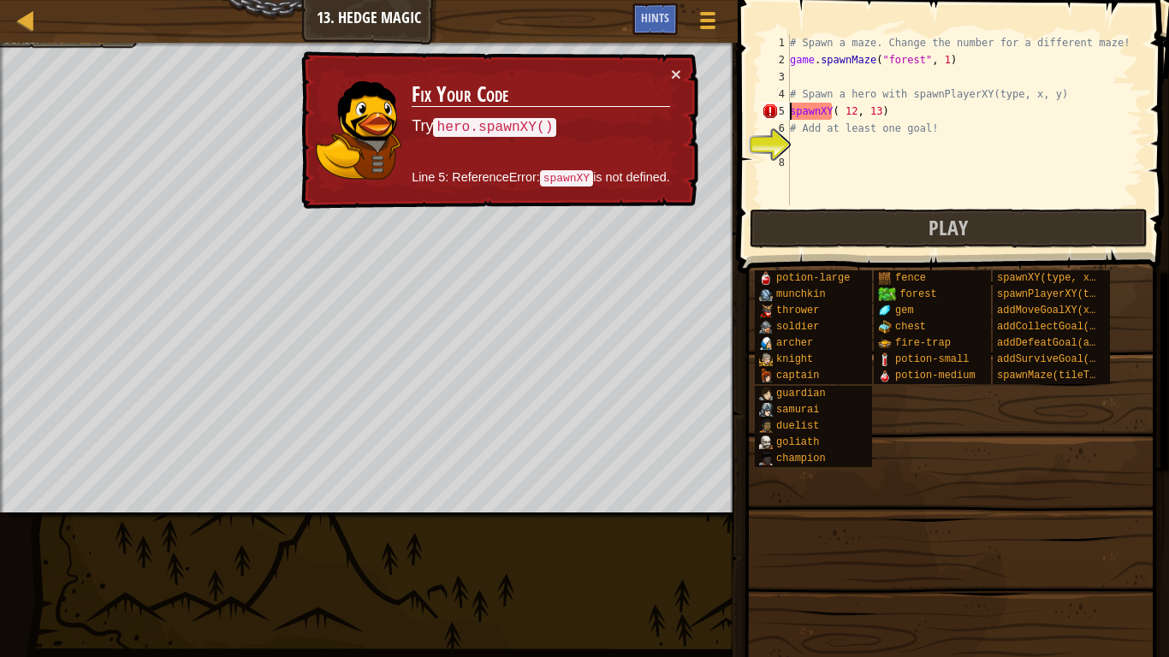
click at [818, 111] on div "# Spawn a maze. Change the number for a different maze! game . spawnMaze ( "for…" at bounding box center [964, 136] width 357 height 205
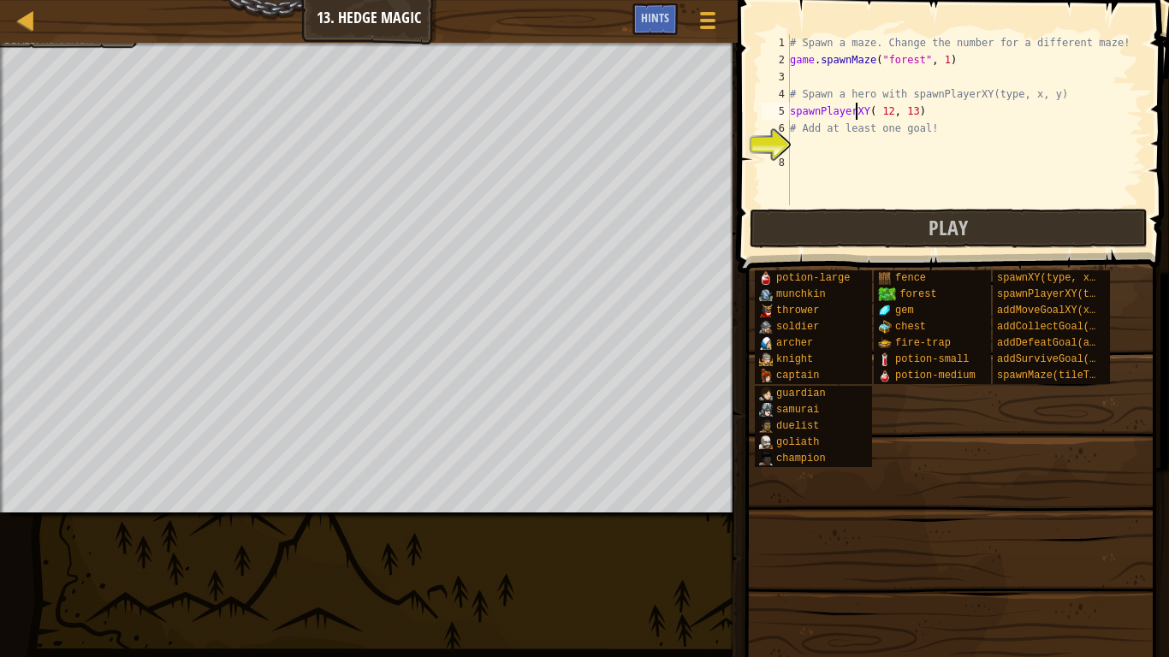
scroll to position [8, 9]
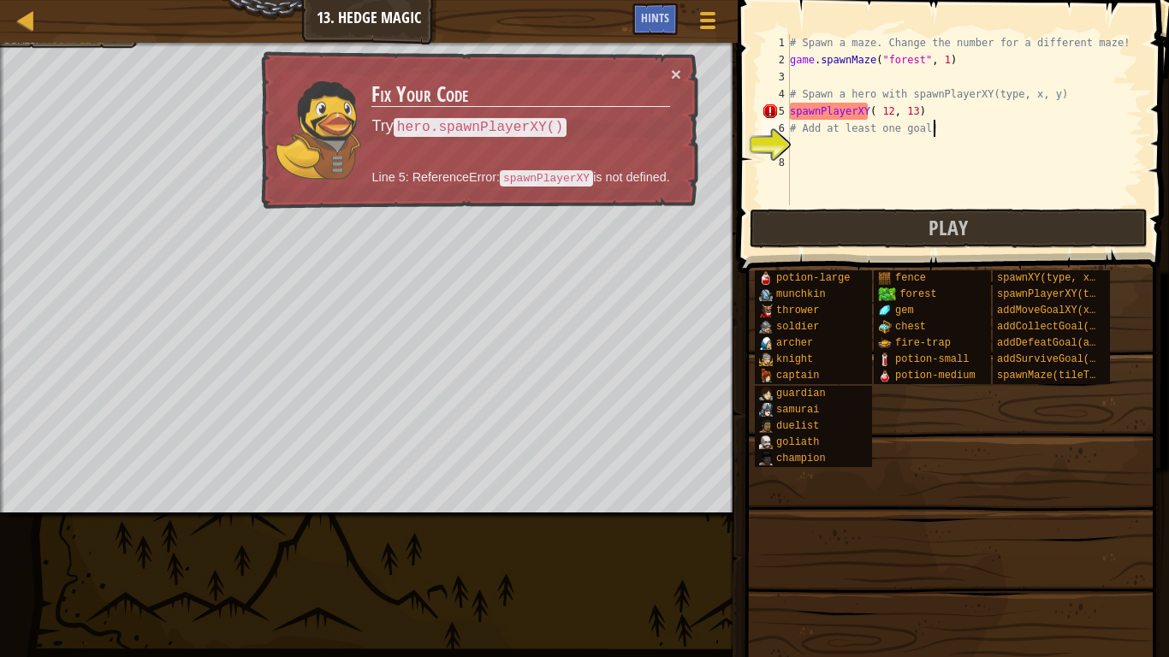
click at [940, 122] on div "# Spawn a maze. Change the number for a different maze! game . spawnMaze ( "for…" at bounding box center [964, 136] width 357 height 205
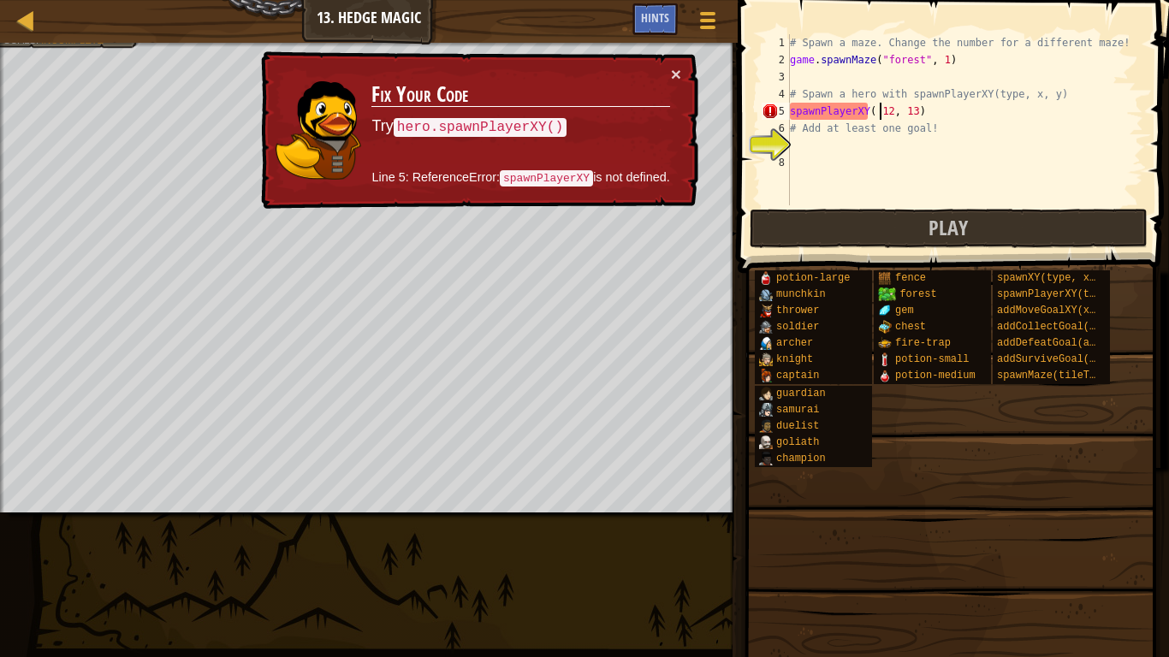
click at [881, 107] on div "# Spawn a maze. Change the number for a different maze! game . spawnMaze ( "for…" at bounding box center [964, 136] width 357 height 205
click at [919, 114] on div "# Spawn a maze. Change the number for a different maze! game . spawnMaze ( "for…" at bounding box center [964, 136] width 357 height 205
click at [791, 113] on div "# Spawn a maze. Change the number for a different maze! game . spawnMaze ( "for…" at bounding box center [964, 136] width 357 height 205
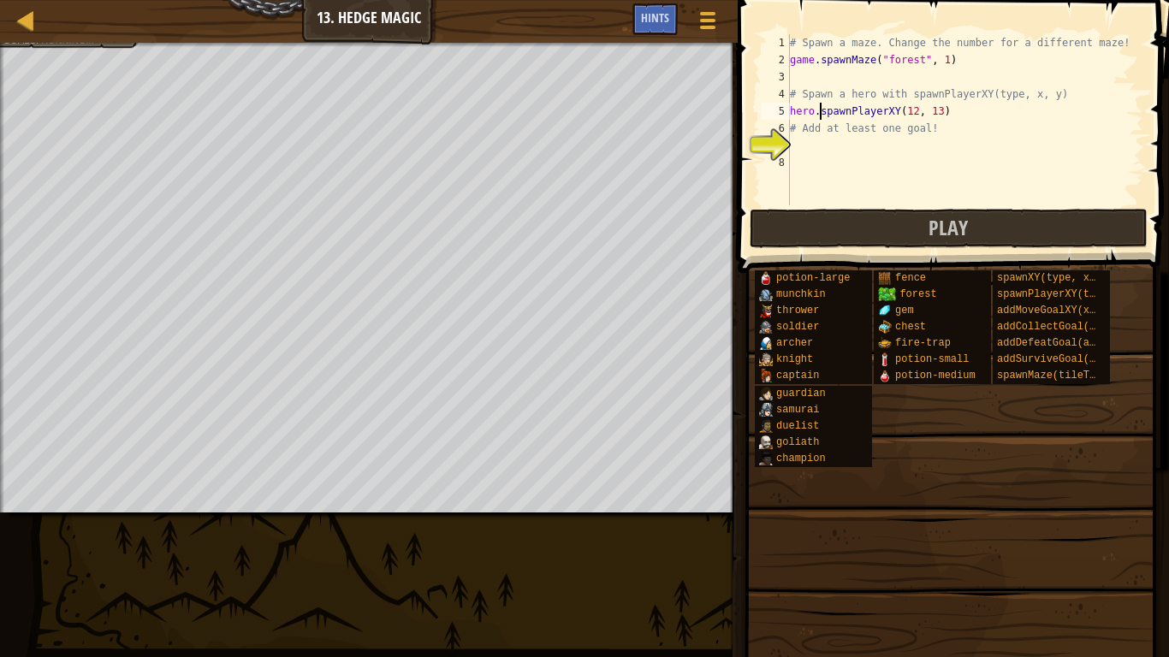
scroll to position [8, 4]
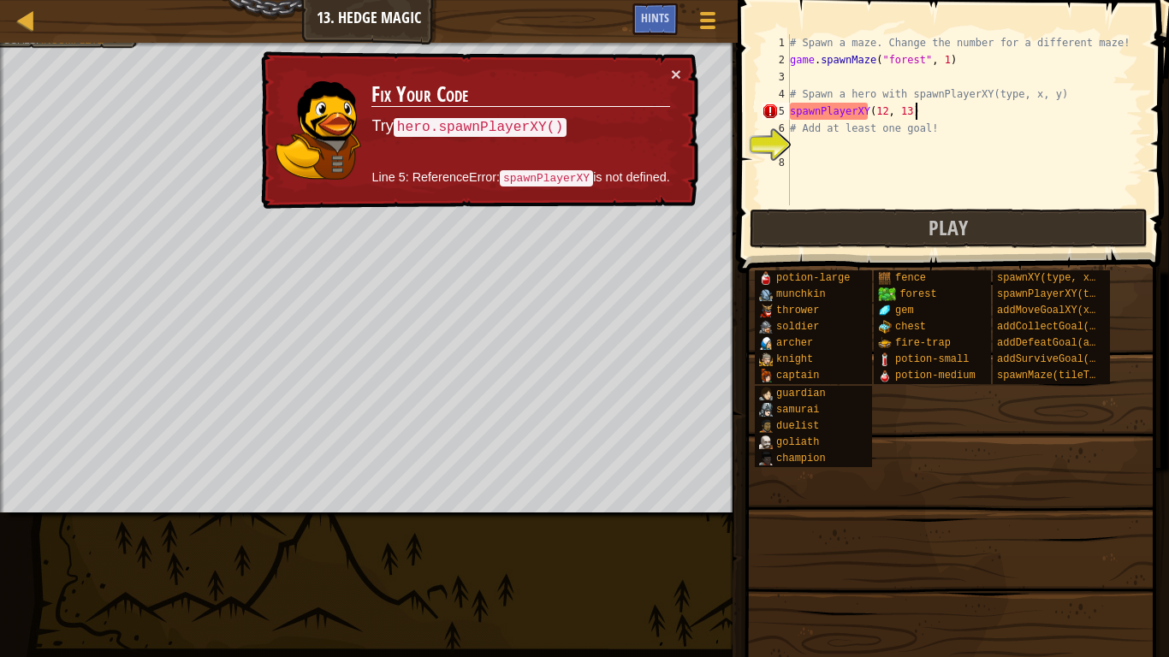
click at [950, 112] on div "# Spawn a maze. Change the number for a different maze! game . spawnMaze ( "for…" at bounding box center [964, 136] width 357 height 205
click at [793, 104] on div "# Spawn a maze. Change the number for a different maze! game . spawnMaze ( "for…" at bounding box center [964, 136] width 357 height 205
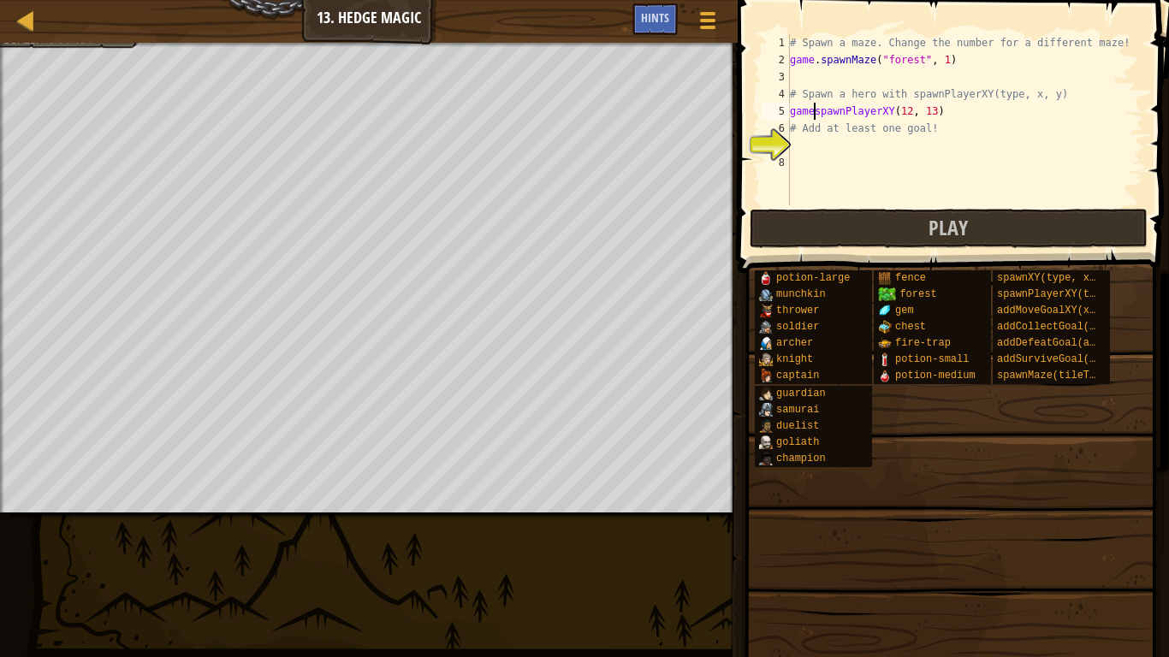
scroll to position [8, 3]
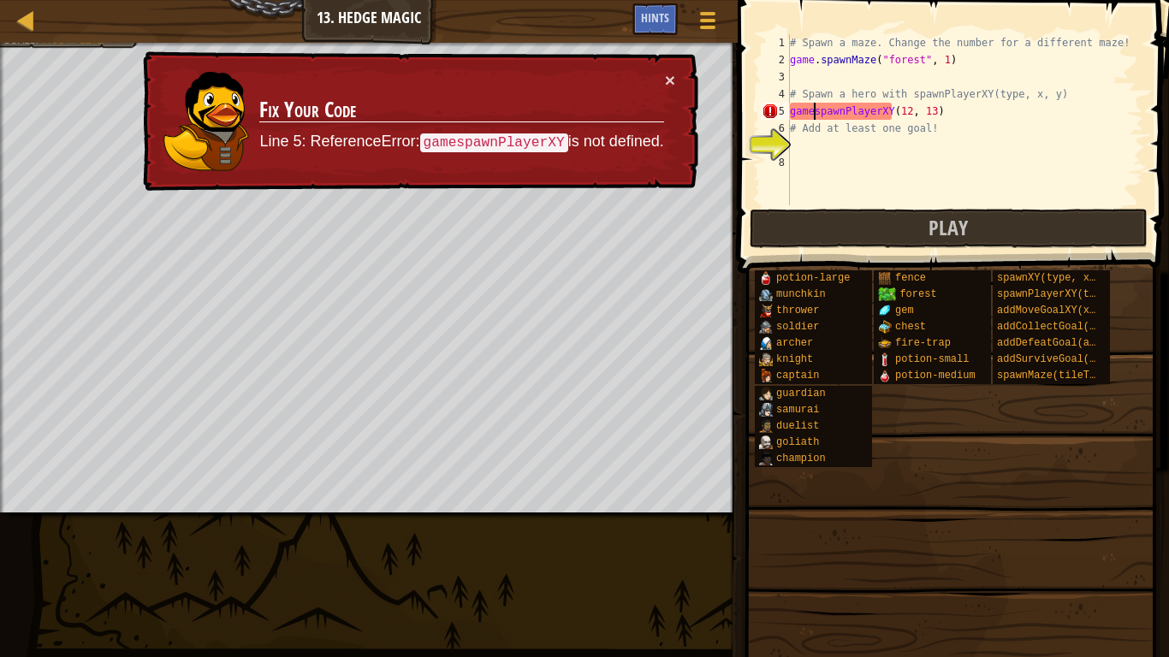
click at [815, 114] on div "# Spawn a maze. Change the number for a different maze! game . spawnMaze ( "for…" at bounding box center [964, 136] width 357 height 205
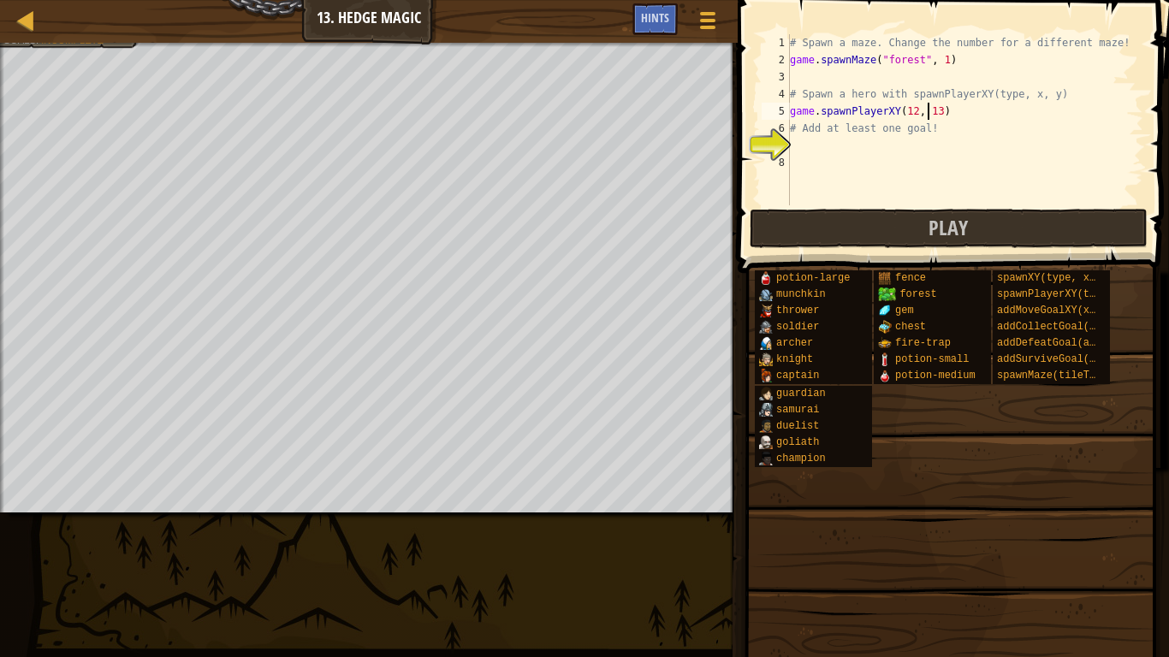
click at [929, 115] on div "# Spawn a maze. Change the number for a different maze! game . spawnMaze ( "for…" at bounding box center [964, 136] width 357 height 205
click at [914, 115] on div "# Spawn a maze. Change the number for a different maze! game . spawnMaze ( "for…" at bounding box center [964, 136] width 357 height 205
click at [903, 116] on div "# Spawn a maze. Change the number for a different maze! game . spawnMaze ( "for…" at bounding box center [964, 136] width 357 height 205
type textarea "game.spawnPlayerXY("captain",12, 13)"
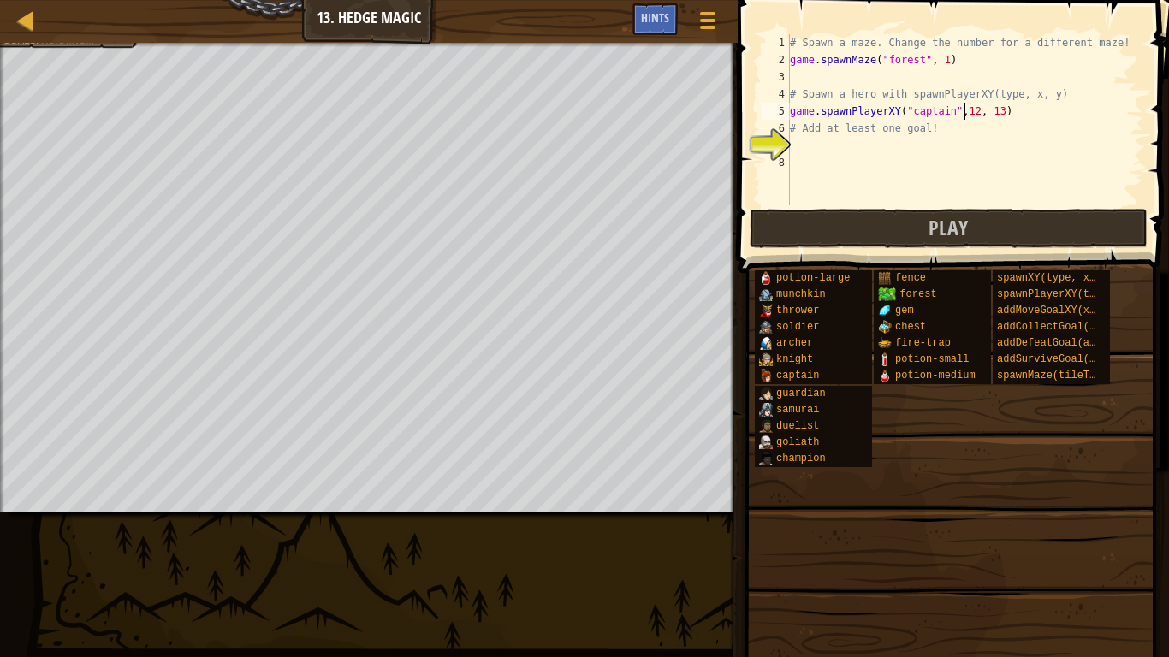
scroll to position [8, 30]
click at [840, 154] on div "# Spawn a maze. Change the number for a different maze! game . spawnMaze ( "for…" at bounding box center [964, 136] width 357 height 205
click at [816, 144] on div "# Spawn a maze. Change the number for a different maze! game . spawnMaze ( "for…" at bounding box center [964, 136] width 357 height 205
type textarea "c"
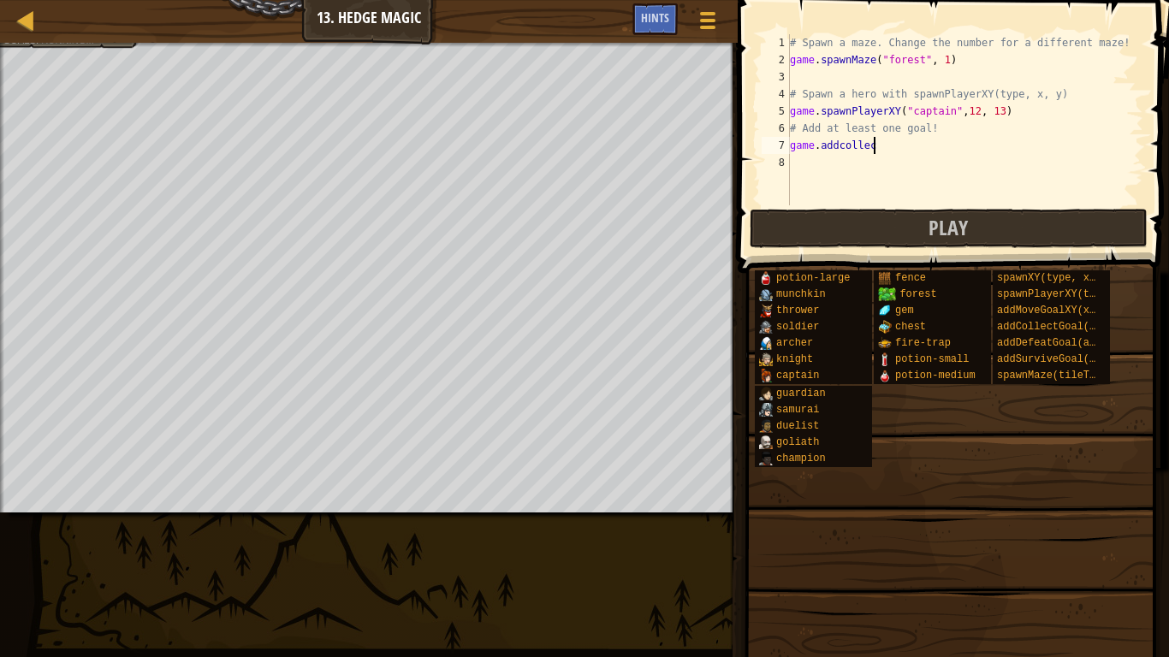
scroll to position [8, 12]
click at [845, 148] on div "# Spawn a maze. Change the number for a different maze! game . spawnMaze ( "for…" at bounding box center [964, 136] width 357 height 205
click at [883, 146] on div "# Spawn a maze. Change the number for a different maze! game . spawnMaze ( "for…" at bounding box center [964, 136] width 357 height 205
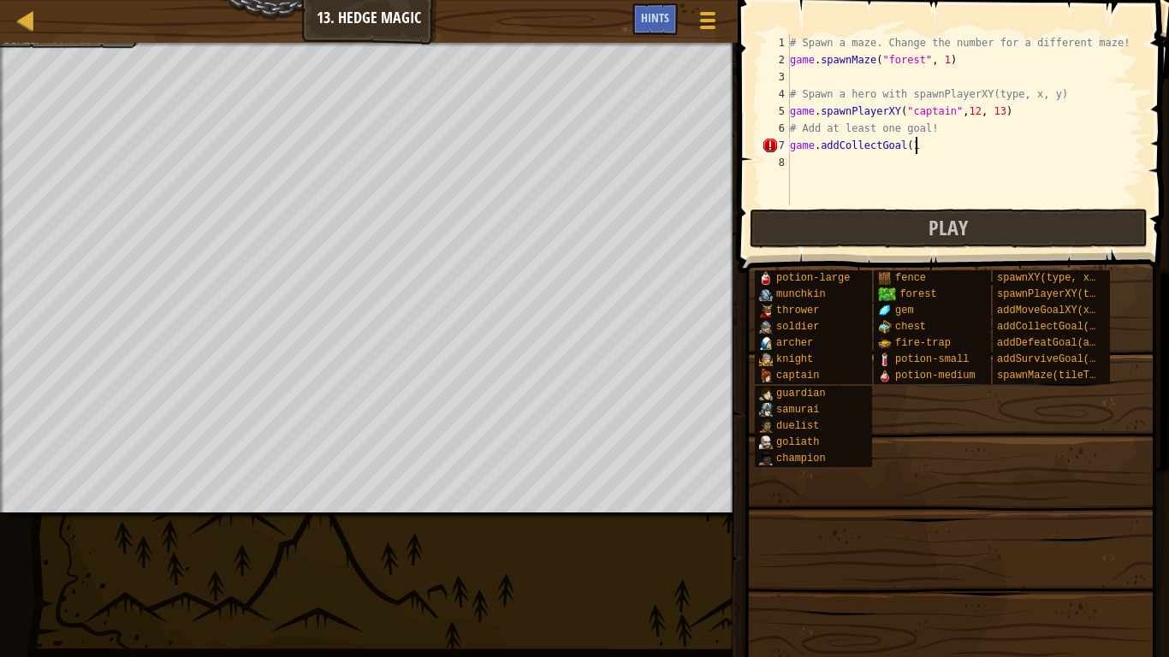
type textarea "game.addCollectGoal(1)"
click at [917, 163] on div "# Spawn a maze. Change the number for a different maze! game . spawnMaze ( "for…" at bounding box center [964, 136] width 357 height 205
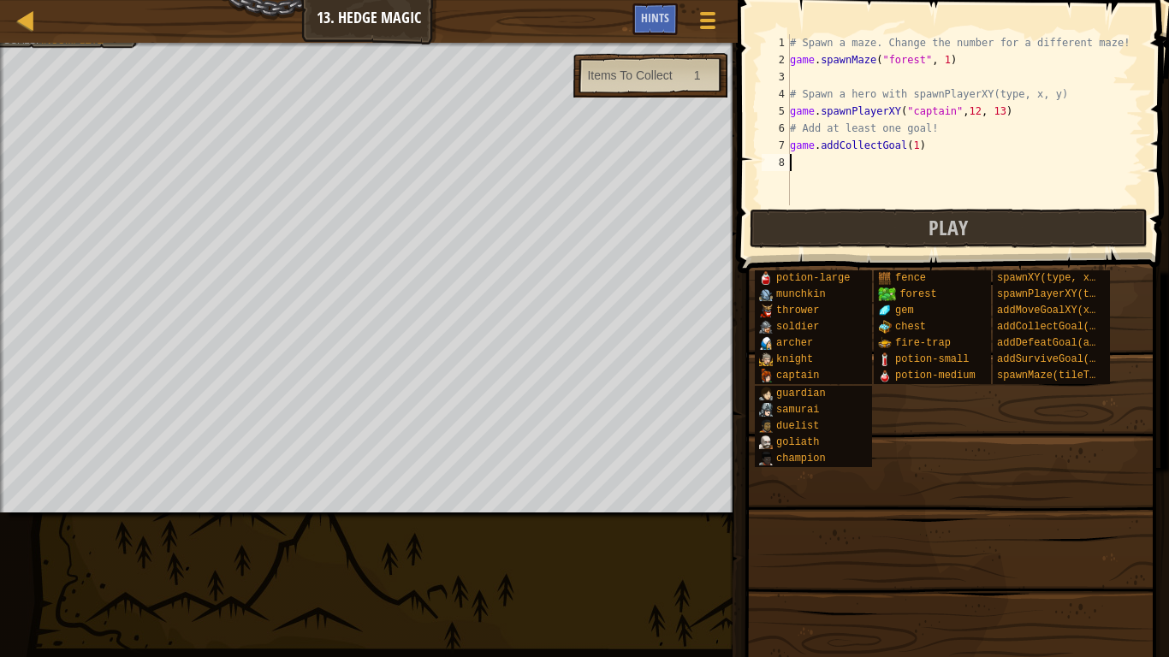
scroll to position [8, 0]
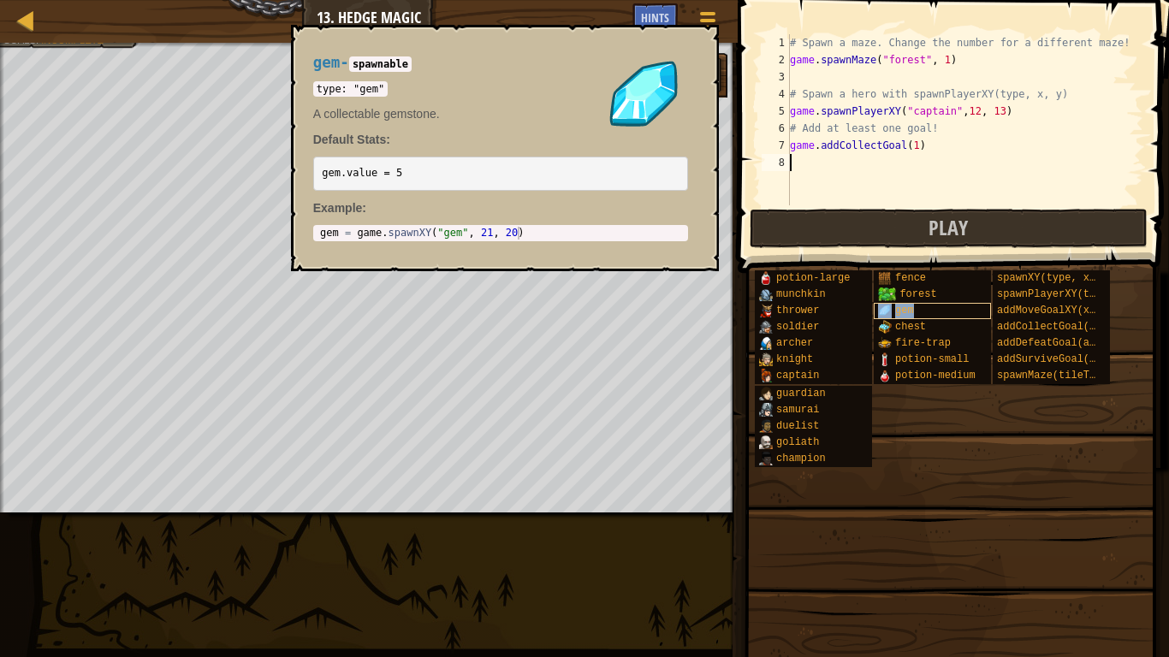
click at [913, 312] on div "gem" at bounding box center [932, 311] width 117 height 16
type textarea "gem = game.spawnXY("gem", 21, 20)"
drag, startPoint x: 523, startPoint y: 234, endPoint x: 309, endPoint y: 236, distance: 214.0
click at [309, 236] on div "gem - spawnable type: "gem" A collectable gemstone. Default Stats: gem.value = …" at bounding box center [500, 148] width 399 height 219
click at [798, 159] on div "# Spawn a maze. Change the number for a different maze! game . spawnMaze ( "for…" at bounding box center [964, 136] width 357 height 205
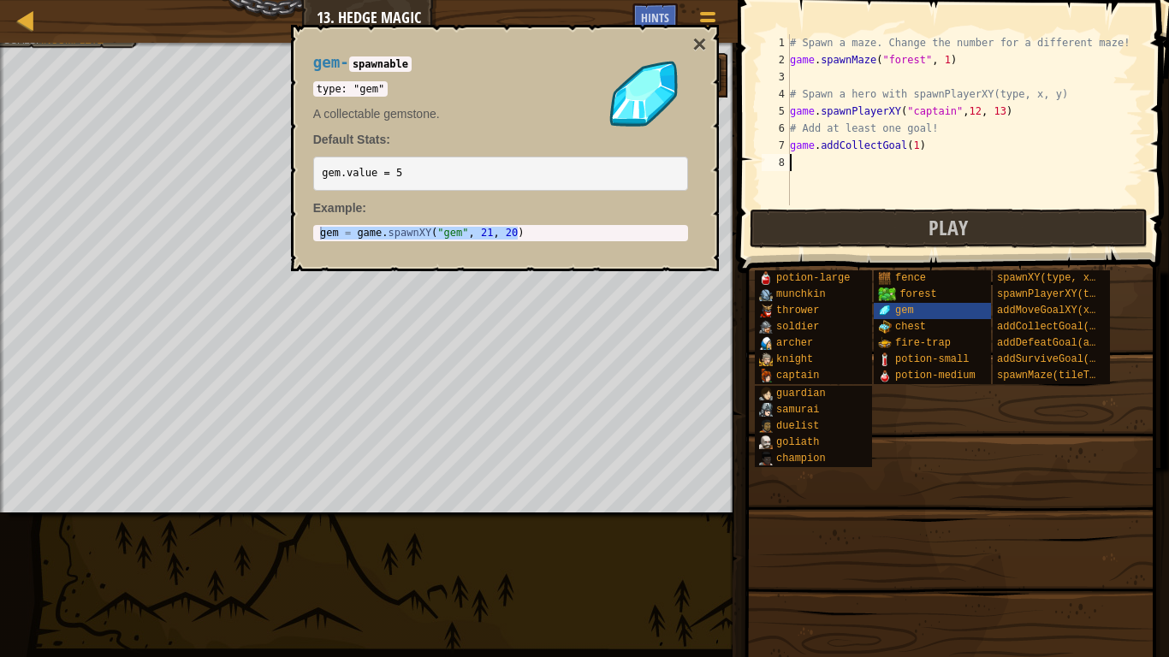
paste textarea "gem = game.spawnXY("gem", 21, 20)"
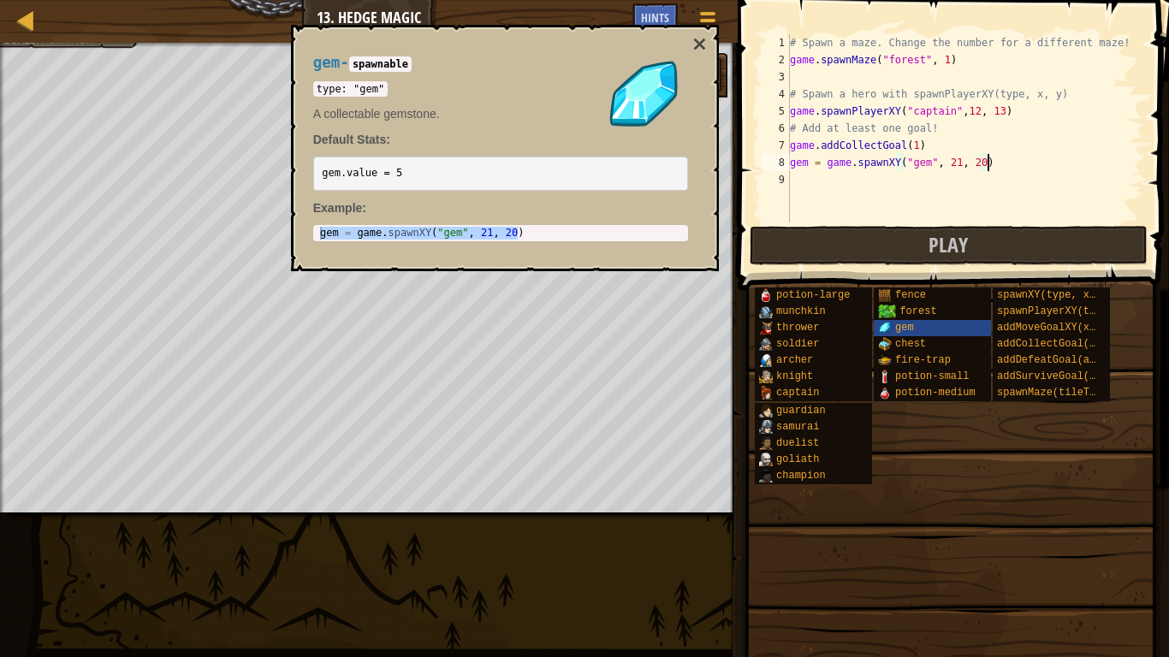
click at [699, 42] on button "×" at bounding box center [699, 45] width 14 height 24
click at [696, 44] on div at bounding box center [369, 45] width 738 height 4
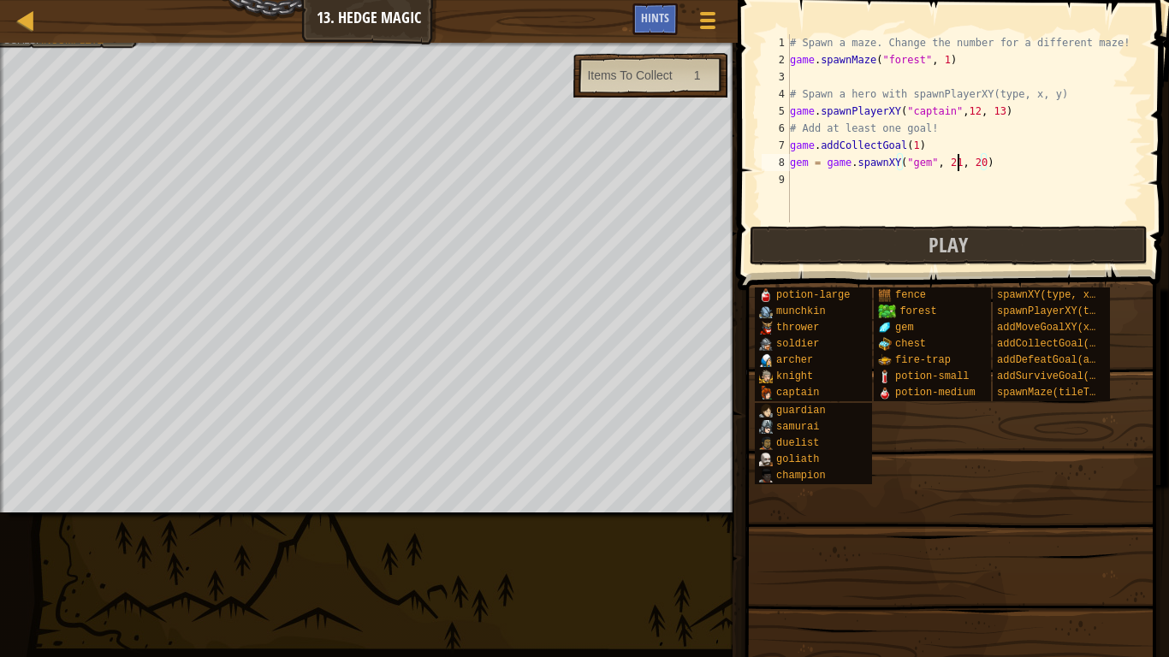
click at [958, 166] on div "# Spawn a maze. Change the number for a different maze! game . spawnMaze ( "for…" at bounding box center [964, 145] width 357 height 223
click at [980, 162] on div "# Spawn a maze. Change the number for a different maze! game . spawnMaze ( "for…" at bounding box center [964, 145] width 357 height 223
type textarea "gem = game.spawnXY("gem", 59, 28)"
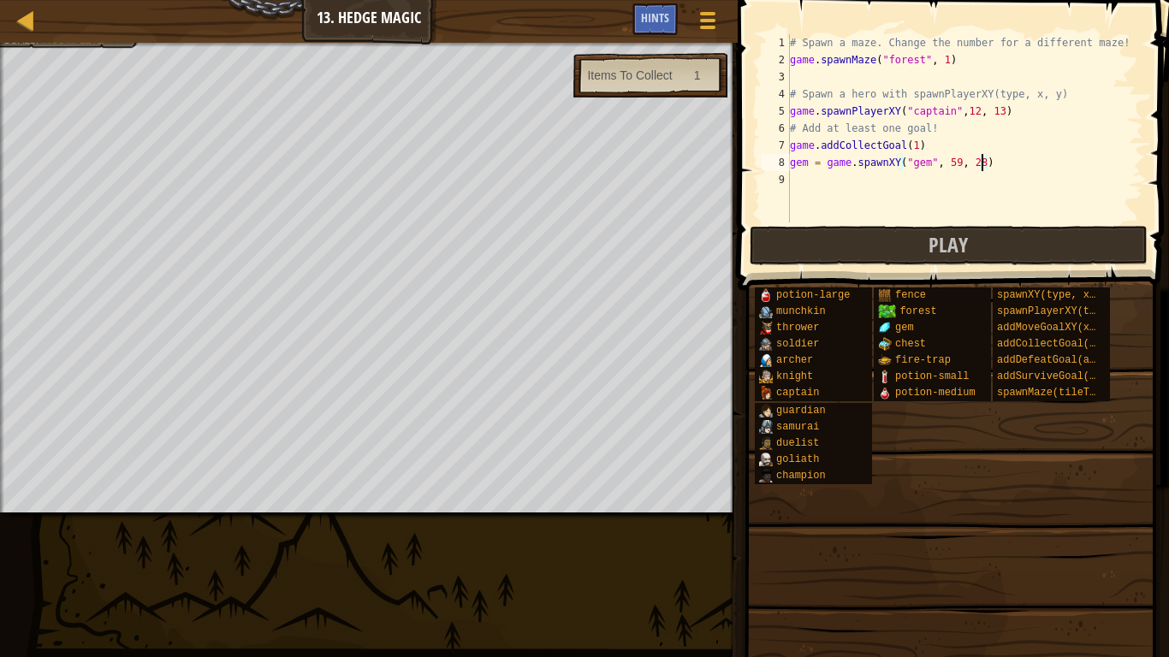
click at [889, 265] on span at bounding box center [955, 120] width 445 height 341
click at [871, 248] on button "Play" at bounding box center [949, 245] width 399 height 39
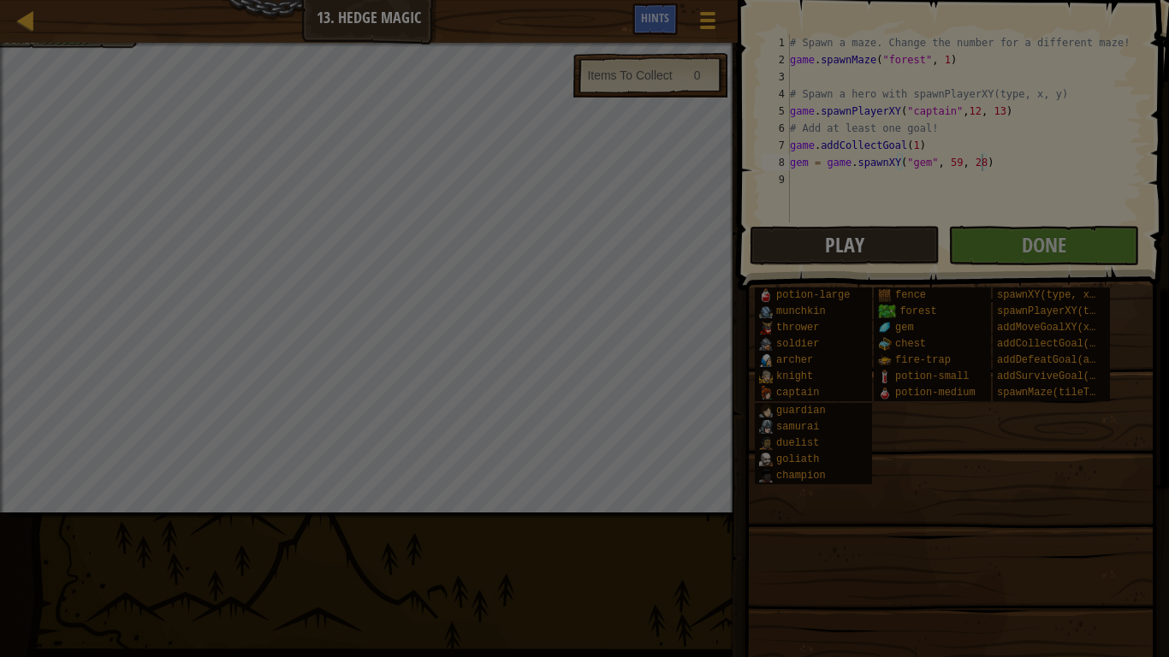
click at [1109, 235] on div at bounding box center [584, 328] width 1169 height 657
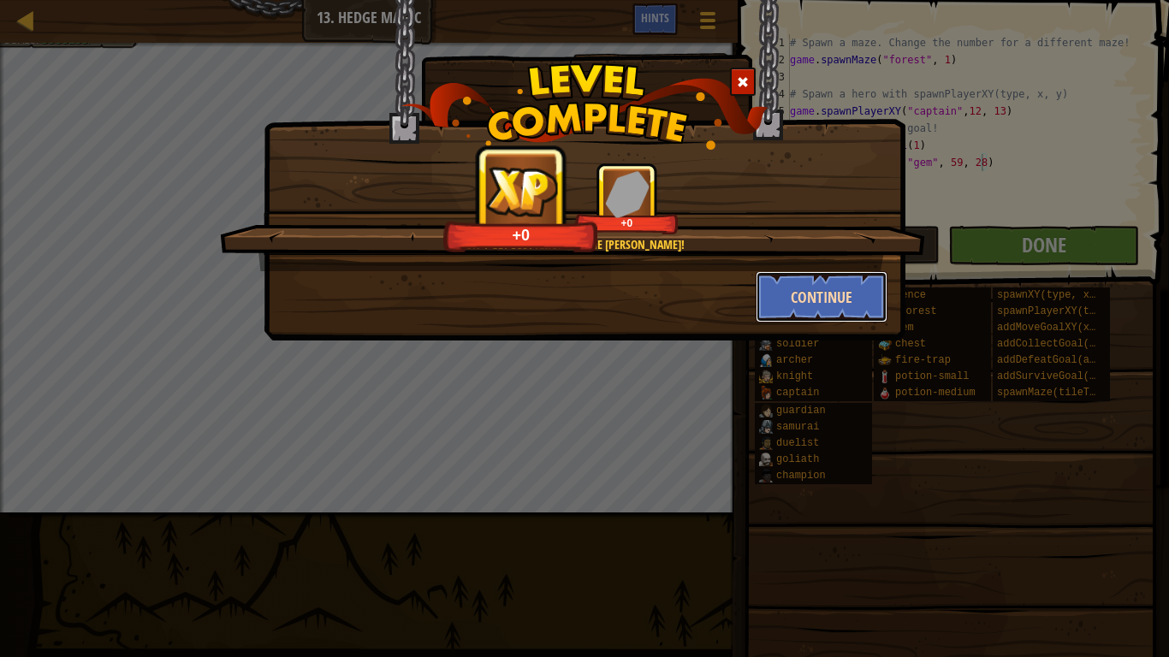
click at [822, 288] on button "Continue" at bounding box center [822, 296] width 133 height 51
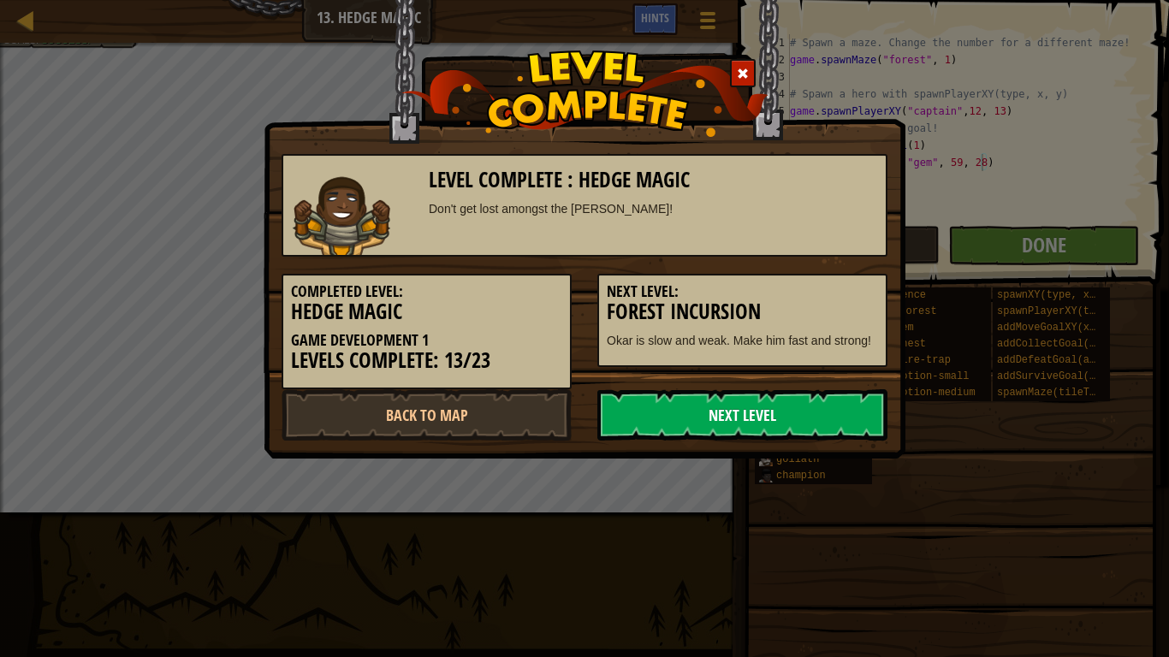
click at [746, 399] on link "Next Level" at bounding box center [742, 414] width 290 height 51
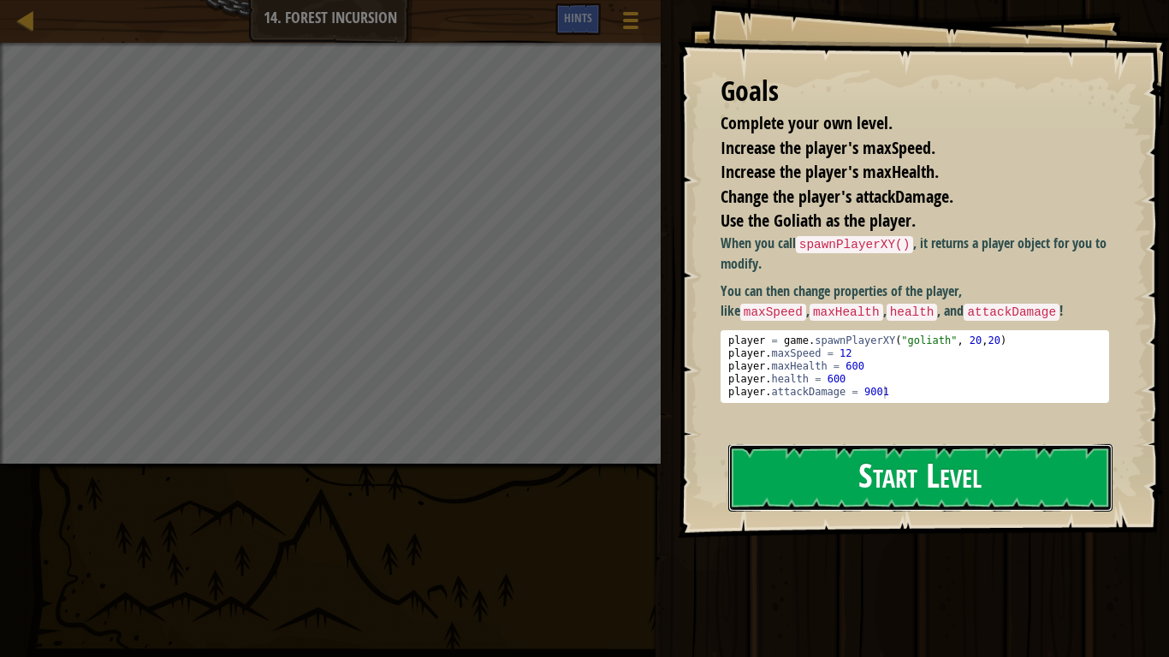
click at [822, 472] on button "Start Level" at bounding box center [920, 478] width 384 height 68
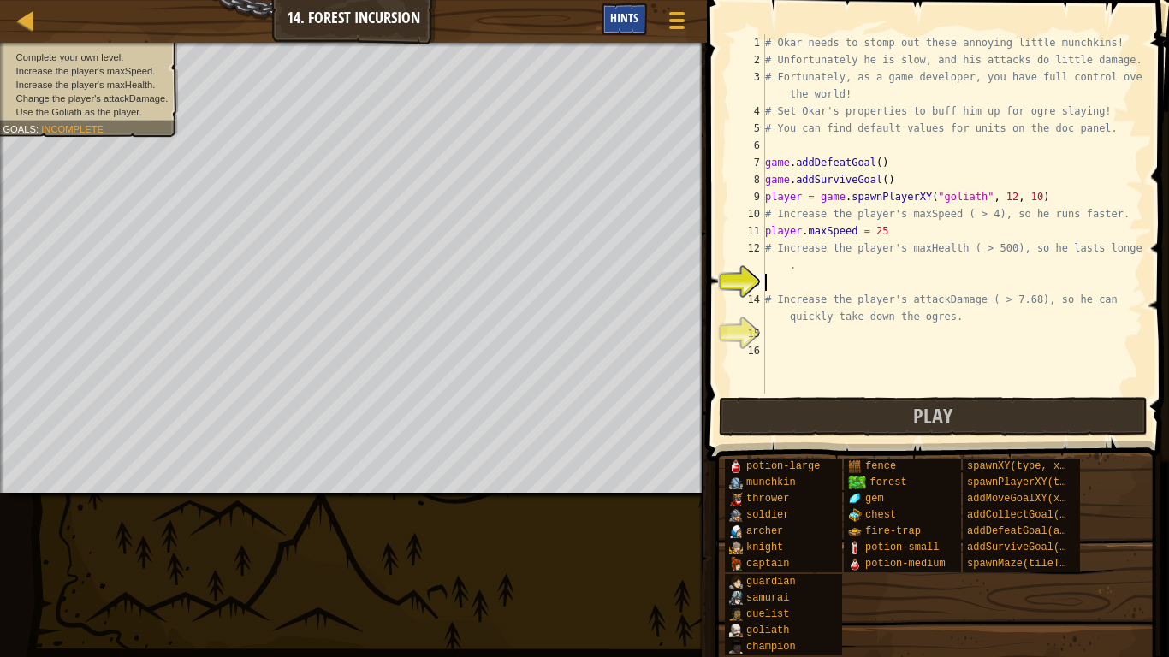
click at [608, 23] on div "Hints" at bounding box center [624, 19] width 45 height 32
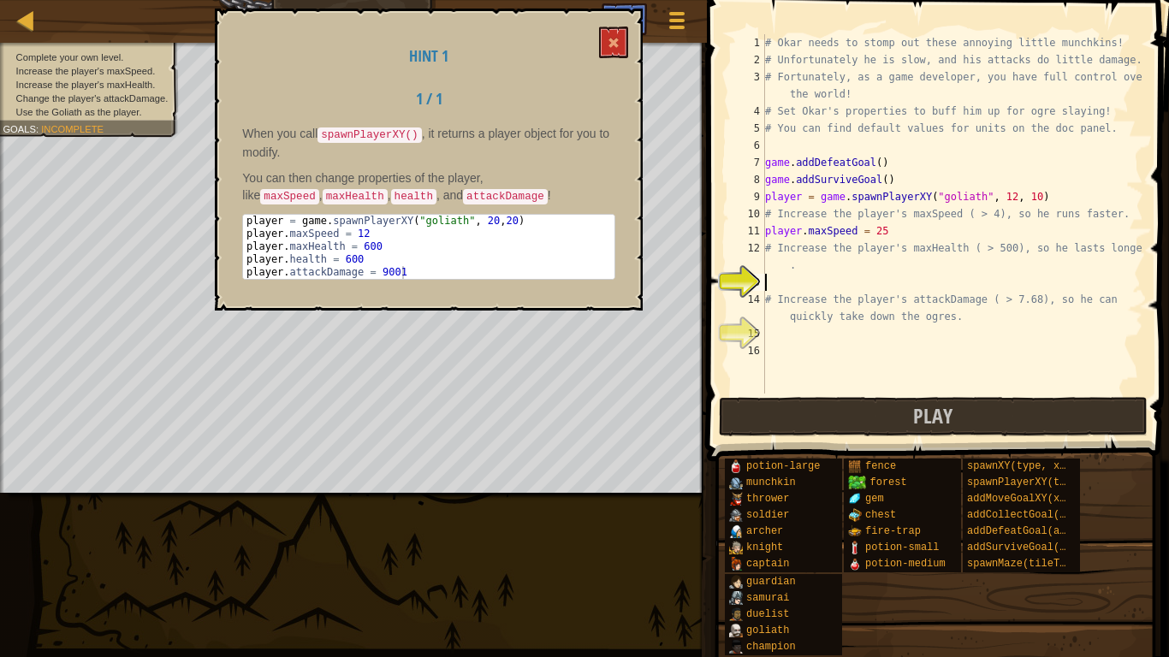
type textarea "player.maxHealth = 600"
drag, startPoint x: 383, startPoint y: 246, endPoint x: 240, endPoint y: 242, distance: 142.1
click at [240, 242] on div "Hint 1 1 / 1 When you call spawnPlayerXY() , it returns a player object for you…" at bounding box center [429, 160] width 428 height 302
click at [400, 244] on div "player = game . spawnPlayerXY ( "goliath" , 20 , 20 ) player . maxSpeed = 12 pl…" at bounding box center [428, 247] width 371 height 64
drag, startPoint x: 376, startPoint y: 246, endPoint x: 229, endPoint y: 250, distance: 146.4
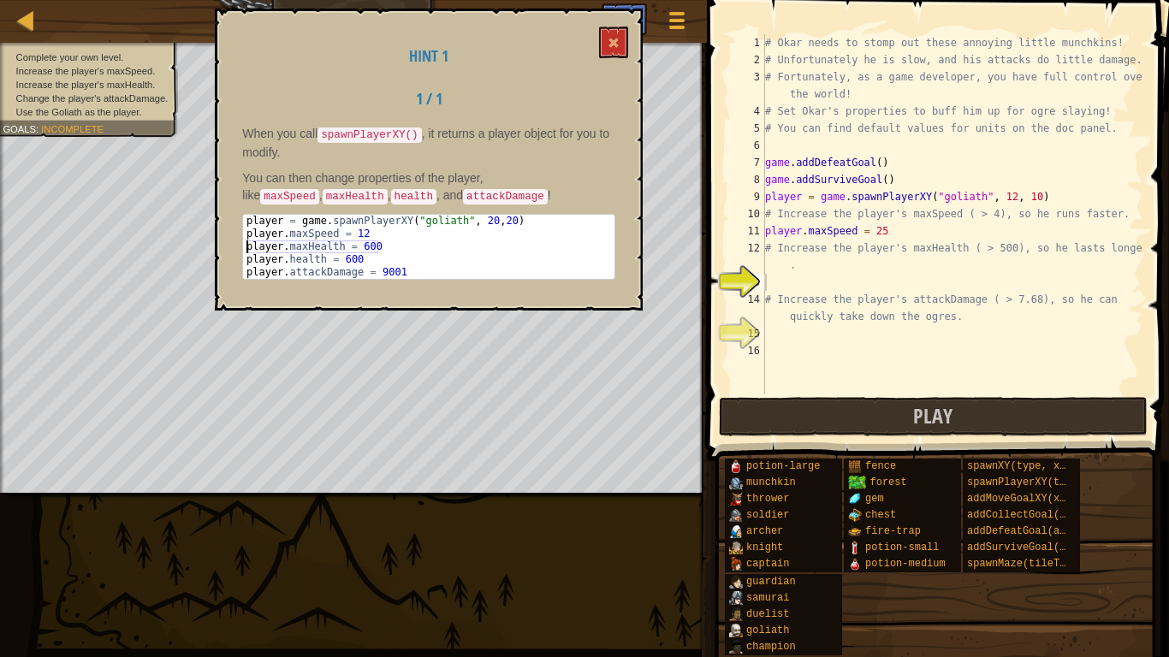
click at [229, 250] on div "Hint 1 1 / 1 When you call spawnPlayerXY() , it returns a player object for you…" at bounding box center [429, 160] width 428 height 302
click at [796, 275] on div "# Okar needs to stomp out these annoying little munchkins! # Unfortunately he i…" at bounding box center [953, 231] width 382 height 394
paste textarea "player.maxHealth = 600"
type textarea "player.maxHealth = 600"
click at [798, 337] on div "# Okar needs to stomp out these annoying little munchkins! # Unfortunately he i…" at bounding box center [953, 231] width 382 height 394
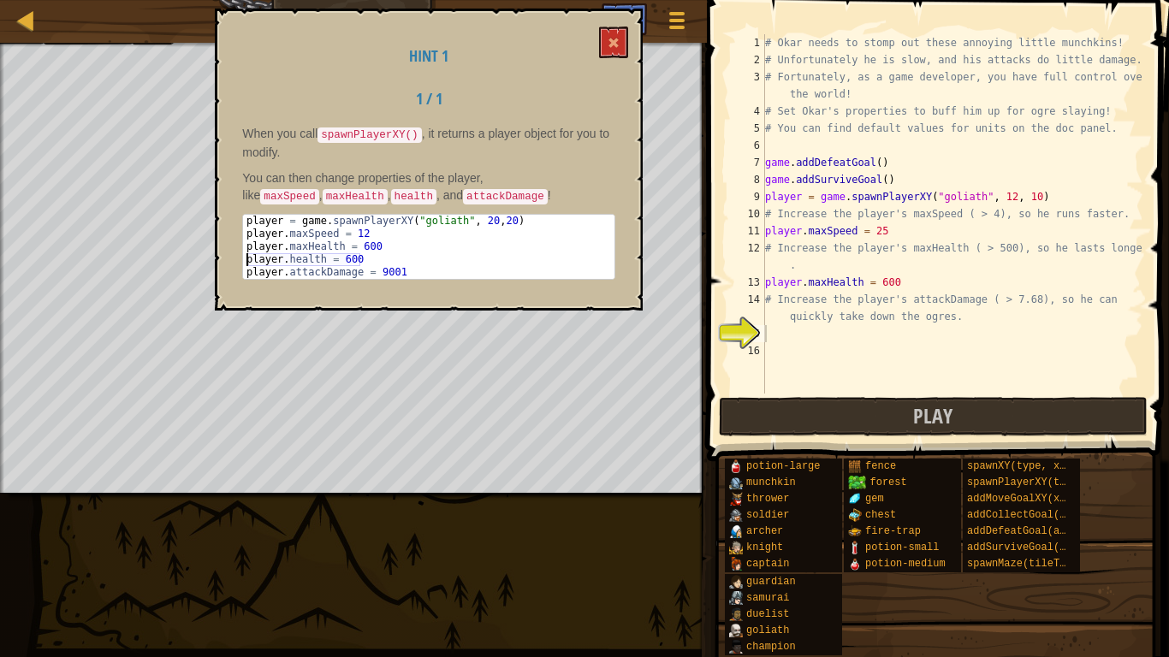
click at [173, 264] on div "Map Game Development 1 14. Forest Incursion Game Menu Done Hints 1 הההההההההההה…" at bounding box center [584, 328] width 1169 height 657
click at [190, 276] on div "Map Game Development 1 14. Forest Incursion Game Menu Done Hints 1 הההההההההההה…" at bounding box center [584, 328] width 1169 height 657
type textarea "player.attackDamage = 9001"
click at [794, 334] on div "# Okar needs to stomp out these annoying little munchkins! # Unfortunately he i…" at bounding box center [953, 231] width 382 height 394
paste textarea "player.attackDamage = 9001"
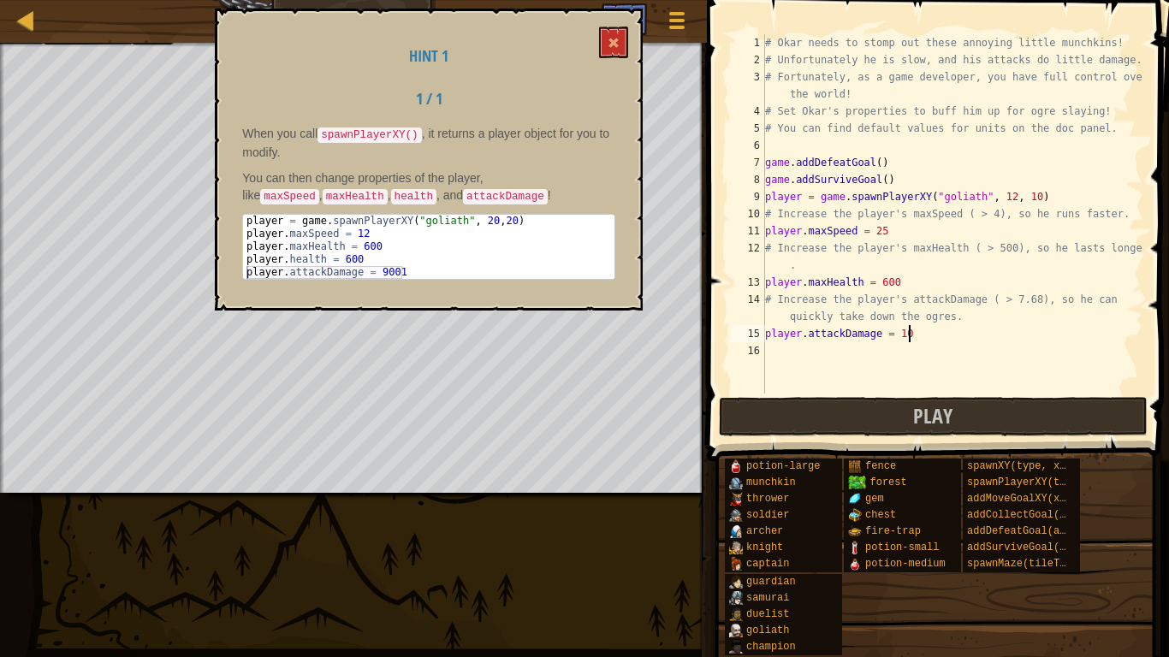
scroll to position [8, 21]
click at [610, 43] on span at bounding box center [614, 43] width 12 height 12
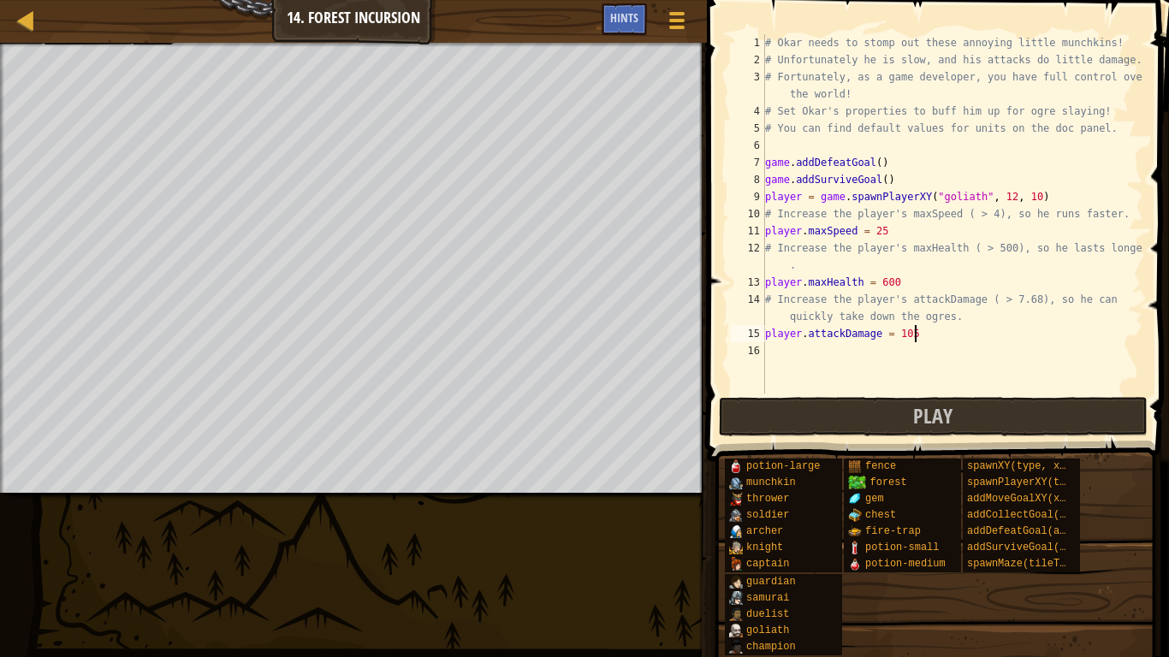
click at [921, 335] on div "# Okar needs to stomp out these annoying little munchkins! # Unfortunately he i…" at bounding box center [953, 231] width 382 height 394
type textarea "player.attackDamage = 10000"
click at [923, 411] on span "Play" at bounding box center [932, 415] width 39 height 27
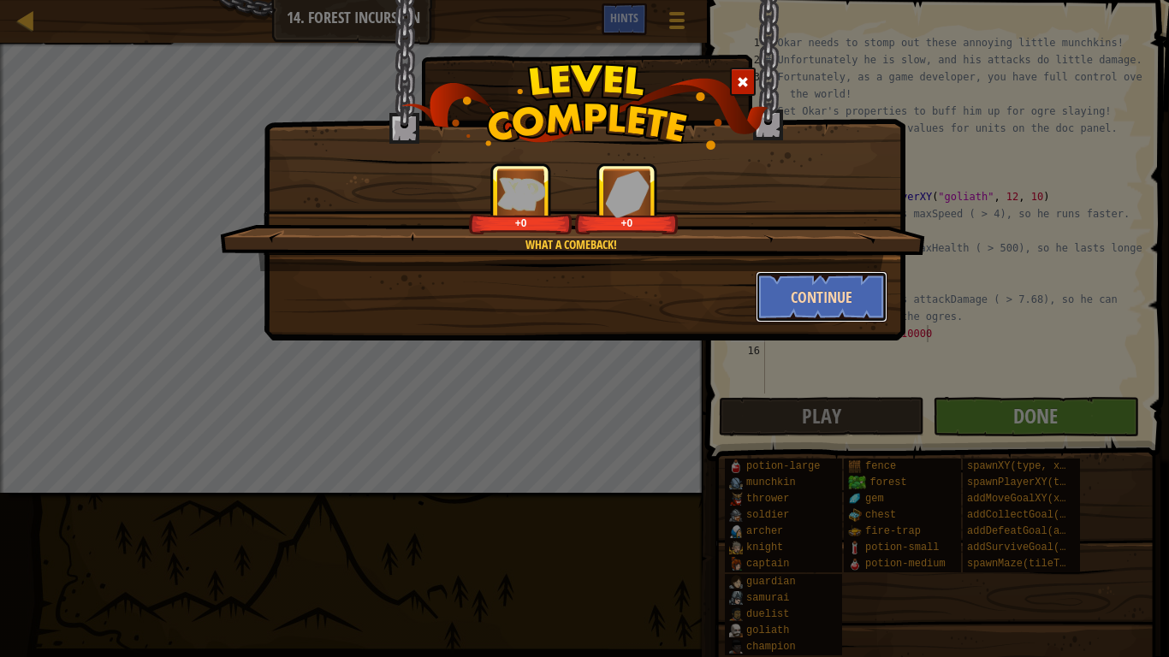
click at [807, 304] on button "Continue" at bounding box center [822, 296] width 133 height 51
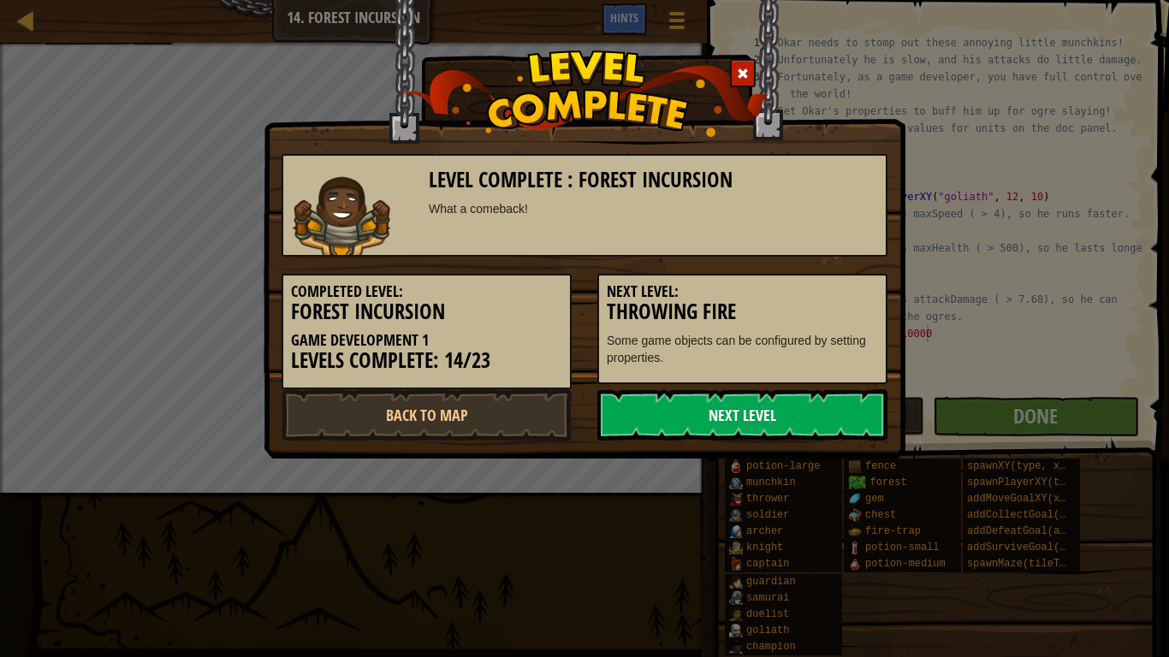
click at [734, 429] on link "Next Level" at bounding box center [742, 414] width 290 height 51
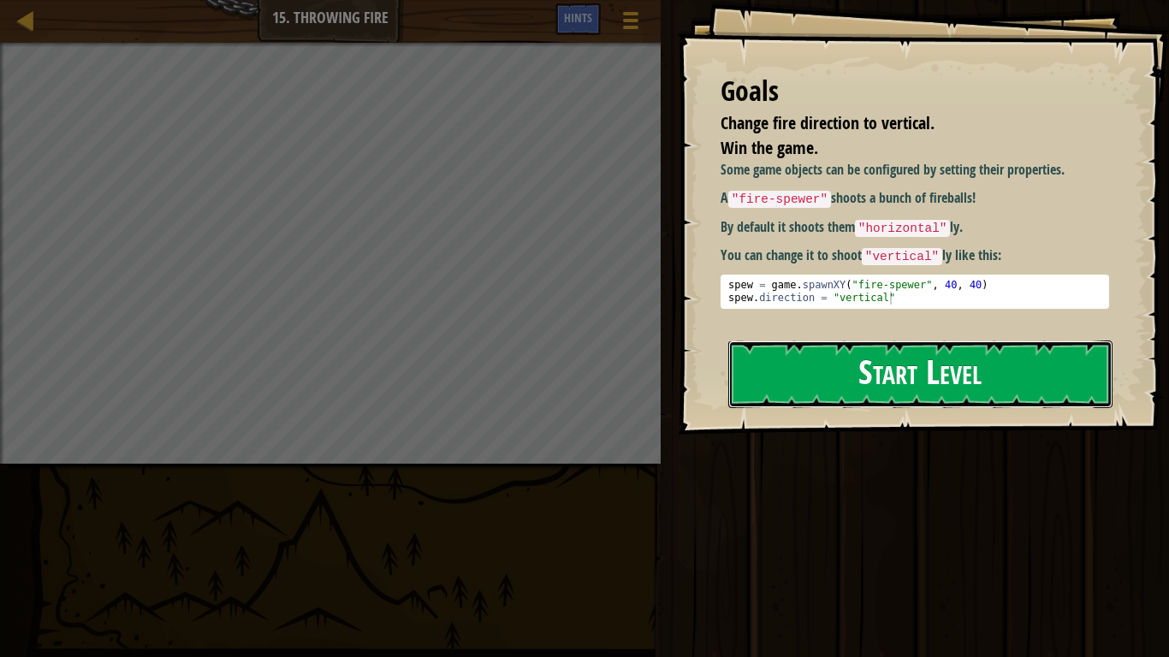
click at [802, 387] on button "Start Level" at bounding box center [920, 375] width 384 height 68
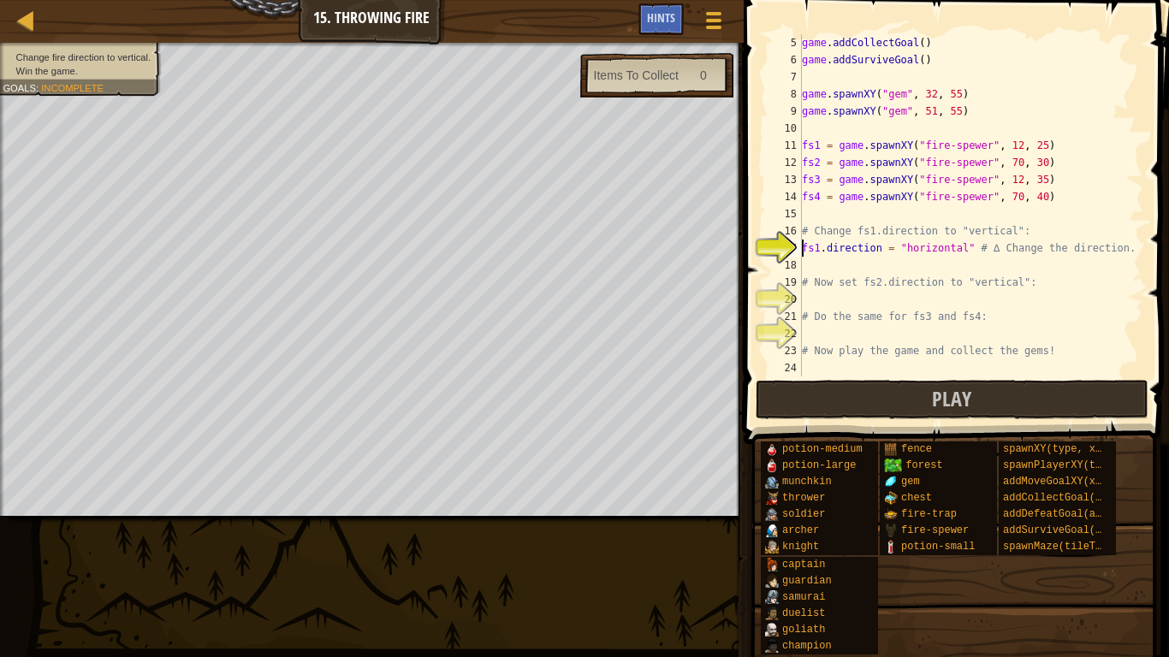
scroll to position [68, 0]
click at [877, 252] on div "game . addCollectGoal ( ) game . addSurviveGoal ( ) game . spawnXY ( "gem" , 32…" at bounding box center [970, 222] width 345 height 377
drag, startPoint x: 958, startPoint y: 228, endPoint x: 1025, endPoint y: 227, distance: 67.6
click at [1025, 227] on div "game . addCollectGoal ( ) game . addSurviveGoal ( ) game . spawnXY ( "gem" , 32…" at bounding box center [970, 222] width 345 height 377
click at [881, 248] on div "game . addCollectGoal ( ) game . addSurviveGoal ( ) game . spawnXY ( "gem" , 32…" at bounding box center [970, 222] width 345 height 377
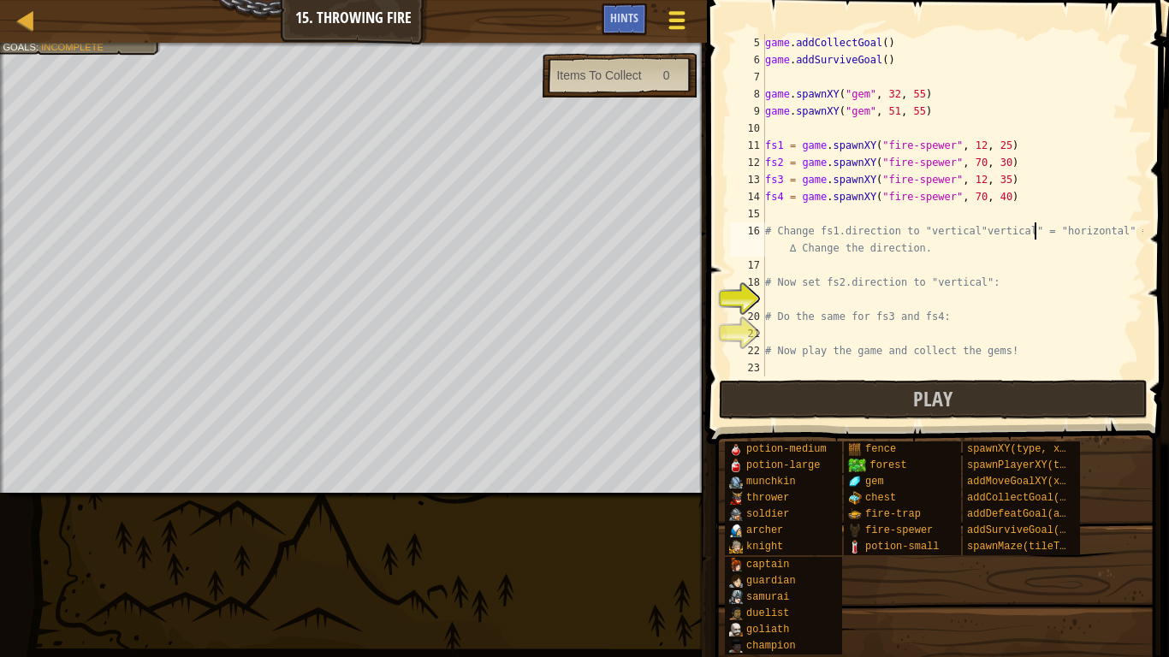
click at [673, 19] on span at bounding box center [676, 20] width 16 height 3
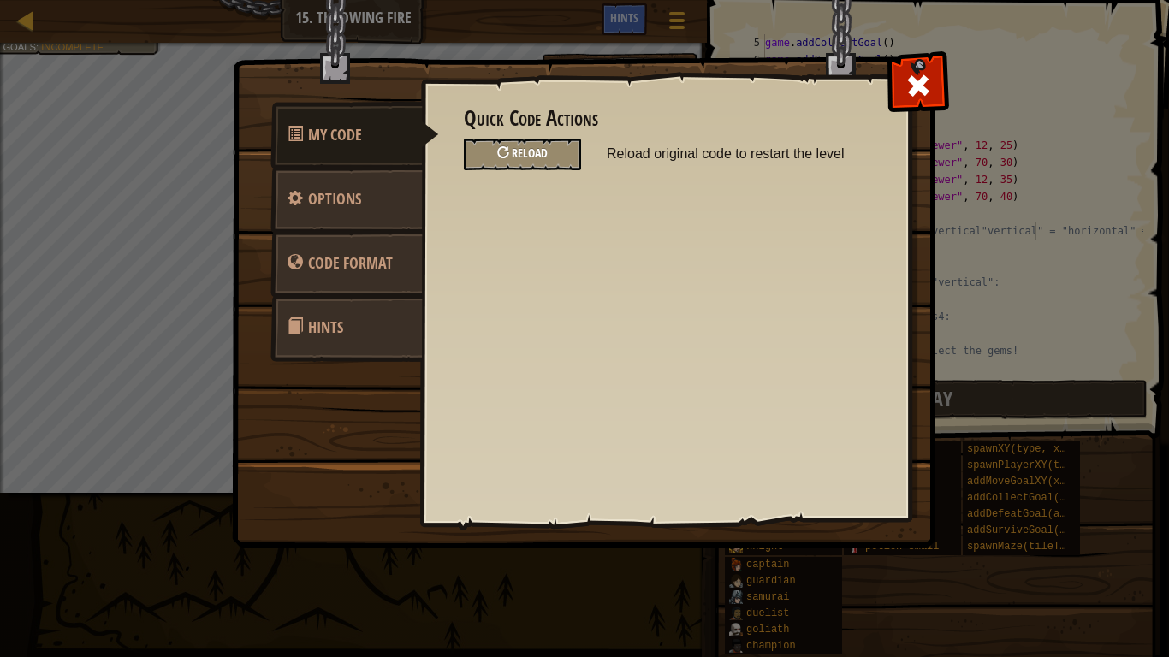
click at [519, 163] on div "Reload" at bounding box center [522, 155] width 117 height 32
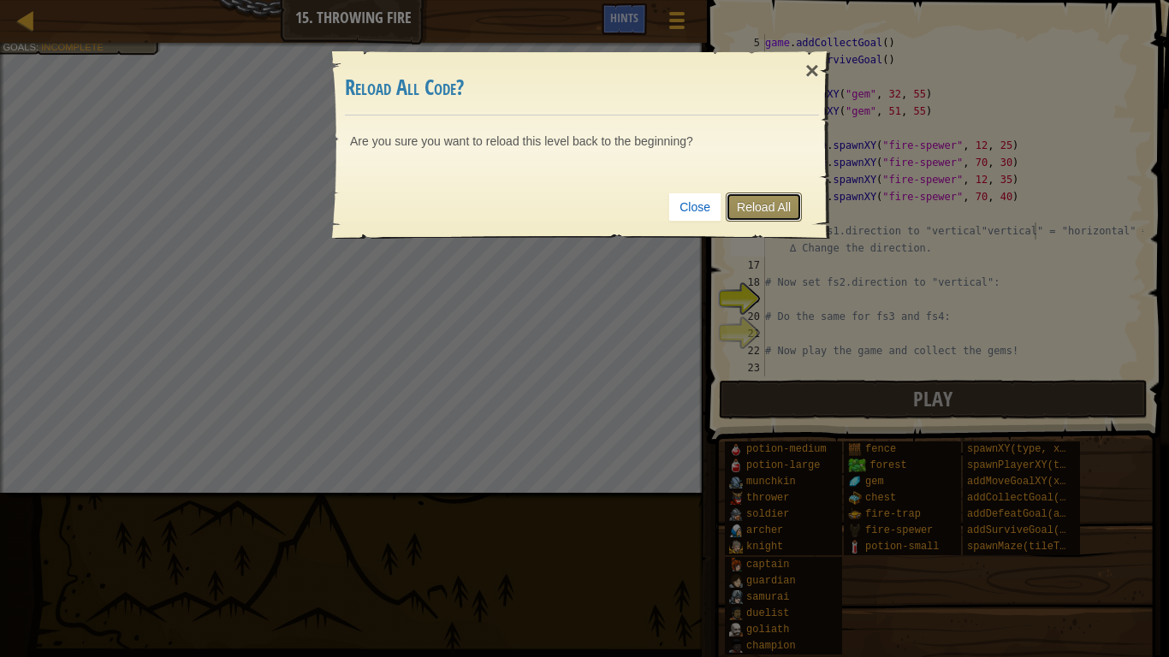
click at [758, 211] on link "Reload All" at bounding box center [764, 207] width 76 height 29
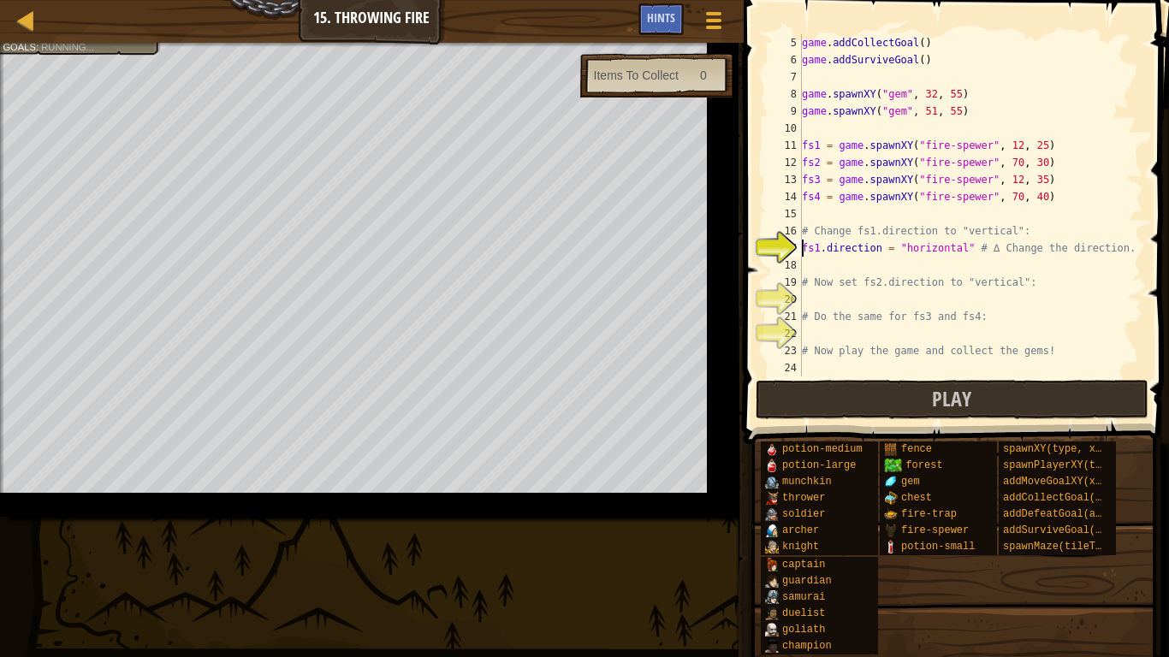
paste textarea ""vertical":"
click at [802, 248] on div "game . addCollectGoal ( ) game . addSurviveGoal ( ) game . spawnXY ( "gem" , 32…" at bounding box center [989, 222] width 382 height 377
paste textarea ""vertical":"
click at [953, 233] on div "game . addCollectGoal ( ) game . addSurviveGoal ( ) game . spawnXY ( "gem" , 32…" at bounding box center [989, 222] width 382 height 377
click at [956, 233] on div "game . addCollectGoal ( ) game . addSurviveGoal ( ) game . spawnXY ( "gem" , 32…" at bounding box center [970, 205] width 345 height 342
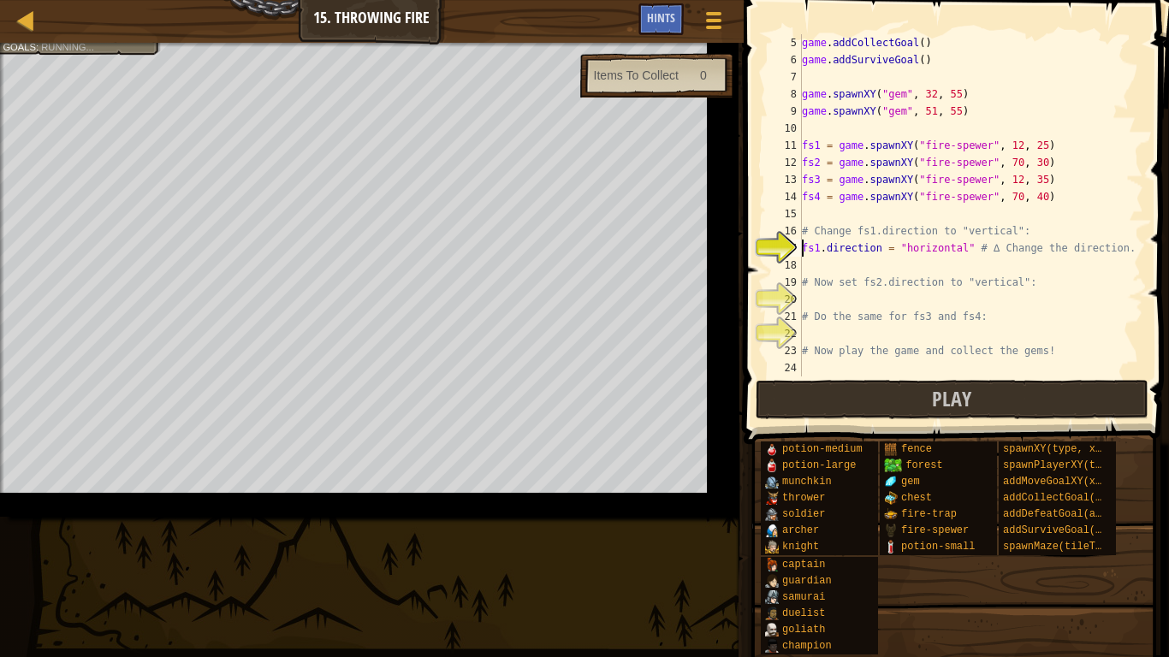
click at [1032, 234] on div "game . addCollectGoal ( ) game . addSurviveGoal ( ) game . spawnXY ( "gem" , 32…" at bounding box center [989, 222] width 382 height 377
paste textarea ""vertical":"vertical":fs1.direction = "horizontal" # ∆ Change the direction."
click at [817, 245] on div "game . addCollectGoal ( ) game . addSurviveGoal ( ) game . spawnXY ( "gem" , 32…" at bounding box center [989, 222] width 382 height 377
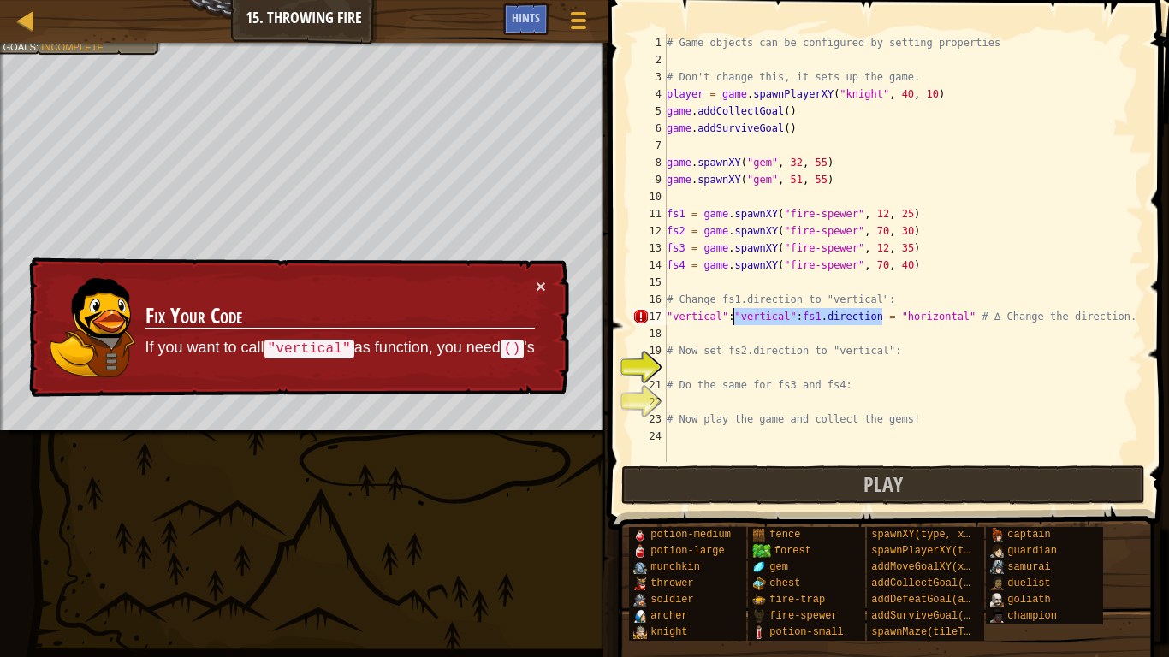
drag, startPoint x: 880, startPoint y: 315, endPoint x: 734, endPoint y: 321, distance: 145.6
click at [734, 321] on div "# Game objects can be configured by setting properties # Don't change this, it …" at bounding box center [903, 265] width 480 height 462
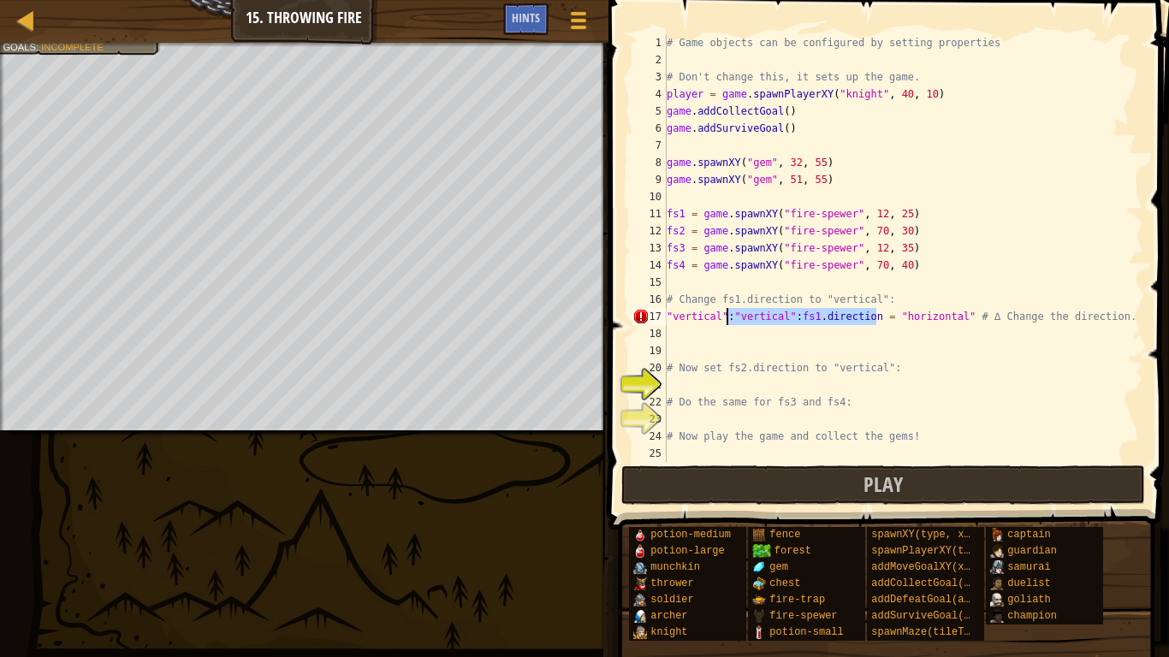
drag, startPoint x: 877, startPoint y: 317, endPoint x: 730, endPoint y: 319, distance: 147.2
click at [730, 319] on div "# Game objects can be configured by setting properties # Don't change this, it …" at bounding box center [903, 265] width 480 height 462
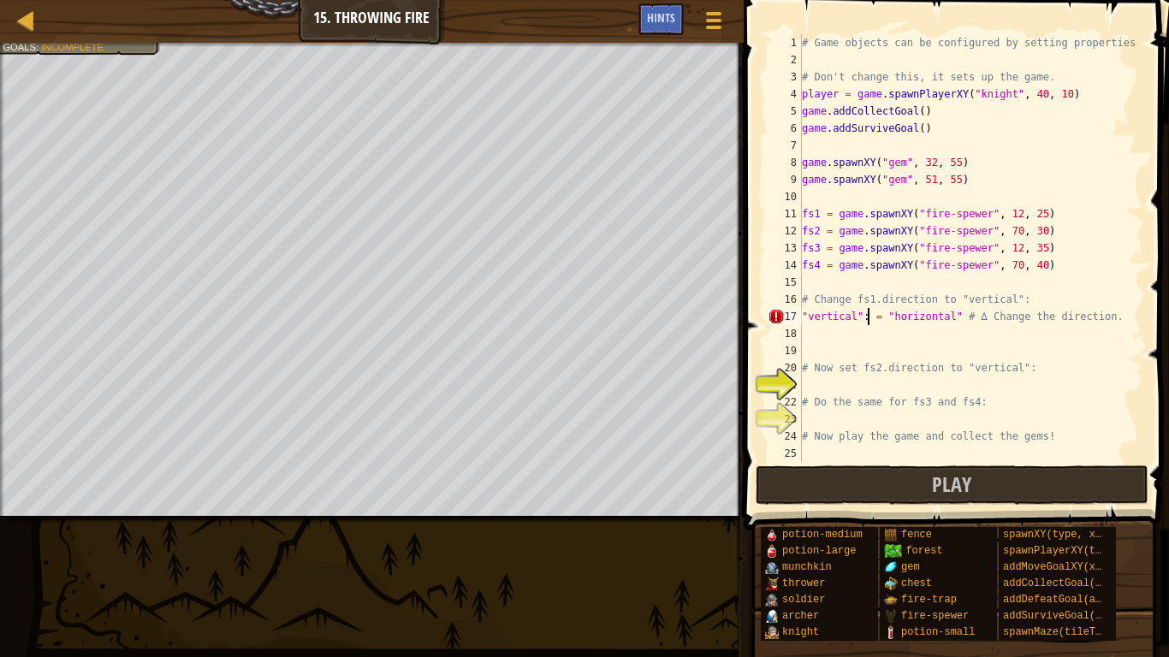
scroll to position [0, 0]
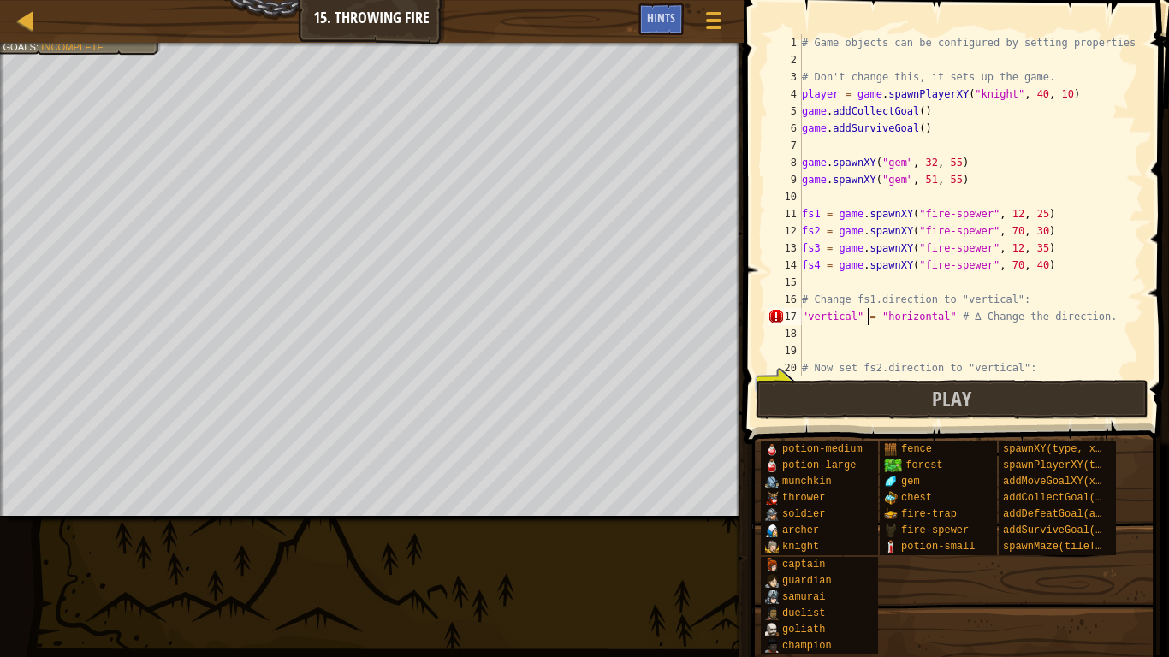
click at [867, 318] on div "# Game objects can be configured by setting properties # Don't change this, it …" at bounding box center [970, 222] width 345 height 377
type textarea ""vertical"= "horizontal" # ∆ Change the direction."
click at [894, 340] on div "# Game objects can be configured by setting properties # Don't change this, it …" at bounding box center [970, 222] width 345 height 377
drag, startPoint x: 1101, startPoint y: 315, endPoint x: 953, endPoint y: 317, distance: 148.9
click at [953, 317] on div "# Game objects can be configured by setting properties # Don't change this, it …" at bounding box center [970, 222] width 345 height 377
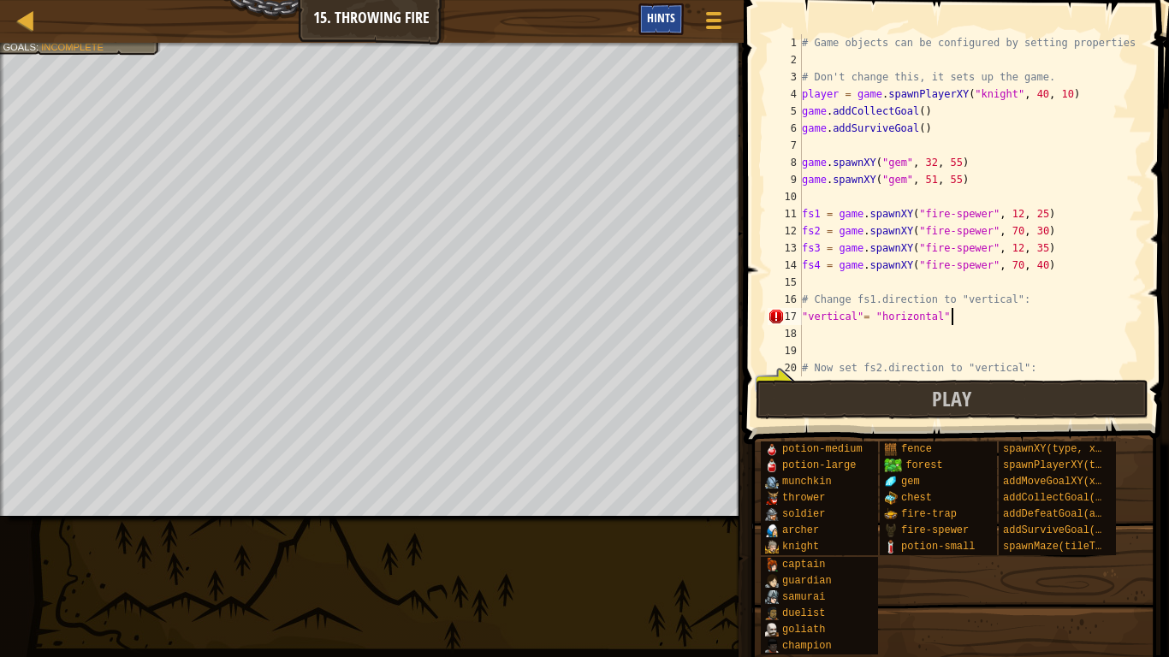
click at [668, 6] on div "Hints" at bounding box center [660, 19] width 45 height 32
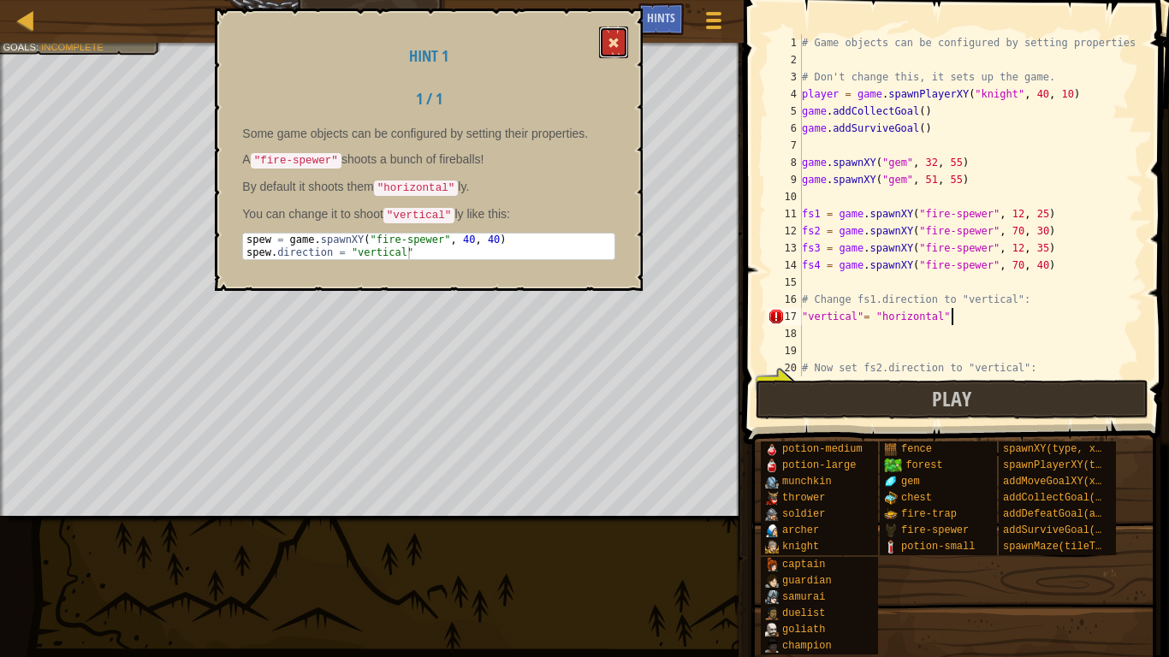
click at [608, 47] on button at bounding box center [613, 43] width 29 height 32
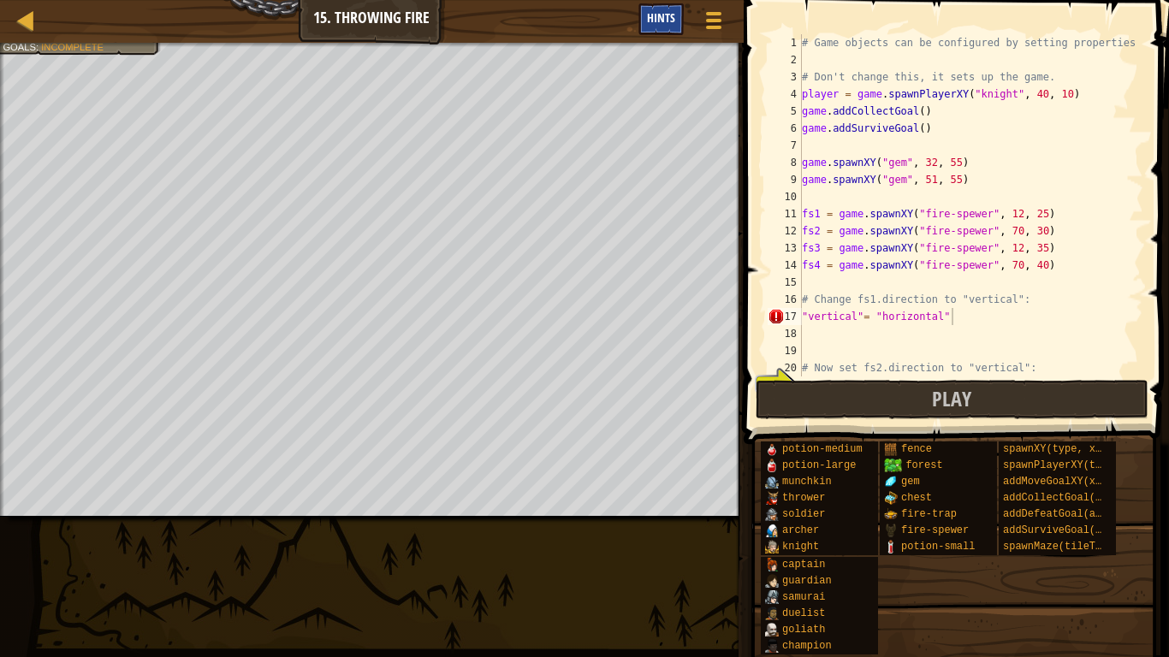
click at [650, 24] on span "Hints" at bounding box center [661, 17] width 28 height 16
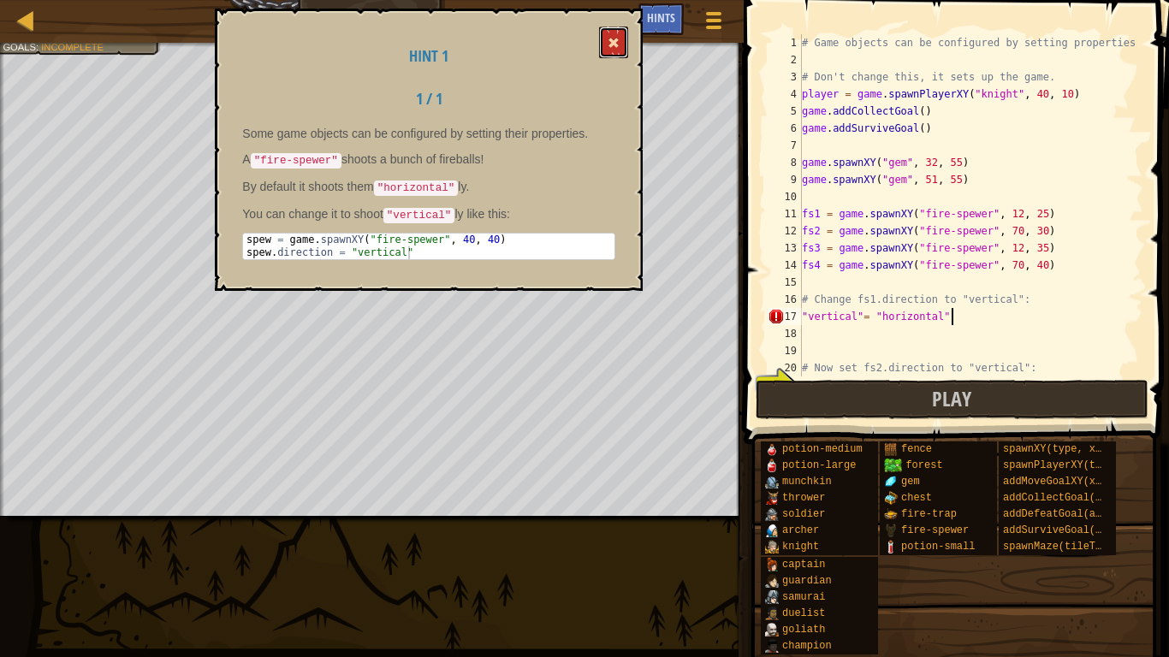
click at [619, 40] on span at bounding box center [614, 43] width 12 height 12
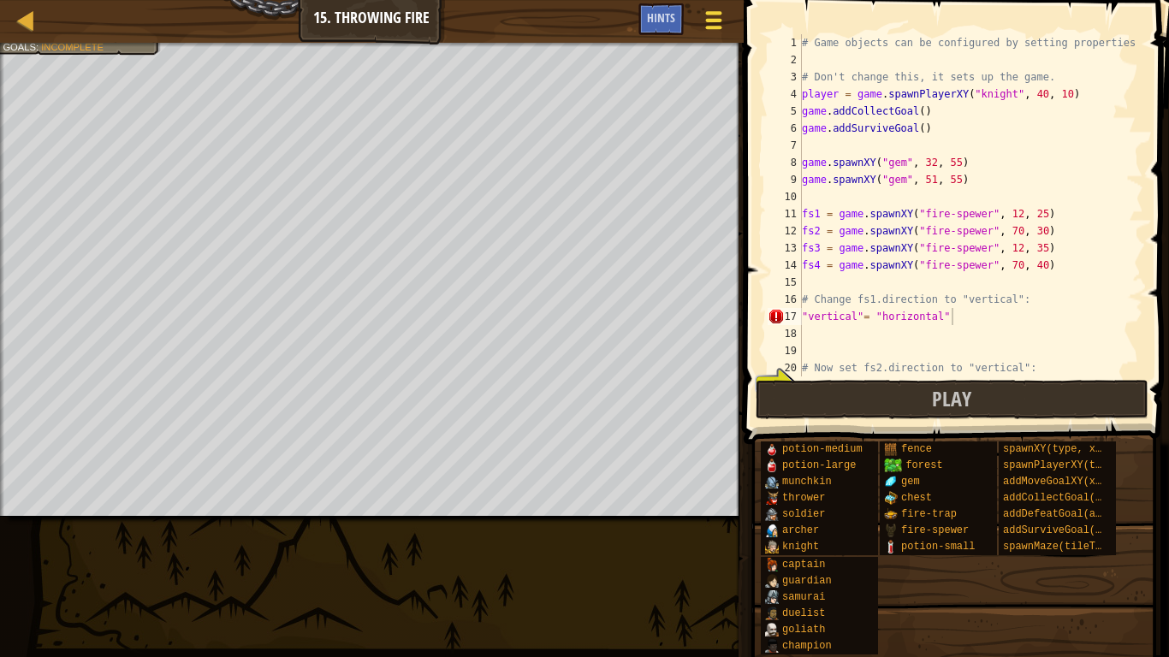
click at [713, 32] on div at bounding box center [713, 20] width 23 height 25
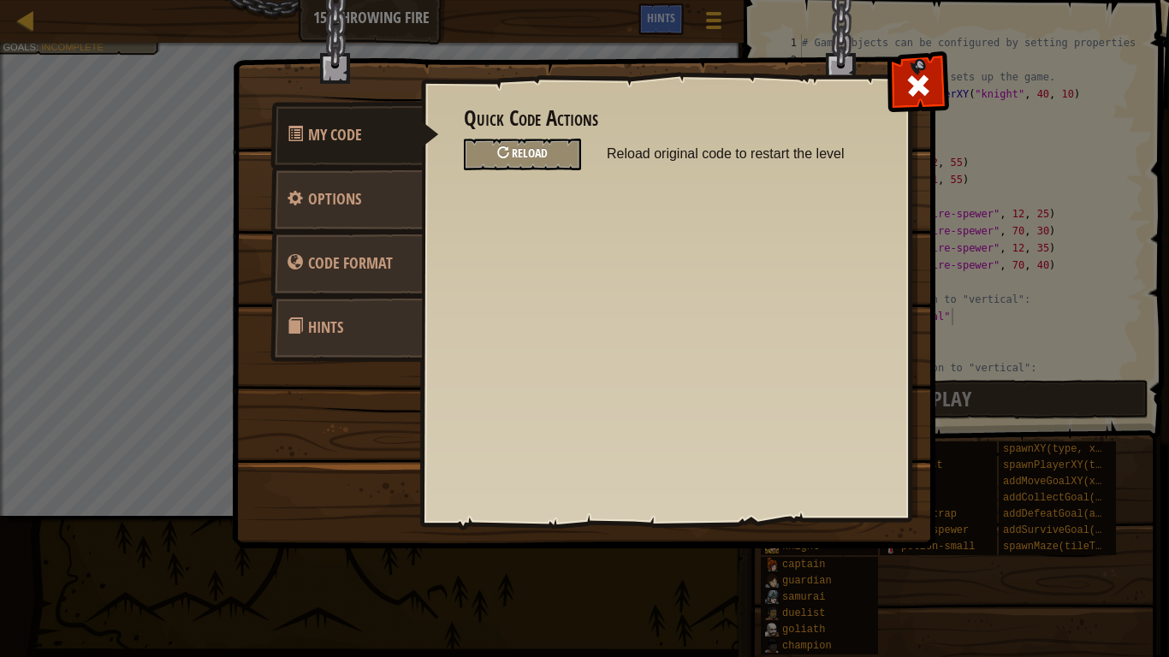
click at [537, 151] on span "Reload" at bounding box center [530, 153] width 36 height 16
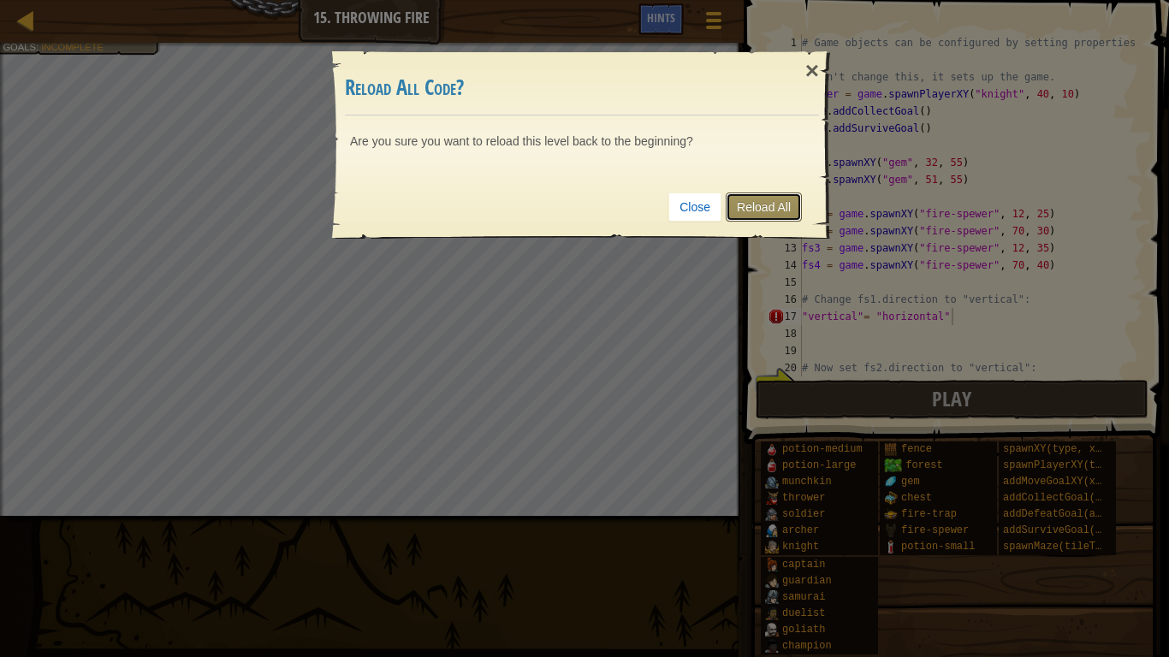
click at [745, 203] on link "Reload All" at bounding box center [764, 207] width 76 height 29
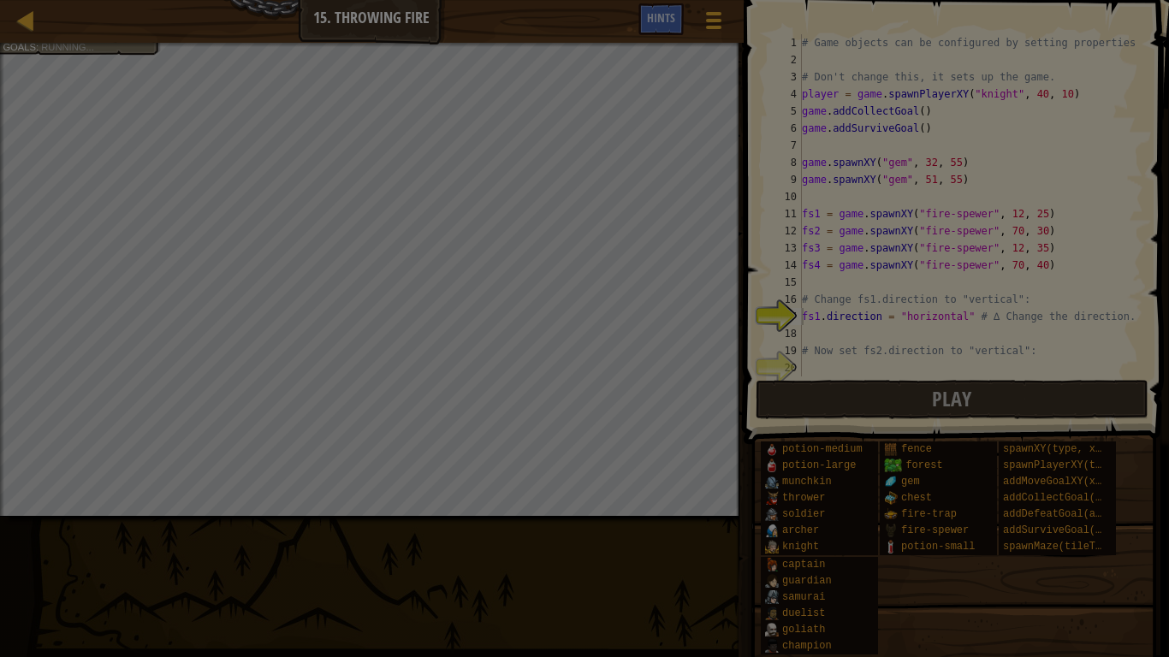
click at [875, 259] on div at bounding box center [584, 328] width 1169 height 657
click at [878, 252] on div at bounding box center [584, 328] width 1169 height 657
click at [680, 21] on div at bounding box center [584, 328] width 1169 height 657
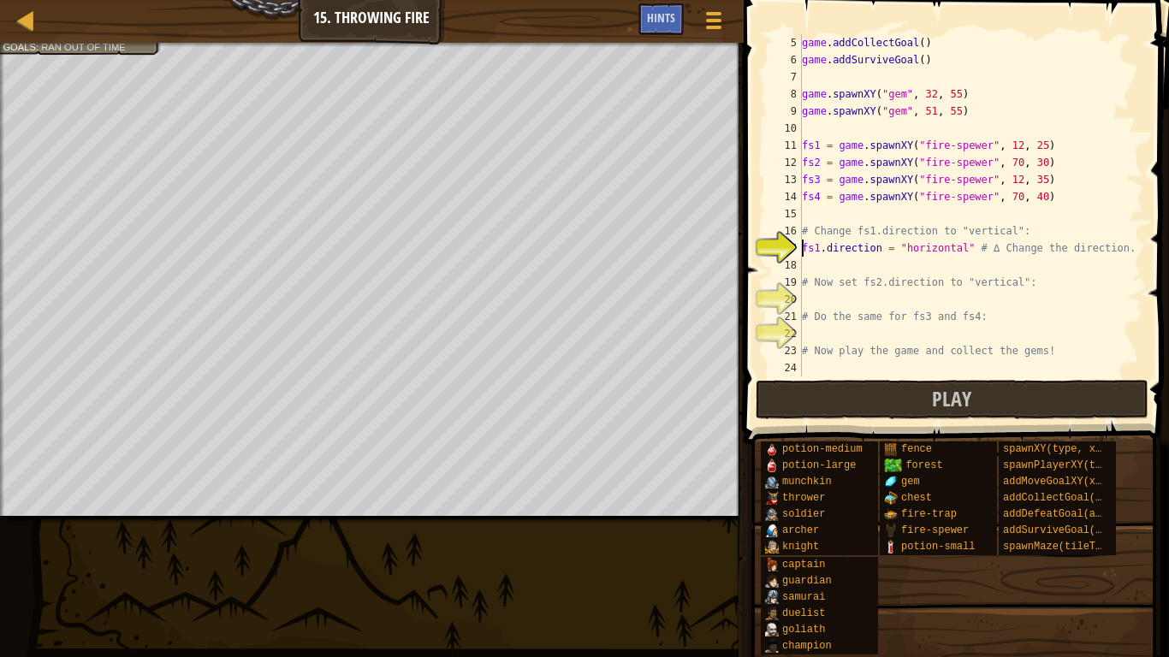
scroll to position [68, 0]
click at [878, 248] on div "game . addCollectGoal ( ) game . addSurviveGoal ( ) game . spawnXY ( "gem" , 32…" at bounding box center [970, 222] width 345 height 377
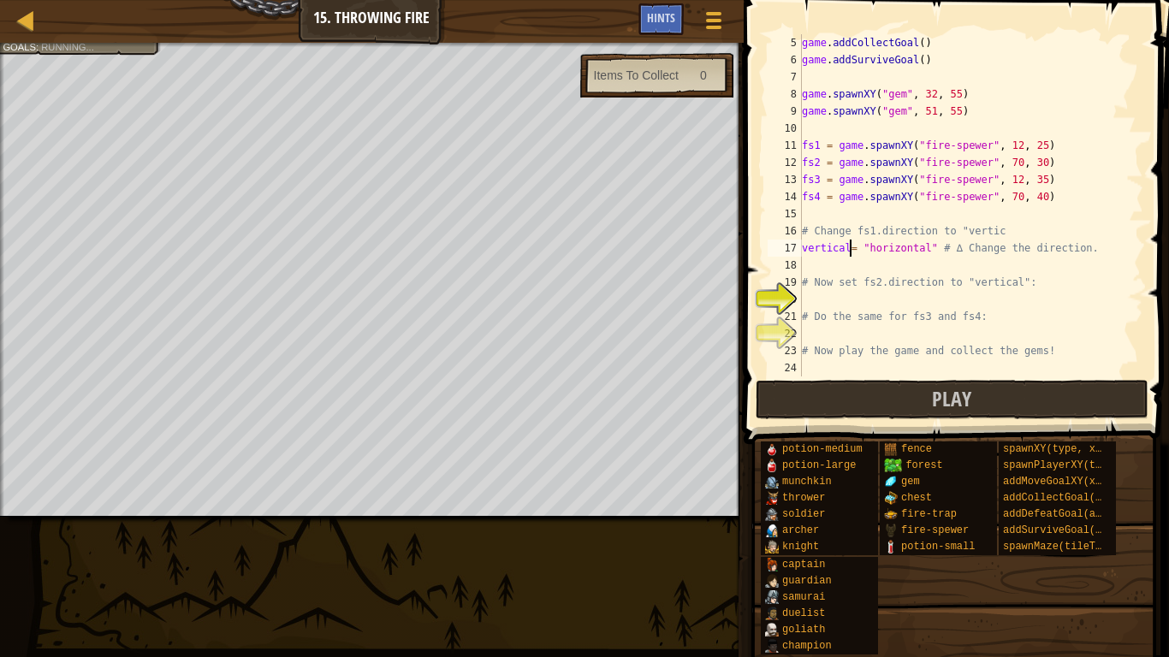
scroll to position [8, 7]
click at [887, 308] on div "game . addCollectGoal ( ) game . addSurviveGoal ( ) game . spawnXY ( "gem" , 32…" at bounding box center [970, 222] width 345 height 377
type textarea "# Do the same for fs3 and fs4:"
click at [843, 302] on div "game . addCollectGoal ( ) game . addSurviveGoal ( ) game . spawnXY ( "gem" , 32…" at bounding box center [970, 222] width 345 height 377
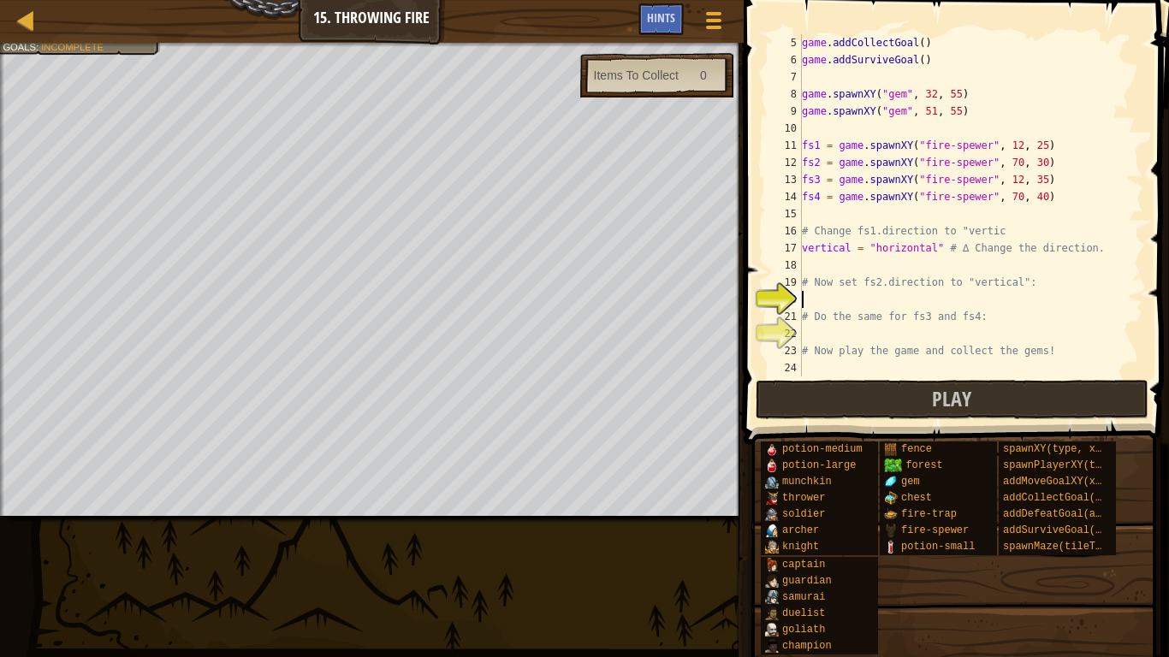
click at [801, 250] on div "17" at bounding box center [785, 248] width 34 height 17
type textarea "vertical = "horizontal" # ∆ Change the direction."
click at [815, 296] on div "game . addCollectGoal ( ) game . addSurviveGoal ( ) game . spawnXY ( "gem" , 32…" at bounding box center [970, 222] width 345 height 377
click at [665, 28] on div "Hints" at bounding box center [660, 19] width 45 height 32
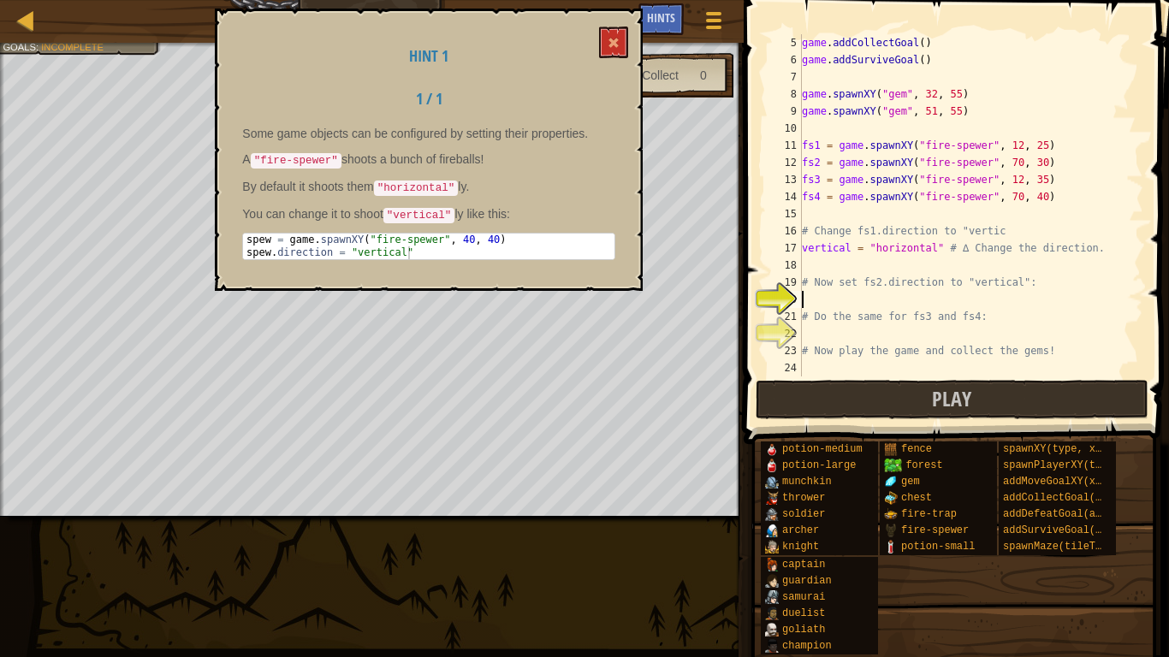
click at [705, 53] on div "Items To Collect 0" at bounding box center [656, 75] width 153 height 45
click at [619, 43] on span at bounding box center [614, 43] width 12 height 12
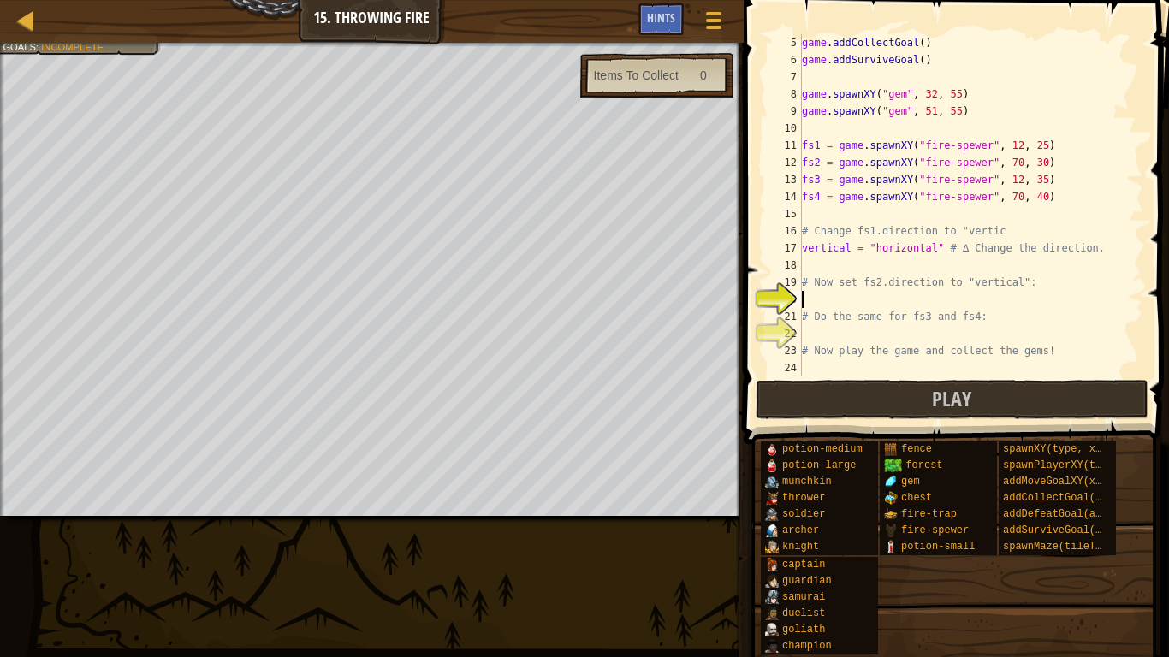
click at [841, 296] on div "game . addCollectGoal ( ) game . addSurviveGoal ( ) game . spawnXY ( "gem" , 32…" at bounding box center [970, 222] width 345 height 377
click at [648, 12] on span "Hints" at bounding box center [661, 17] width 28 height 16
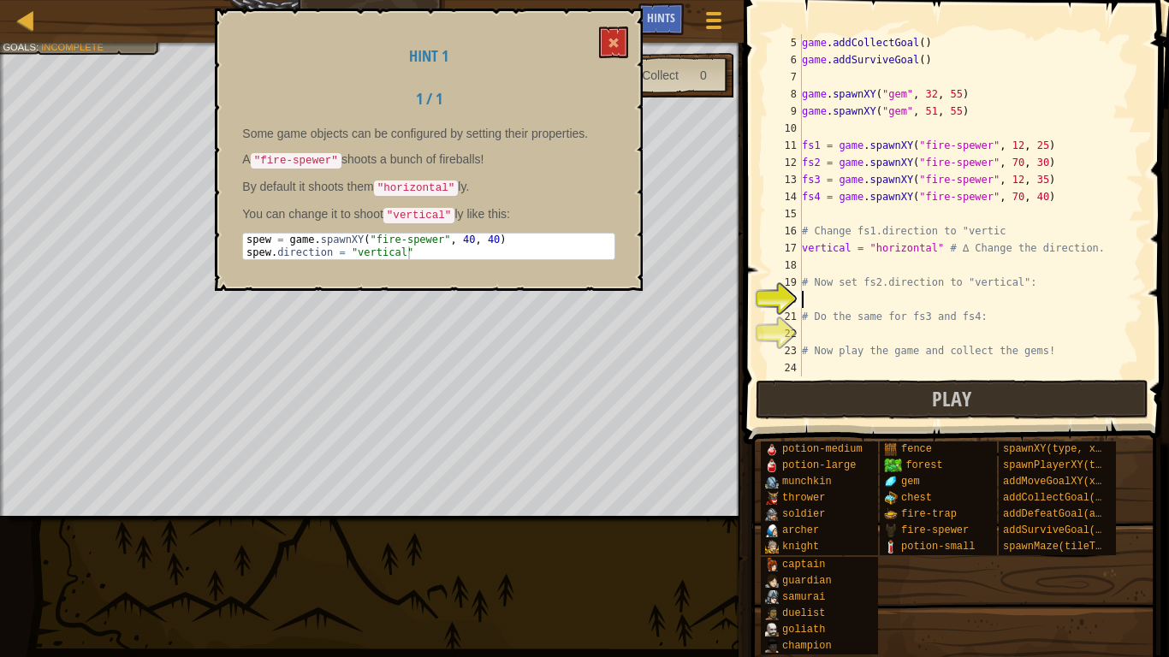
type textarea "spew = game.spawnXY("fire-spewer", 40, 40)"
drag, startPoint x: 498, startPoint y: 239, endPoint x: 233, endPoint y: 236, distance: 265.3
click at [233, 236] on div "Hint 1 1 / 1 Some game objects can be configured by setting their properties. A…" at bounding box center [429, 150] width 428 height 282
click at [861, 305] on div "game . addCollectGoal ( ) game . addSurviveGoal ( ) game . spawnXY ( "gem" , 32…" at bounding box center [970, 222] width 345 height 377
paste textarea "spew = game.spawnXY("fire-spewer", 40, 40)"
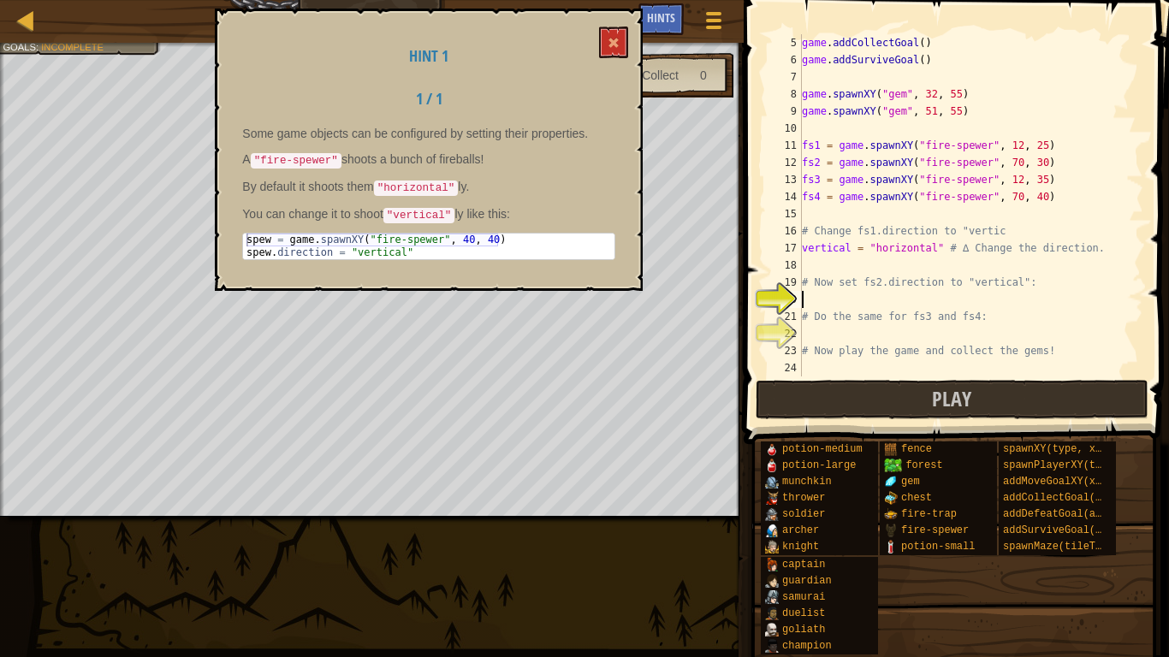
type textarea "spew = game.spawnXY("fire-spewer", 40, 40)"
click at [938, 341] on div "game . addCollectGoal ( ) game . addSurviveGoal ( ) game . spawnXY ( "gem" , 32…" at bounding box center [970, 222] width 345 height 377
click at [620, 31] on button at bounding box center [613, 43] width 29 height 32
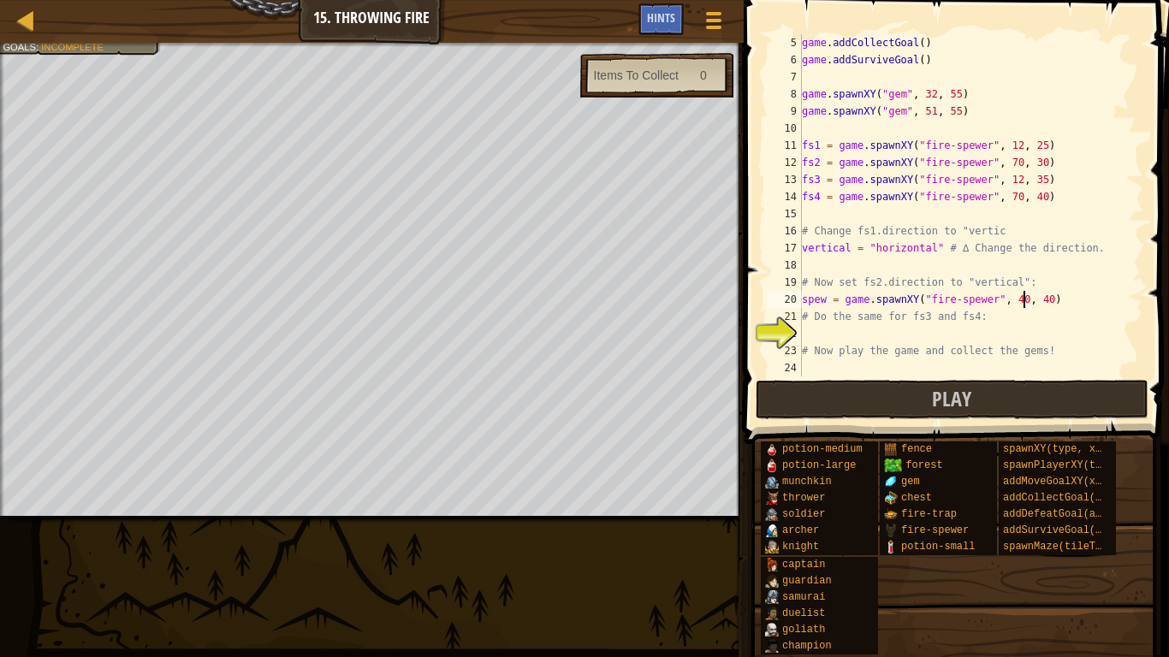
click at [1025, 300] on div "game . addCollectGoal ( ) game . addSurviveGoal ( ) game . spawnXY ( "gem" , 32…" at bounding box center [970, 222] width 345 height 377
click at [1050, 300] on div "game . addCollectGoal ( ) game . addSurviveGoal ( ) game . spawnXY ( "gem" , 32…" at bounding box center [970, 222] width 345 height 377
type textarea "spew = game.spawnXY("fire-spewer", 51, 43)"
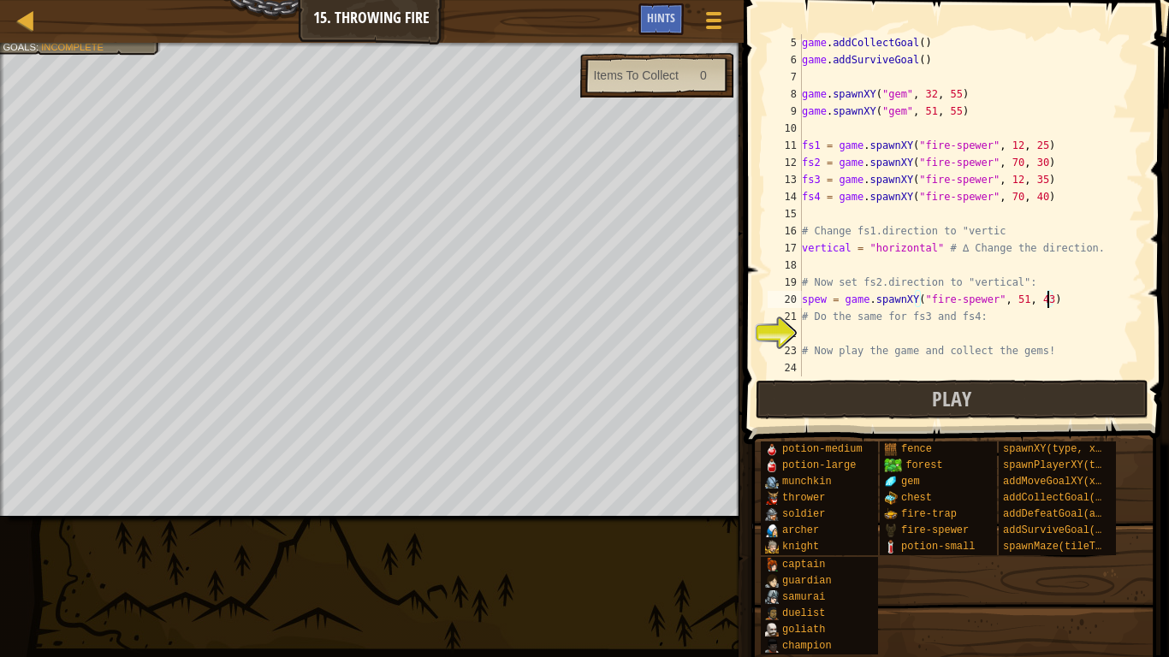
click at [890, 339] on div "game . addCollectGoal ( ) game . addSurviveGoal ( ) game . spawnXY ( "gem" , 32…" at bounding box center [970, 222] width 345 height 377
click at [1027, 299] on div "game . addCollectGoal ( ) game . addSurviveGoal ( ) game . spawnXY ( "gem" , 32…" at bounding box center [970, 222] width 345 height 377
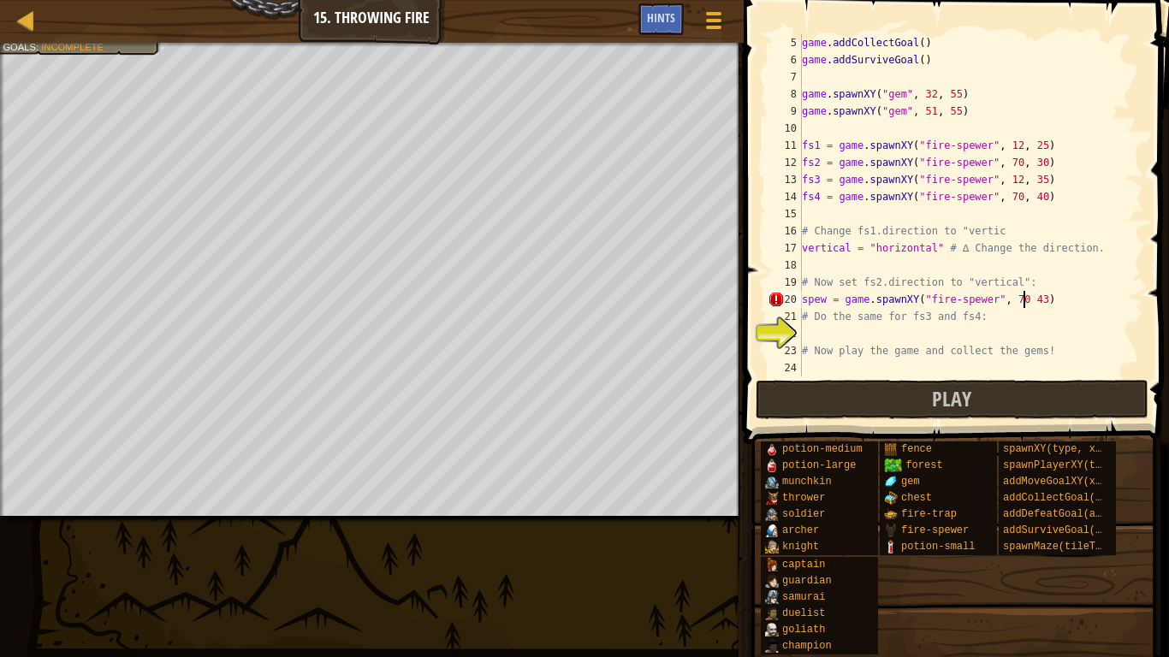
scroll to position [8, 33]
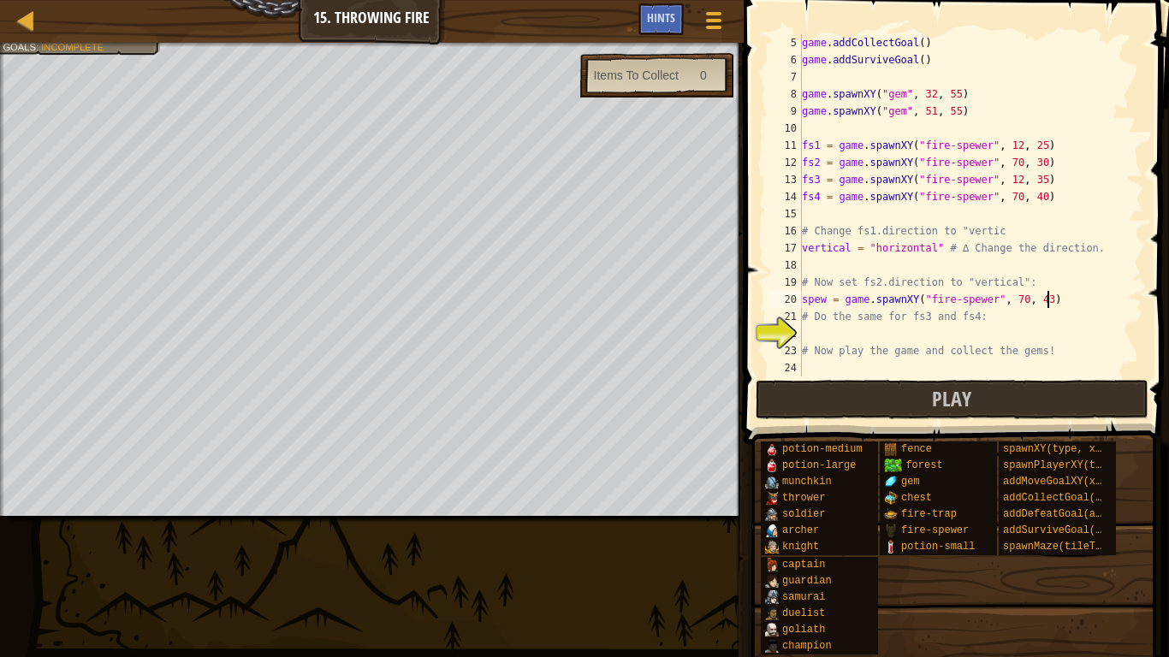
click at [1048, 300] on div "game . addCollectGoal ( ) game . addSurviveGoal ( ) game . spawnXY ( "gem" , 32…" at bounding box center [970, 222] width 345 height 377
type textarea "spew = game.spawnXY("fire-spewer", 70, 53)"
click at [812, 335] on div "game . addCollectGoal ( ) game . addSurviveGoal ( ) game . spawnXY ( "gem" , 32…" at bounding box center [970, 222] width 345 height 377
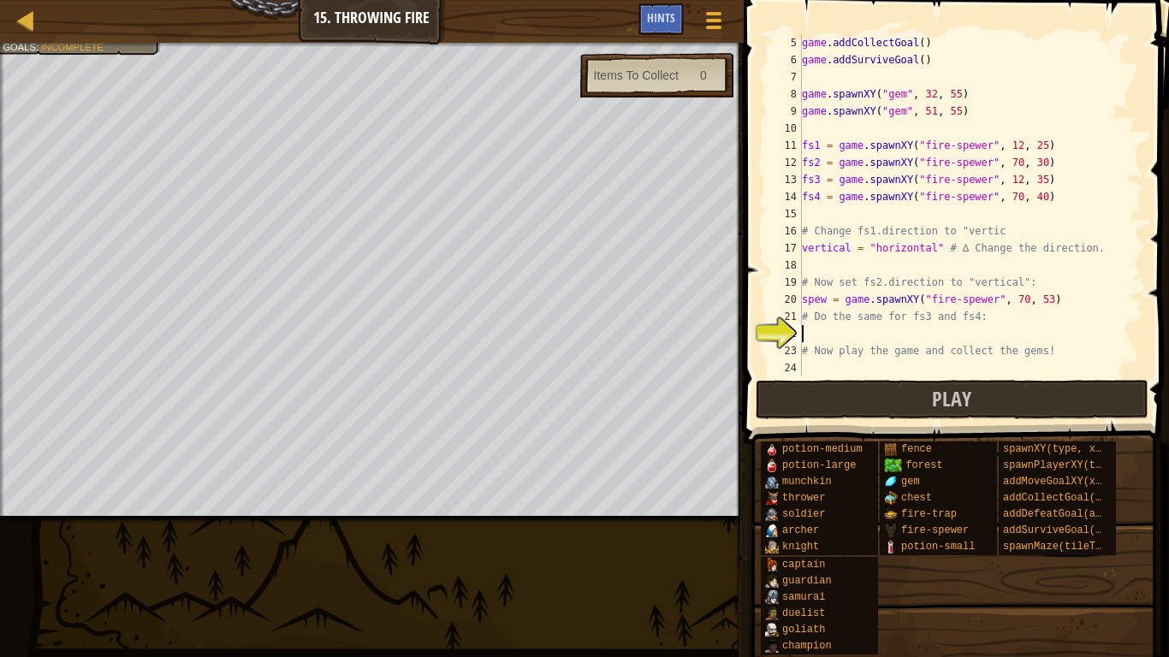
paste textarea "spew = game.spawnXY("fire-spewer", 40, 40)"
click at [1022, 334] on div "game . addCollectGoal ( ) game . addSurviveGoal ( ) game . spawnXY ( "gem" , 32…" at bounding box center [970, 222] width 345 height 377
click at [1048, 335] on div "game . addCollectGoal ( ) game . addSurviveGoal ( ) game . spawnXY ( "gem" , 32…" at bounding box center [970, 222] width 345 height 377
type textarea "spew = game.spawnXY("fire-spewer", 11, 15)"
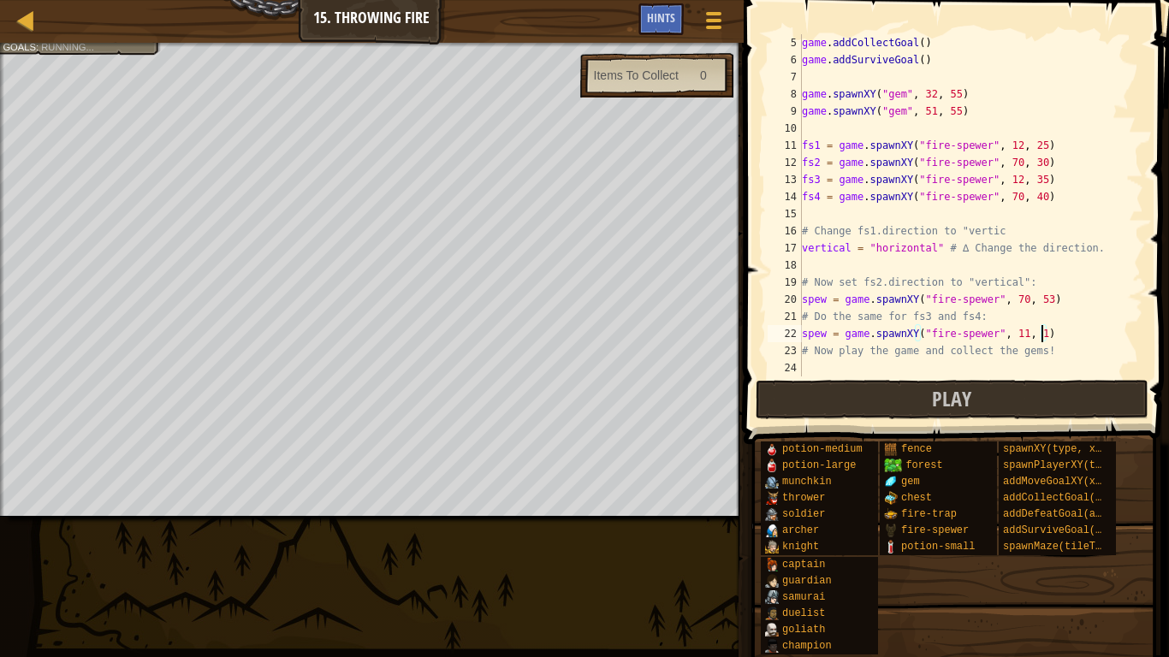
scroll to position [8, 35]
click at [1072, 335] on div "game . addCollectGoal ( ) game . addSurviveGoal ( ) game . spawnXY ( "gem" , 32…" at bounding box center [970, 222] width 345 height 377
paste textarea "spew = game.spawnXY("fire-spewer", 40, 40)"
click at [1025, 354] on div "game . addCollectGoal ( ) game . addSurviveGoal ( ) game . spawnXY ( "gem" , 32…" at bounding box center [970, 222] width 345 height 377
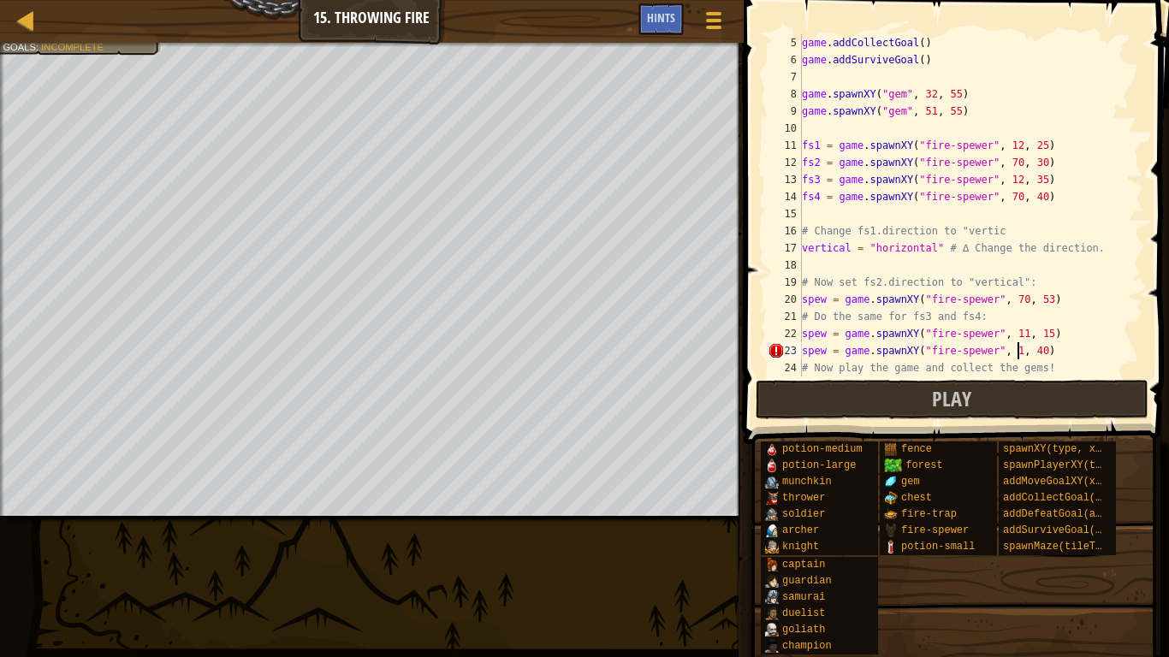
scroll to position [8, 32]
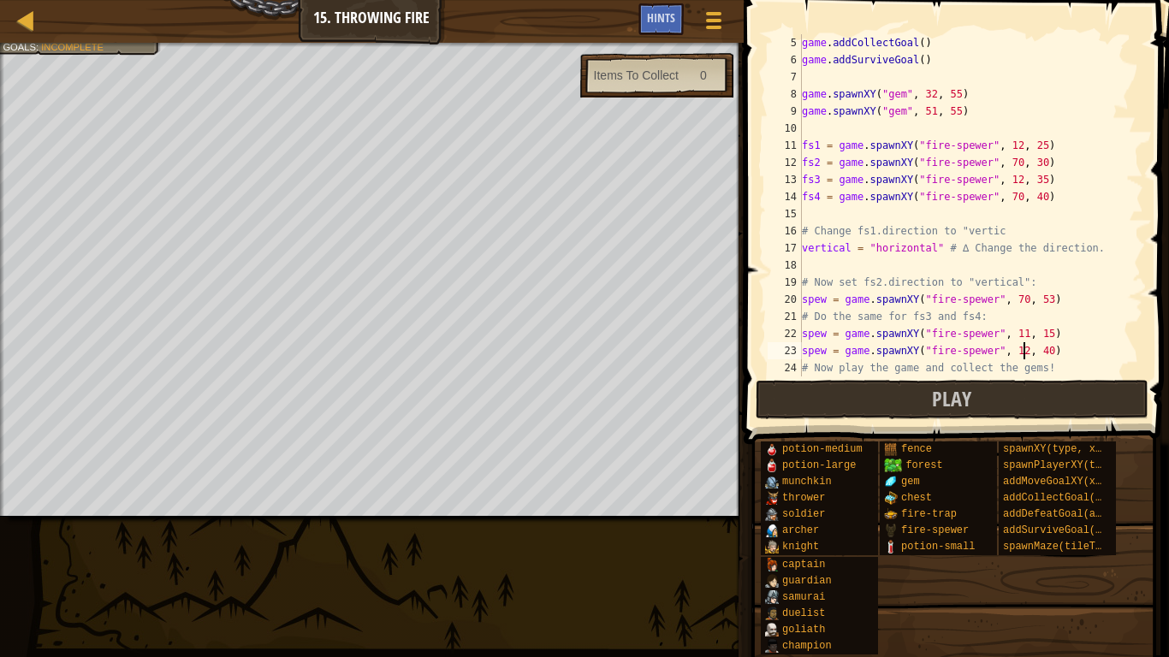
click at [1047, 351] on div "game . addCollectGoal ( ) game . addSurviveGoal ( ) game . spawnXY ( "gem" , 32…" at bounding box center [970, 222] width 345 height 377
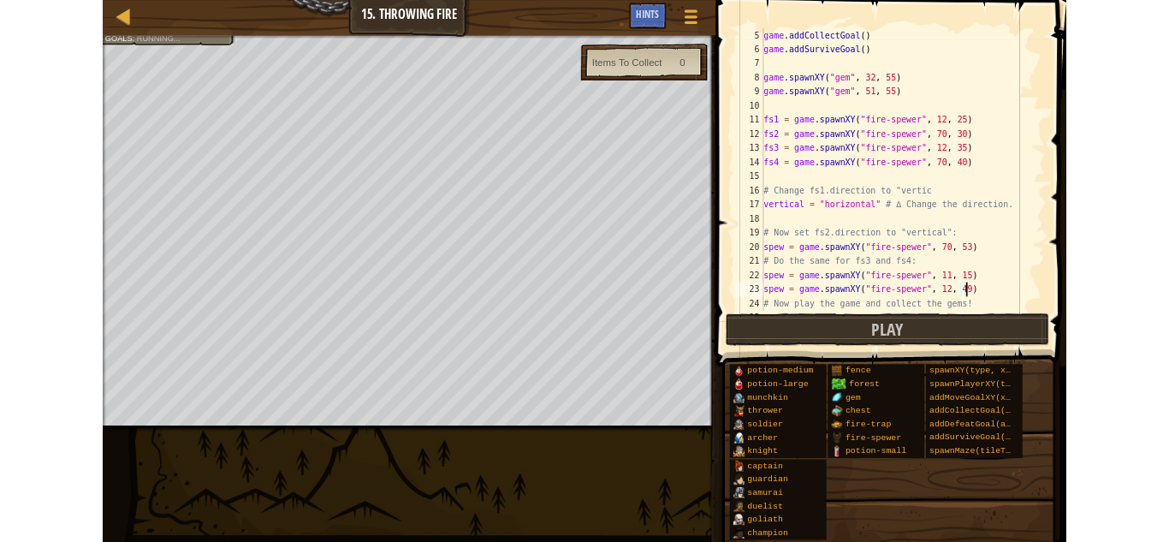
scroll to position [8, 35]
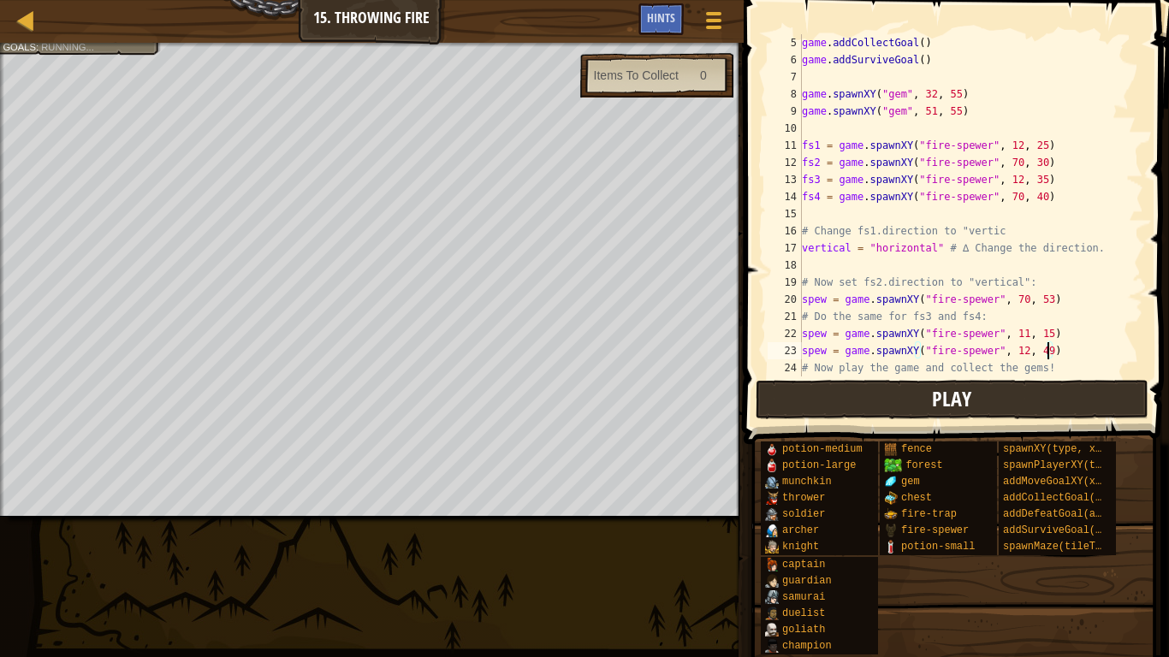
type textarea "spew = game.spawnXY("fire-spewer", 12, 49)"
click at [1036, 403] on button "Play" at bounding box center [952, 399] width 393 height 39
